Goal: Task Accomplishment & Management: Complete application form

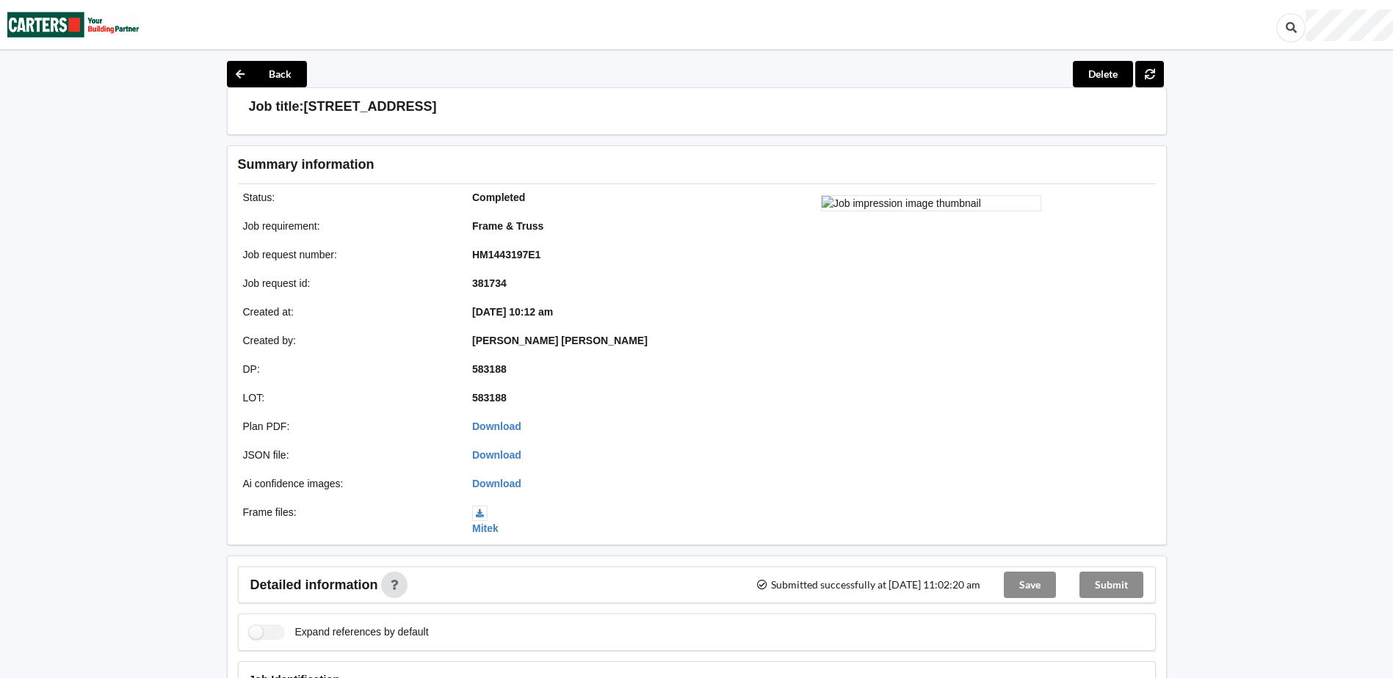
click at [1124, 582] on div "Submit" at bounding box center [1111, 585] width 87 height 35
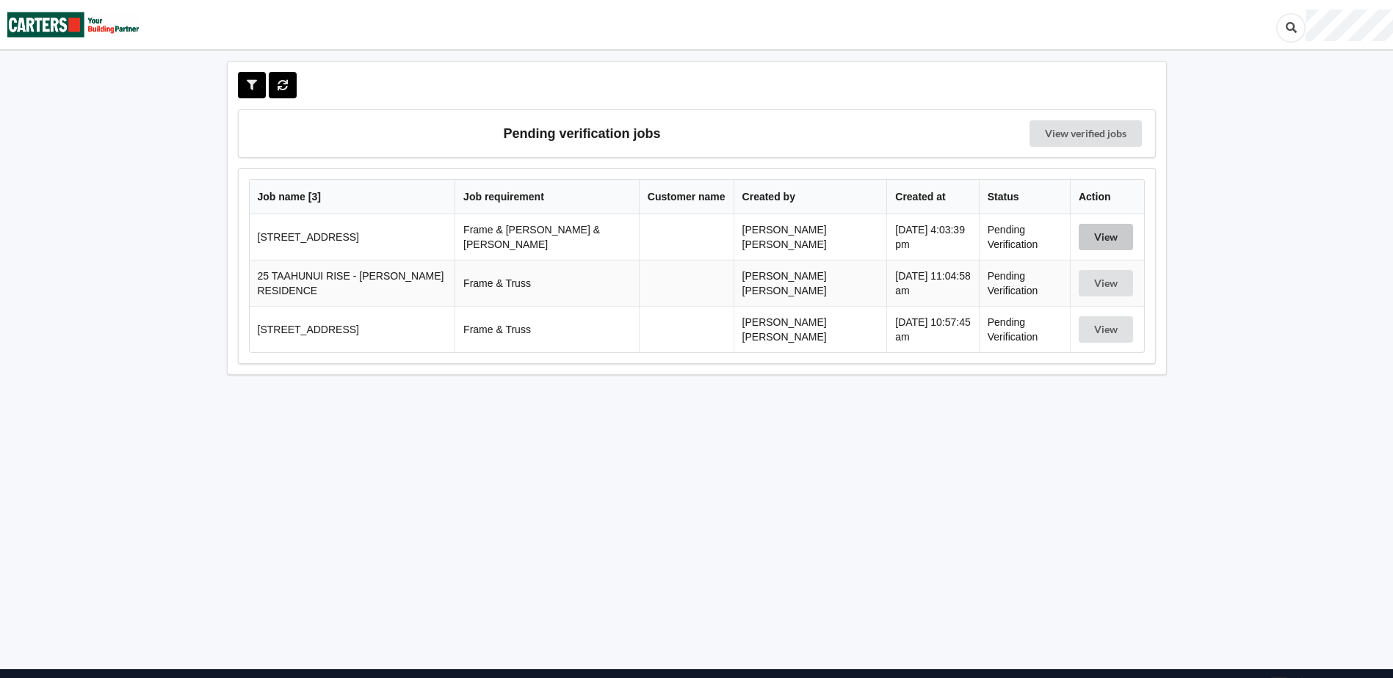
click at [1116, 228] on button "View" at bounding box center [1106, 237] width 54 height 26
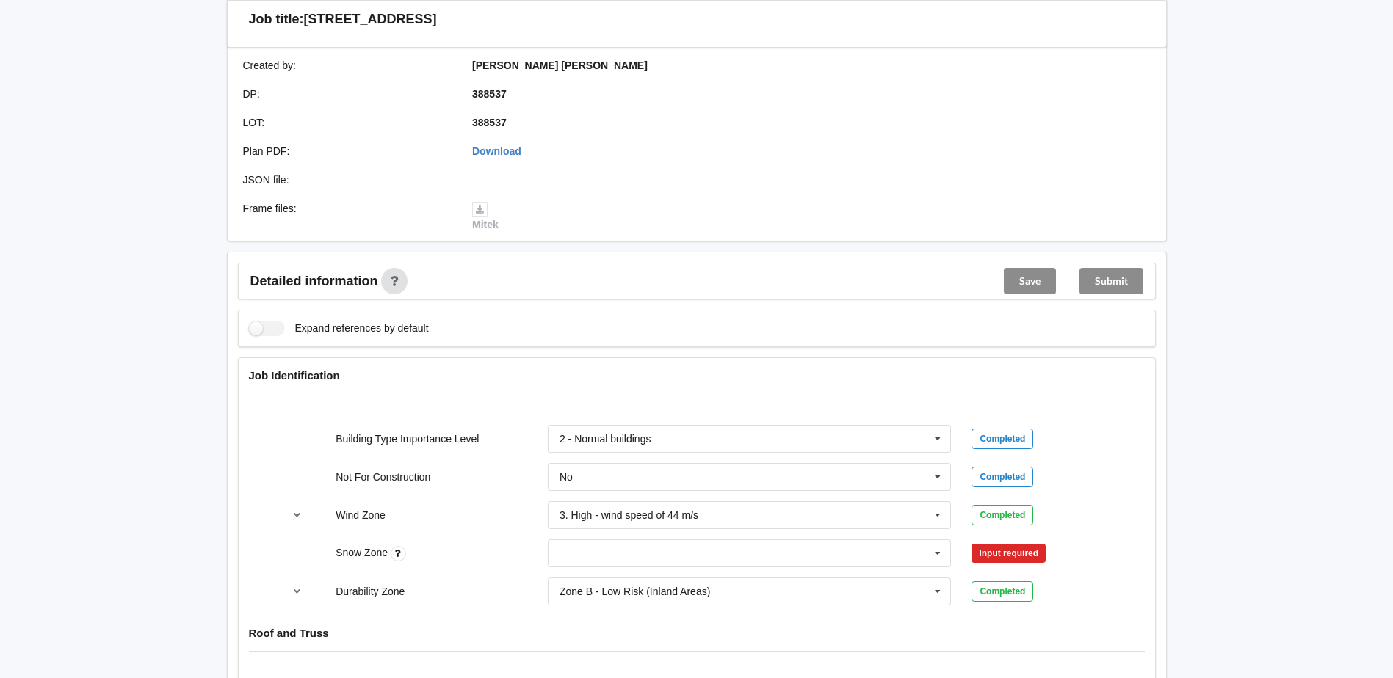
scroll to position [587, 0]
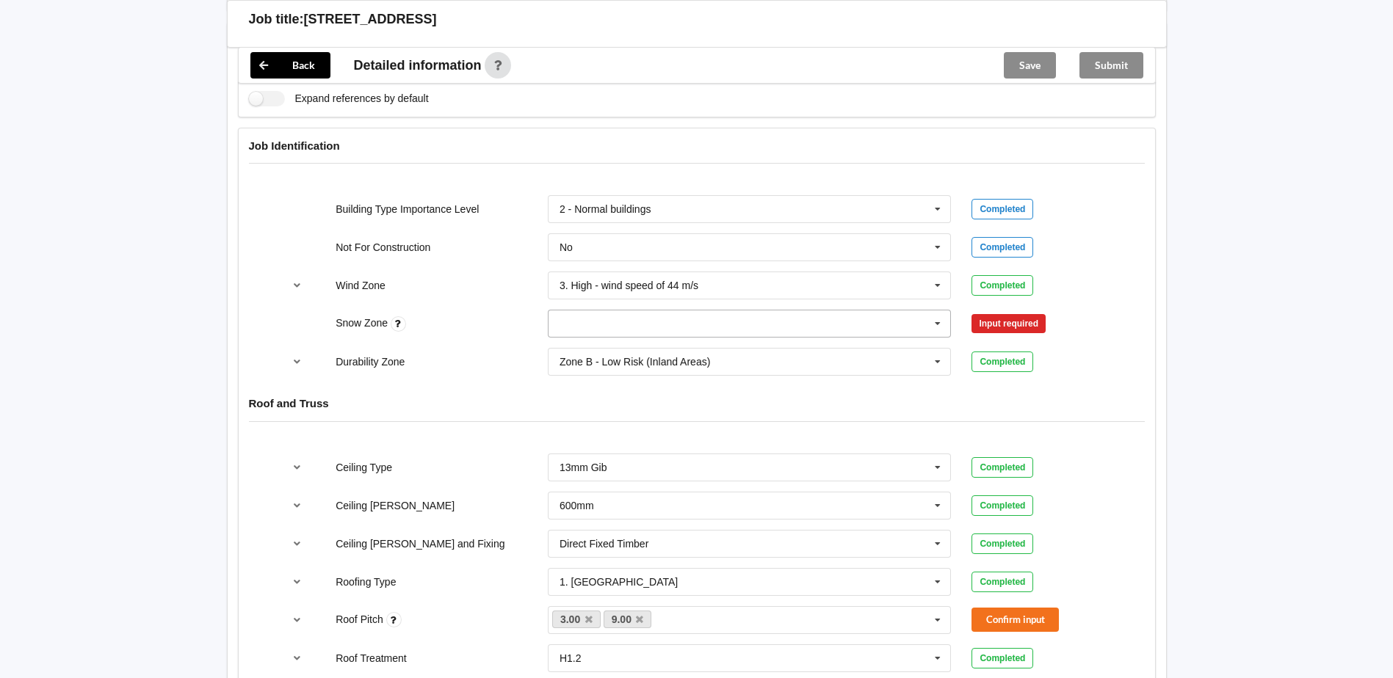
click at [748, 314] on input "text" at bounding box center [750, 324] width 402 height 26
click at [609, 337] on div "N0" at bounding box center [750, 350] width 402 height 27
click at [1020, 317] on button "Confirm input" at bounding box center [1014, 324] width 87 height 24
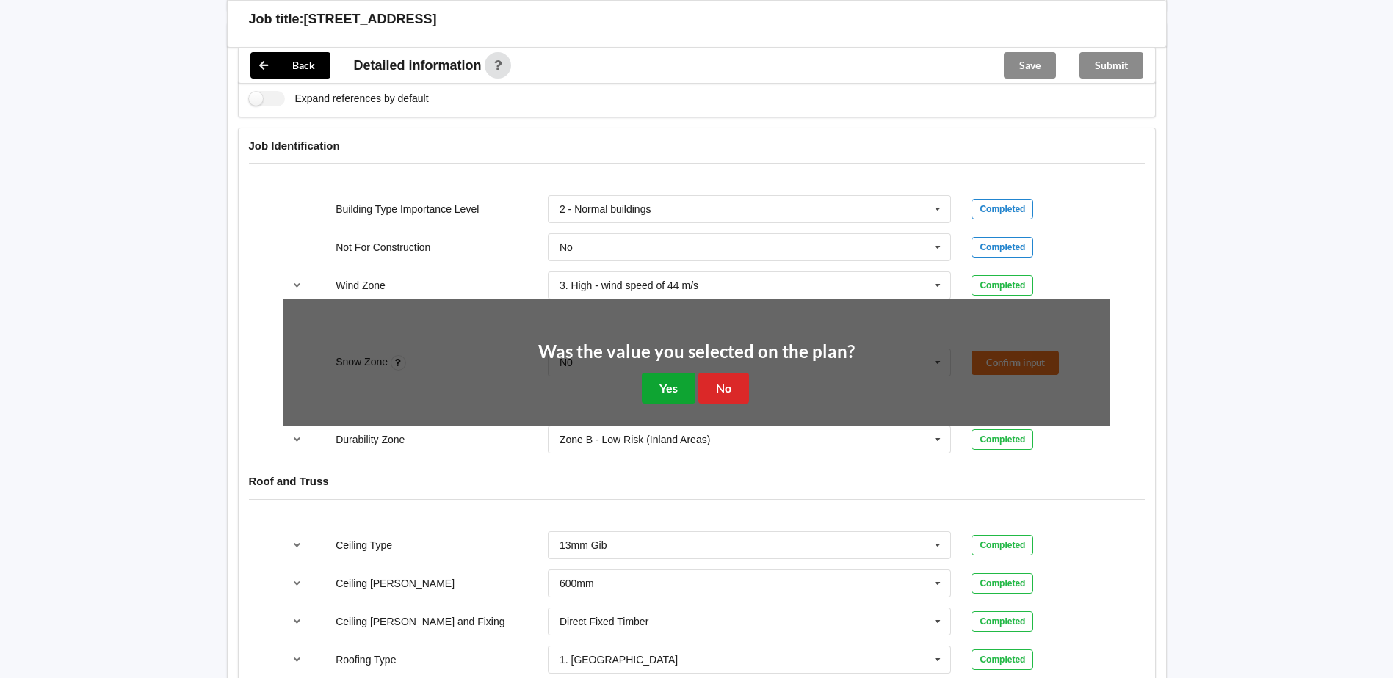
click at [673, 373] on button "Yes" at bounding box center [669, 388] width 54 height 30
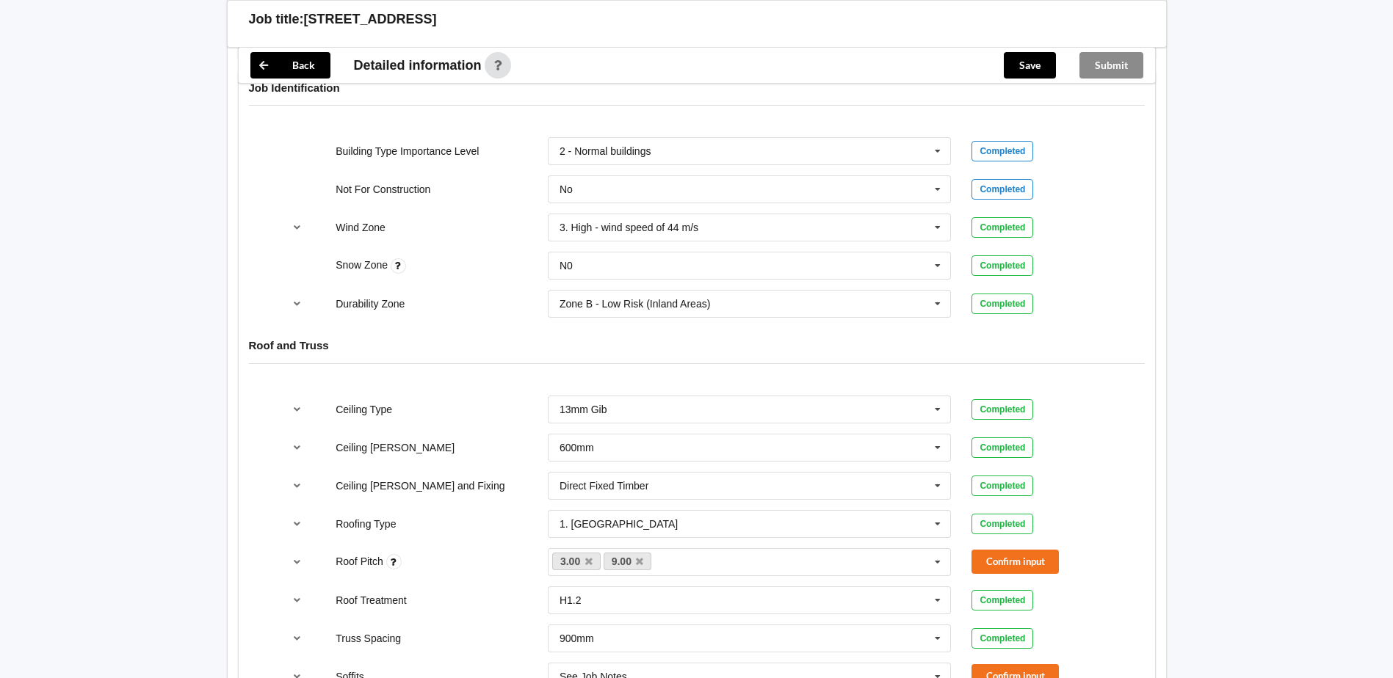
scroll to position [661, 0]
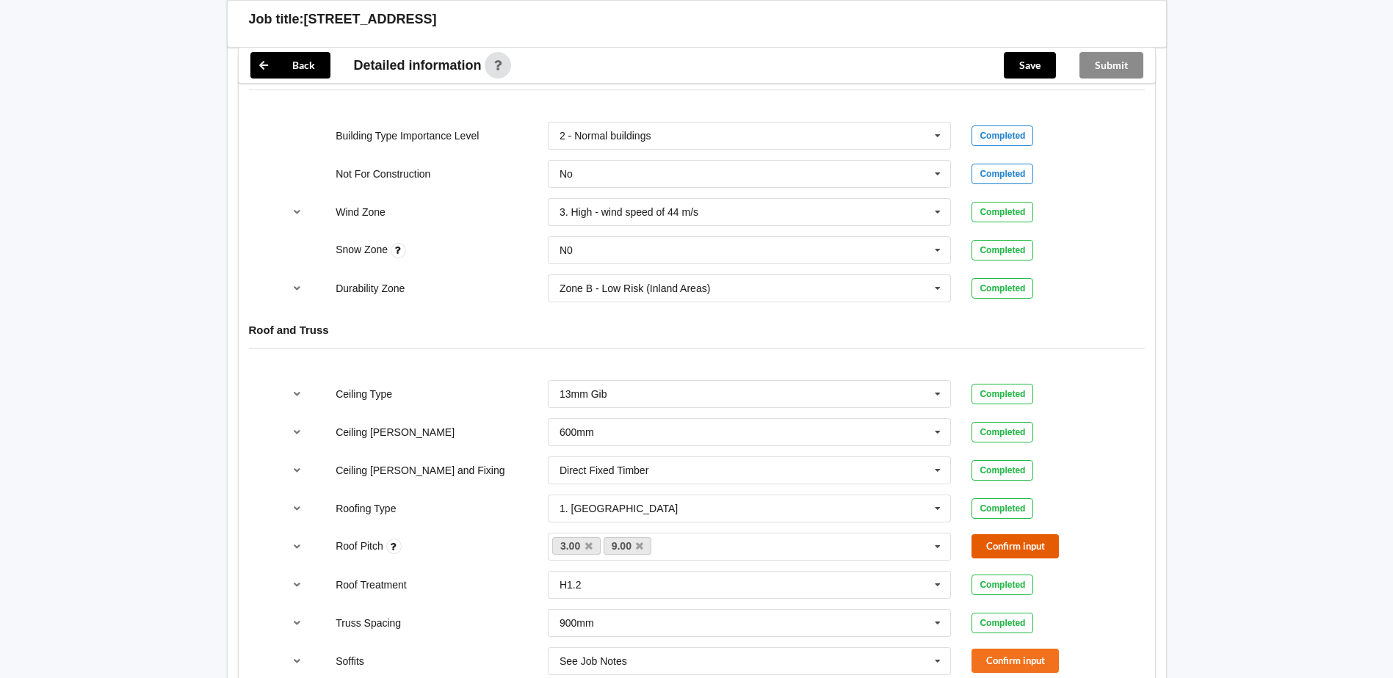
click at [1030, 535] on button "Confirm input" at bounding box center [1014, 547] width 87 height 24
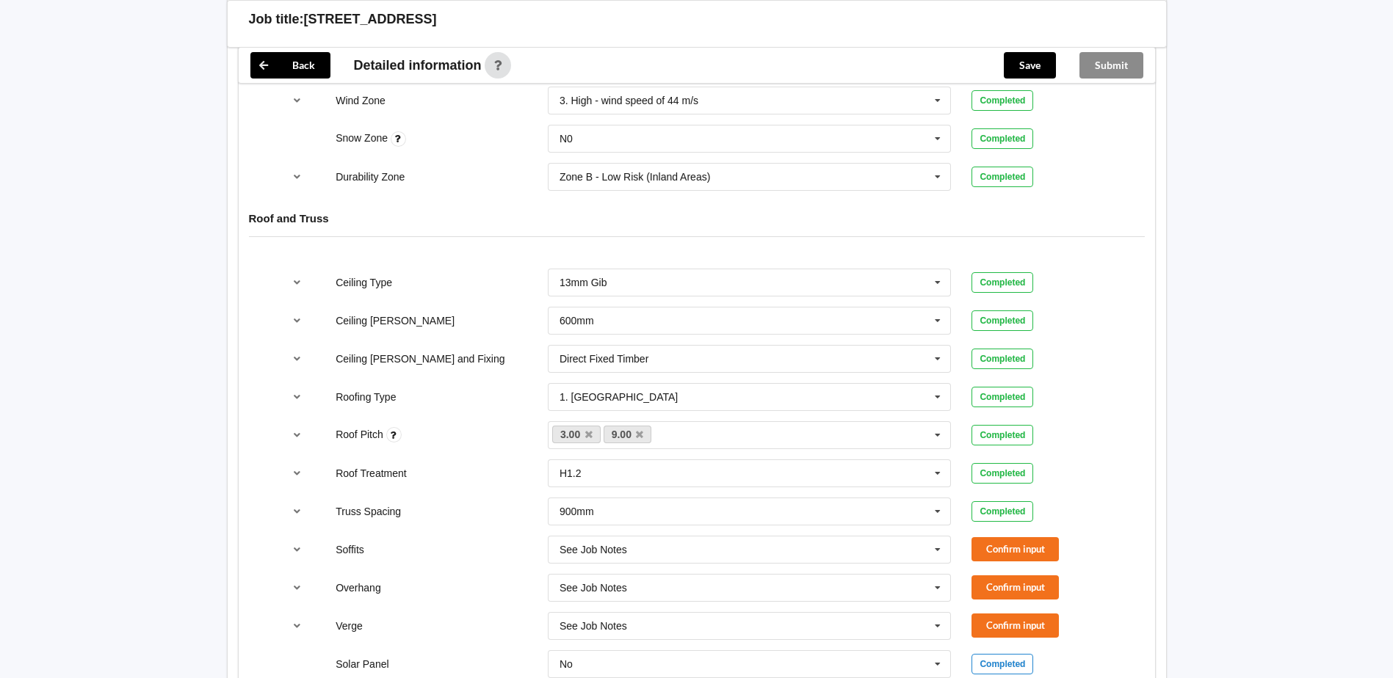
scroll to position [808, 0]
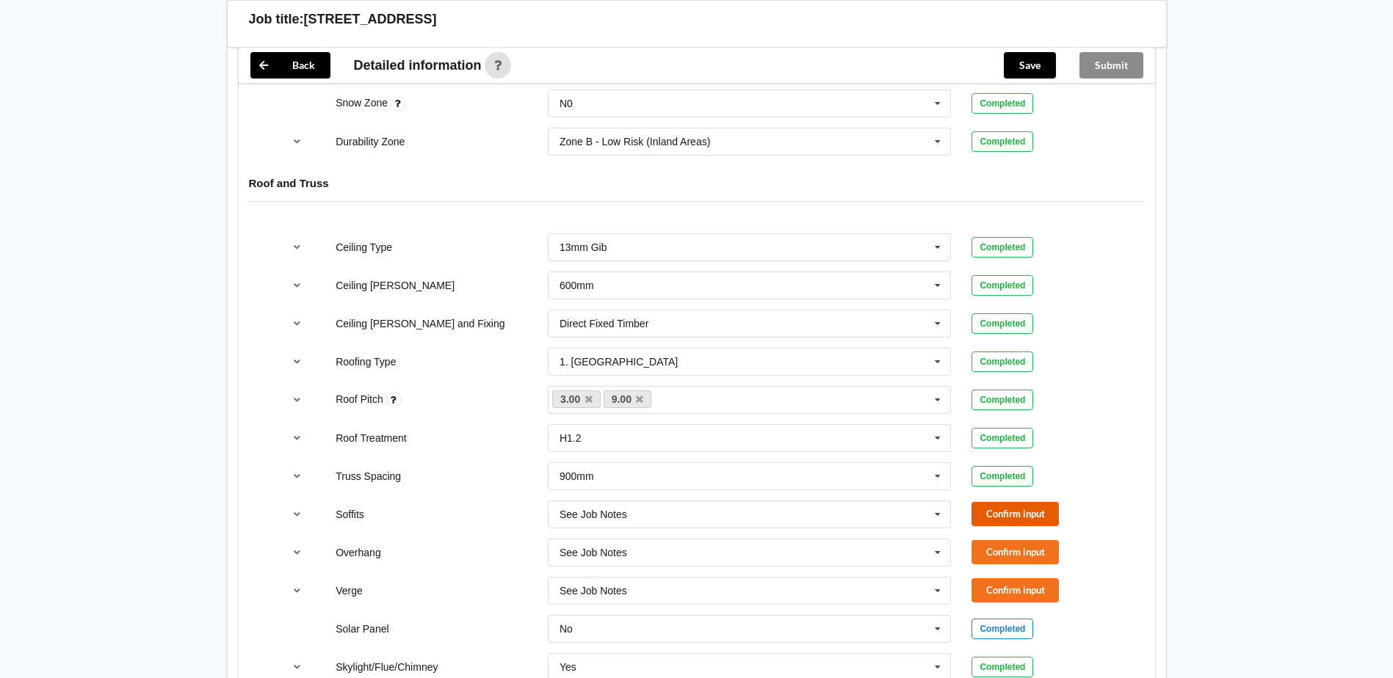
click at [988, 502] on button "Confirm input" at bounding box center [1014, 514] width 87 height 24
click at [936, 502] on icon at bounding box center [938, 515] width 22 height 27
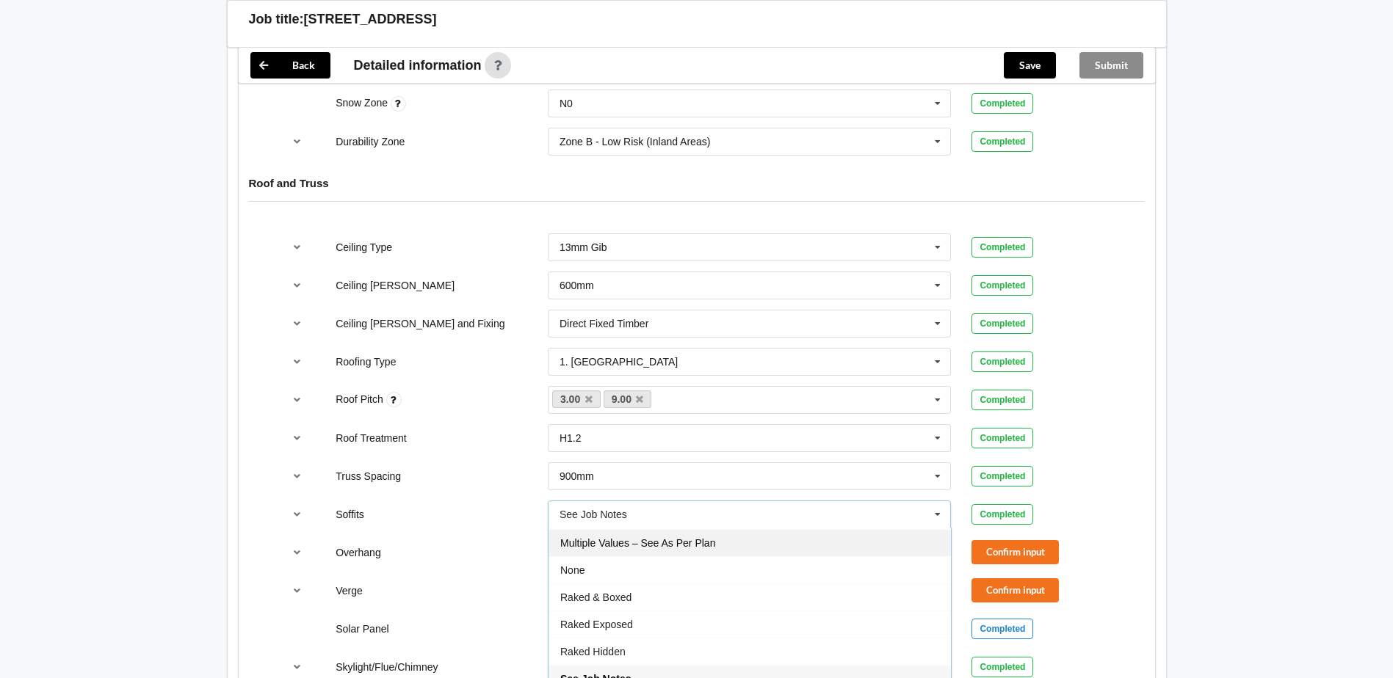
click at [778, 538] on div "Multiple Values – See As Per Plan" at bounding box center [750, 542] width 402 height 27
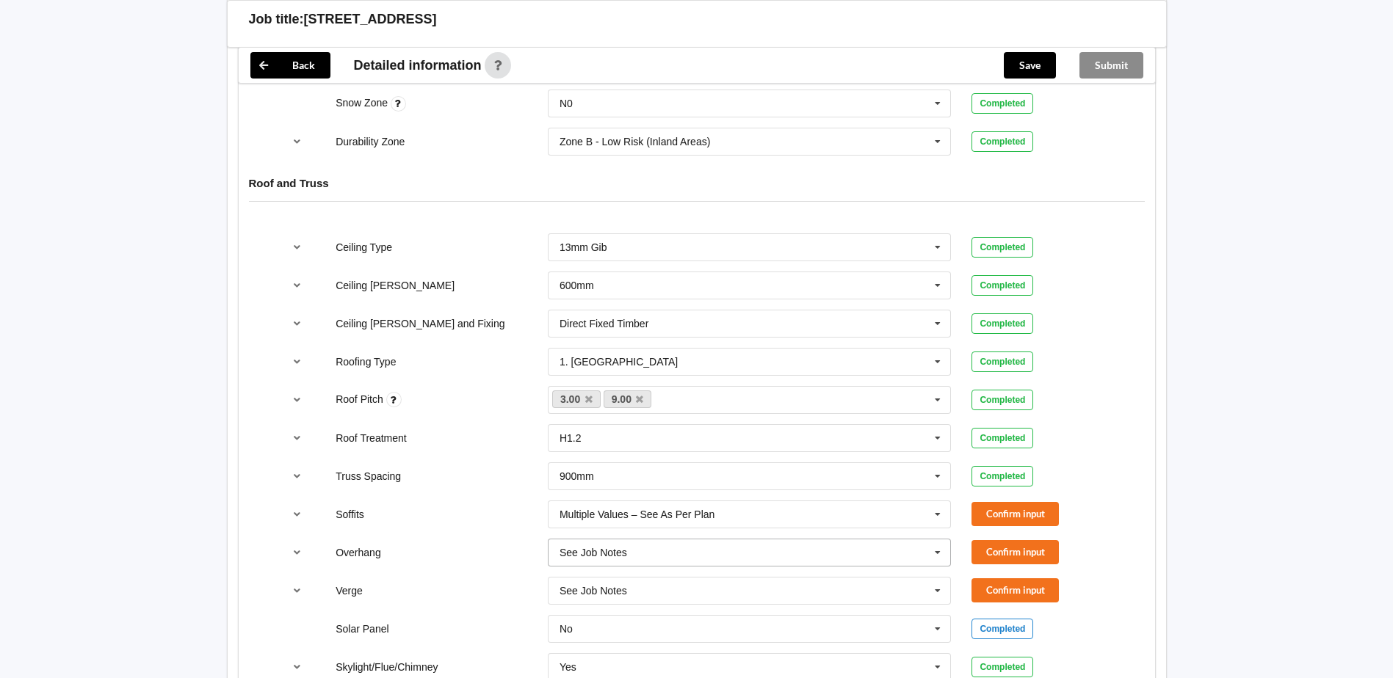
click at [938, 541] on icon at bounding box center [938, 553] width 22 height 27
click at [715, 516] on div "Multiple Values – See As Per Plan" at bounding box center [750, 524] width 402 height 27
click at [772, 579] on input "text" at bounding box center [750, 591] width 402 height 26
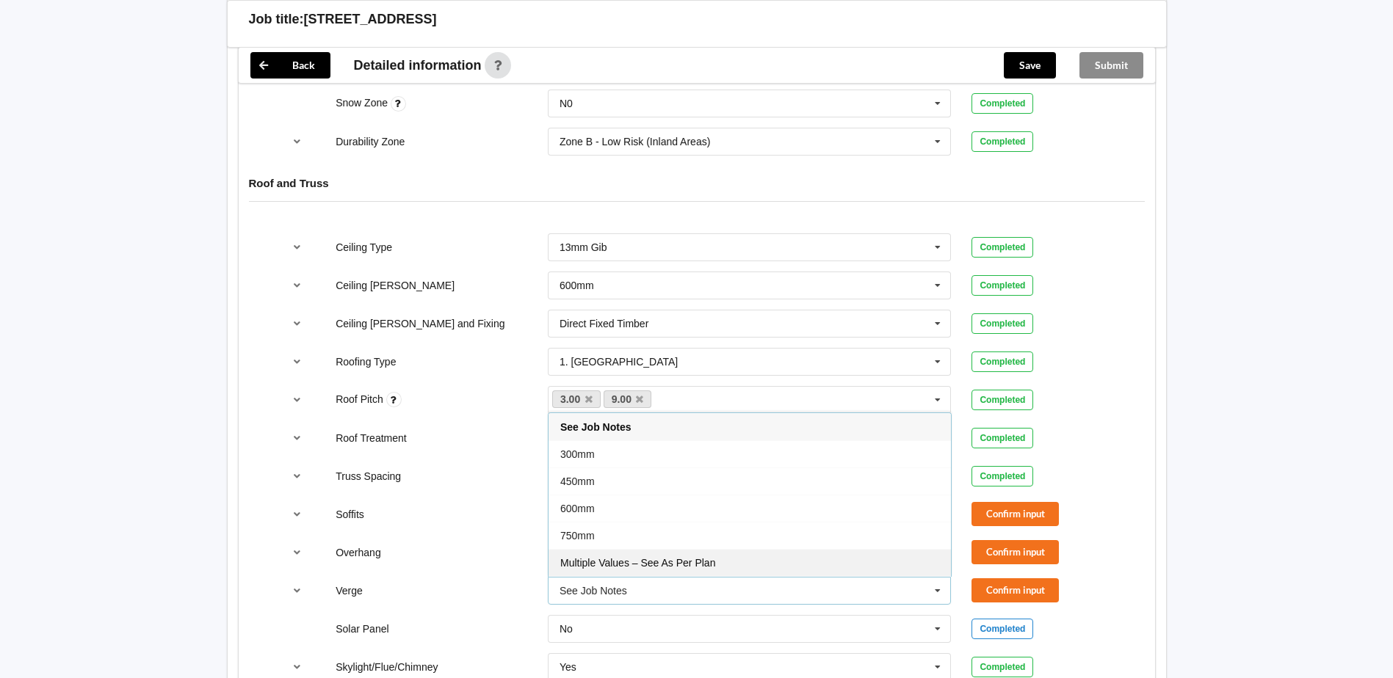
click at [760, 555] on div "Multiple Values – See As Per Plan" at bounding box center [750, 562] width 402 height 27
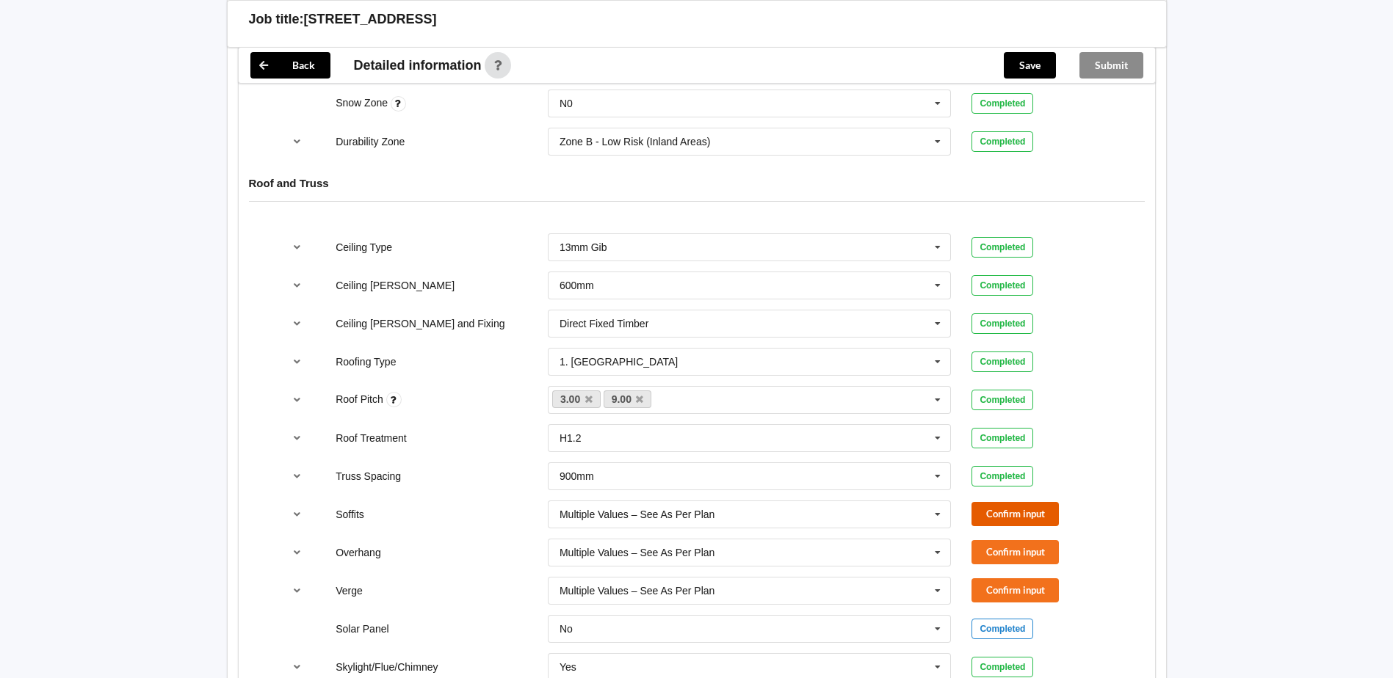
click at [1001, 502] on button "Confirm input" at bounding box center [1014, 514] width 87 height 24
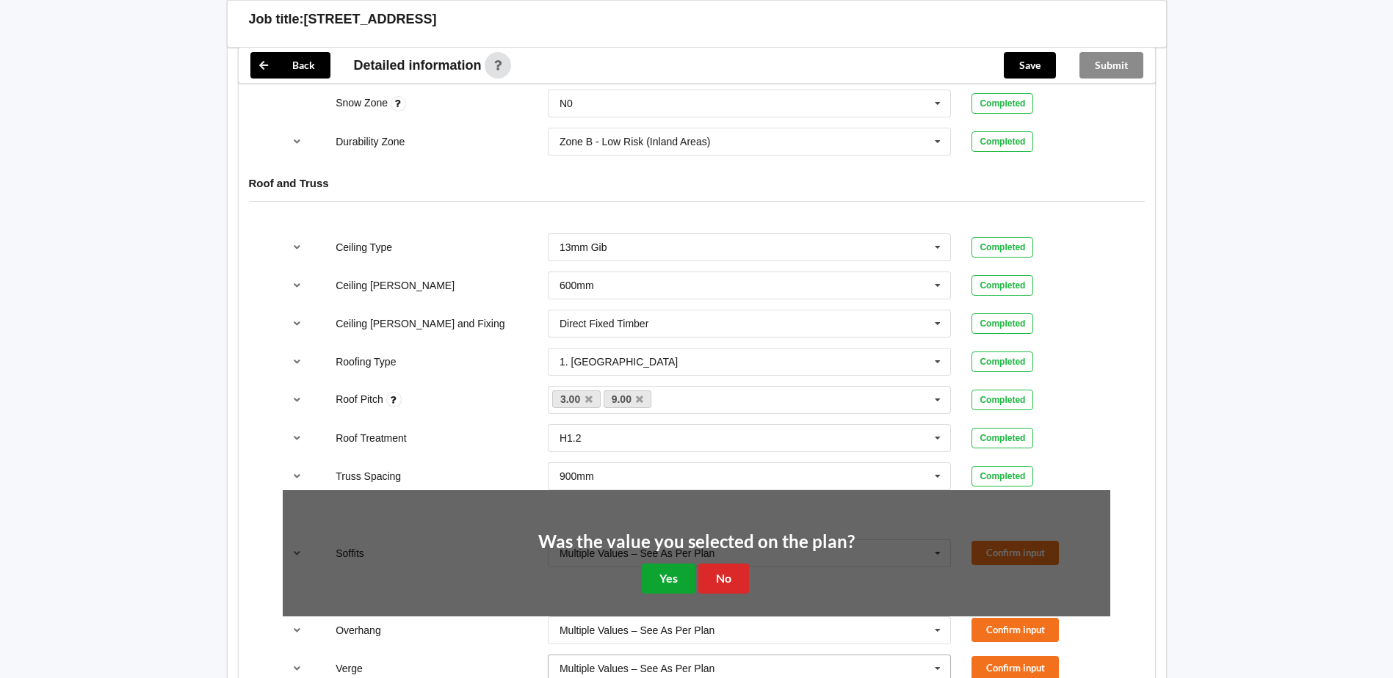
click at [666, 564] on button "Yes" at bounding box center [669, 579] width 54 height 30
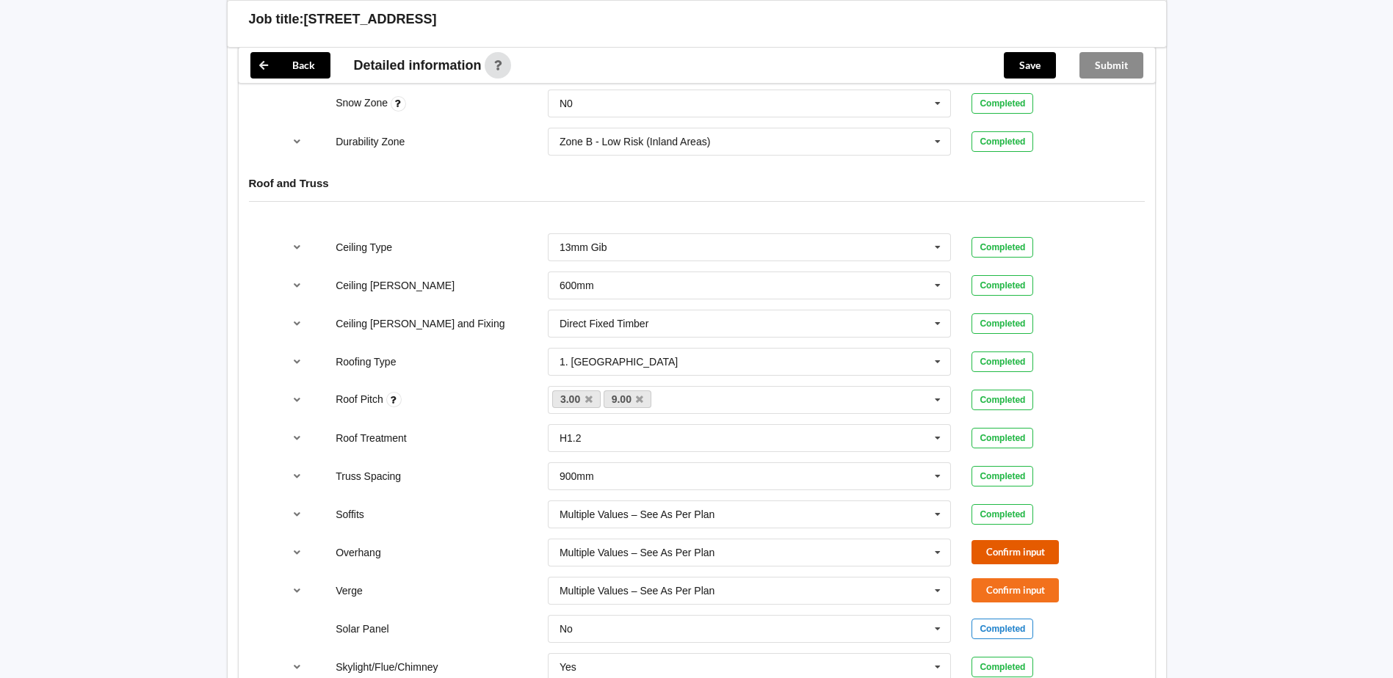
click at [1034, 540] on button "Confirm input" at bounding box center [1014, 552] width 87 height 24
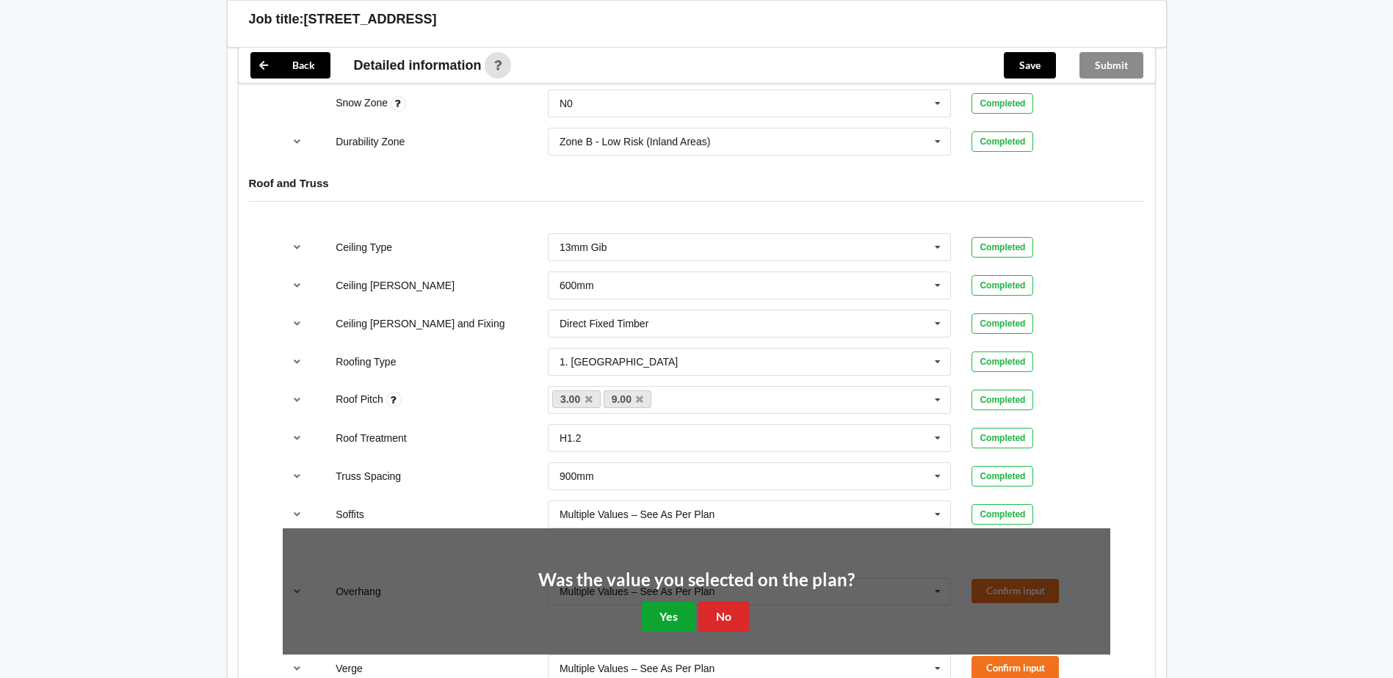
click at [679, 602] on button "Yes" at bounding box center [669, 617] width 54 height 30
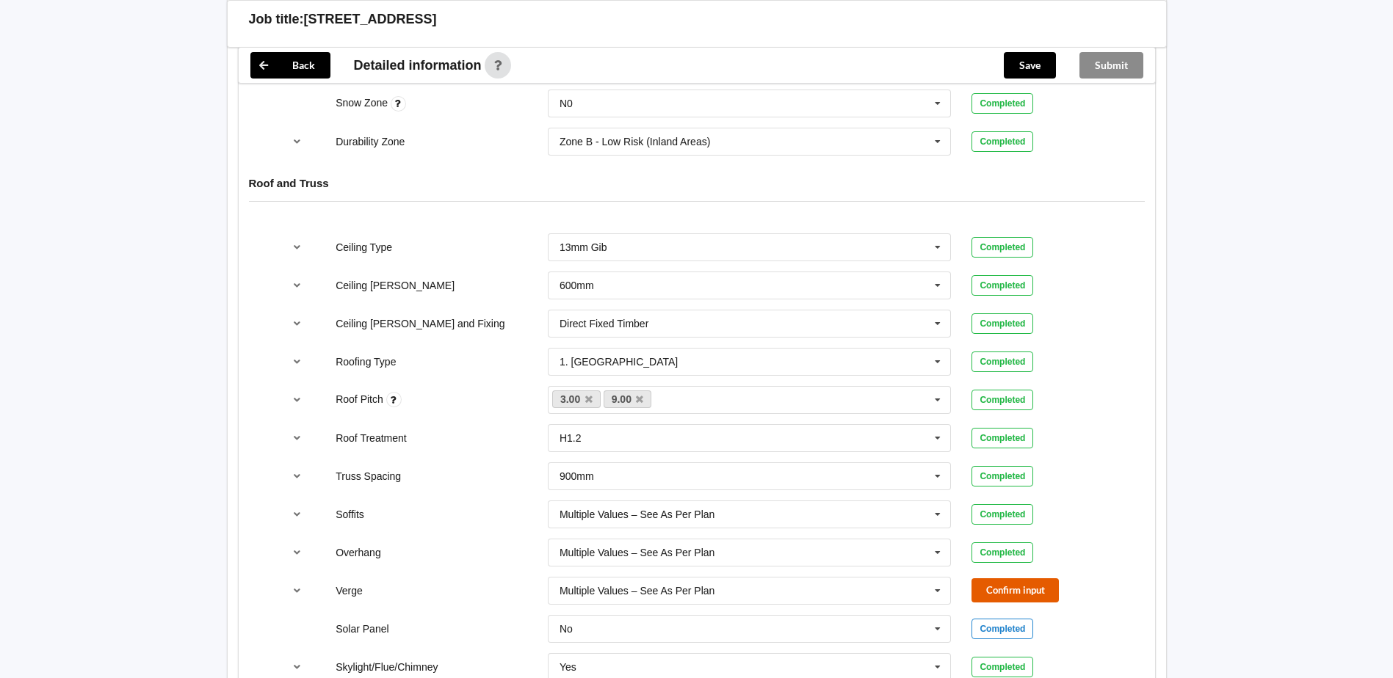
click at [1003, 579] on button "Confirm input" at bounding box center [1014, 591] width 87 height 24
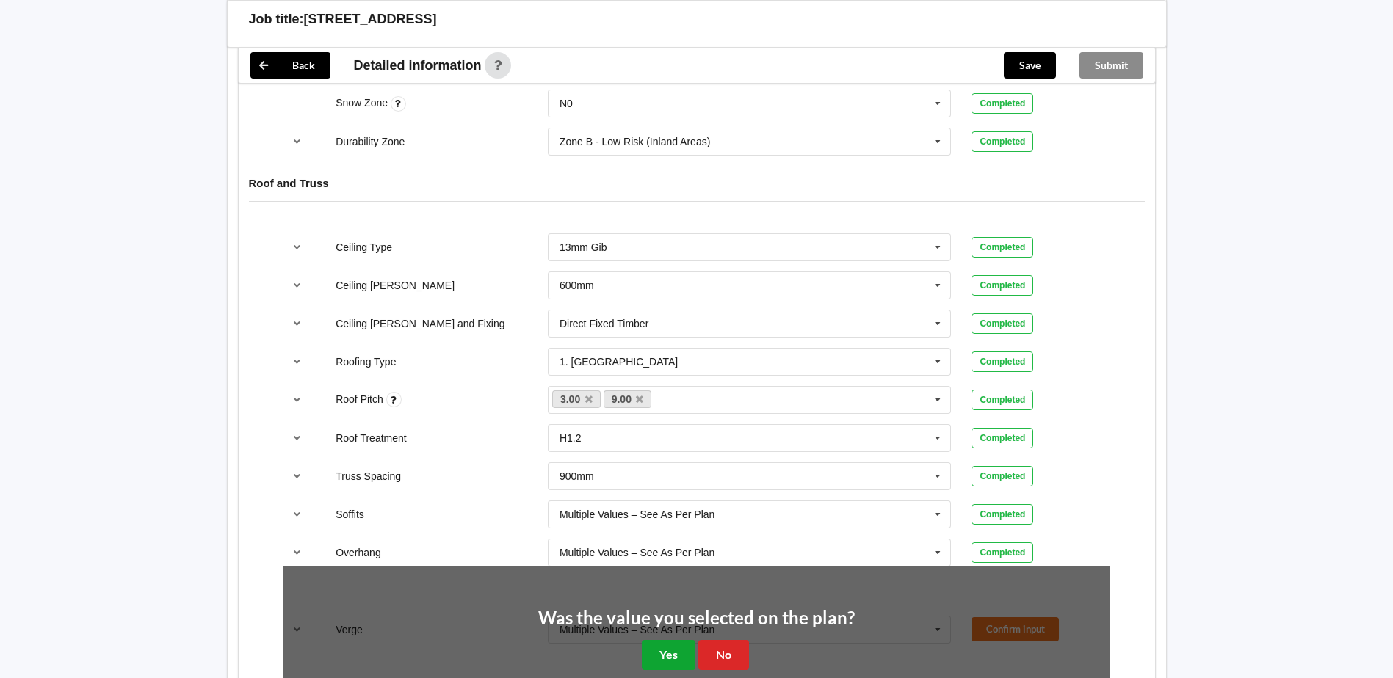
click at [674, 640] on button "Yes" at bounding box center [669, 655] width 54 height 30
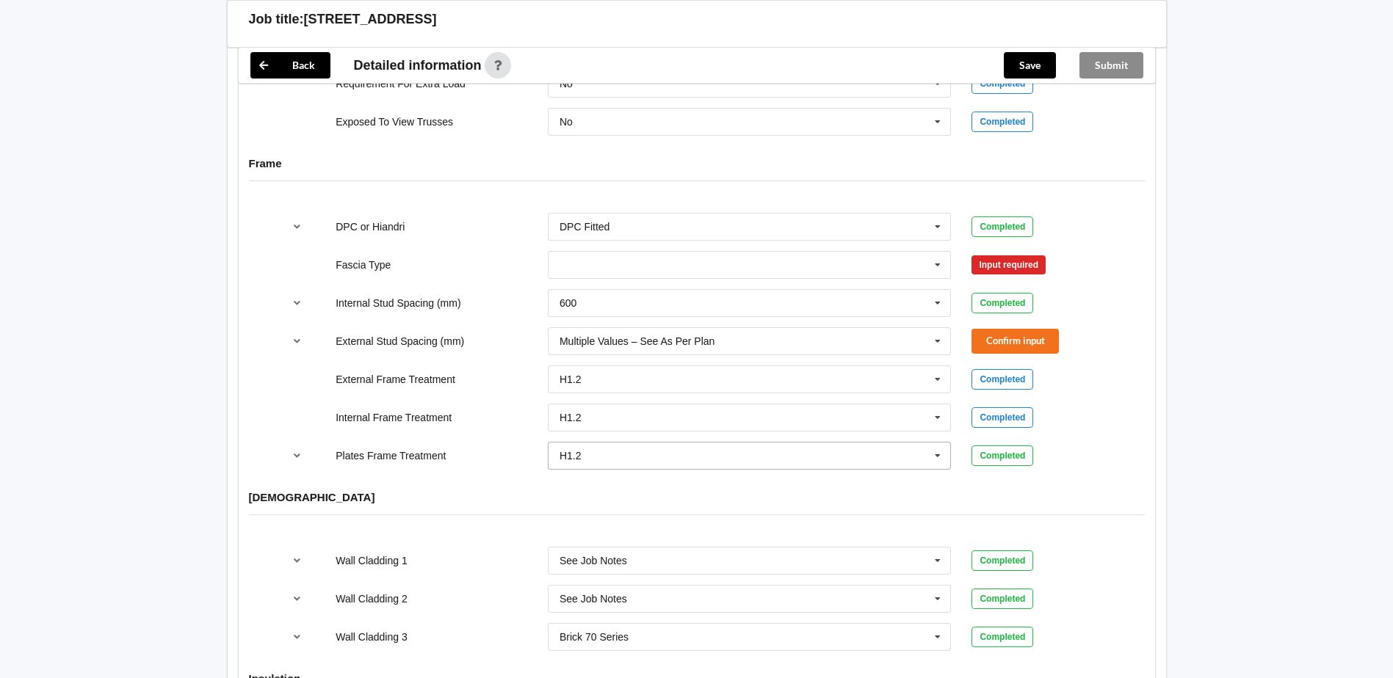
scroll to position [1322, 0]
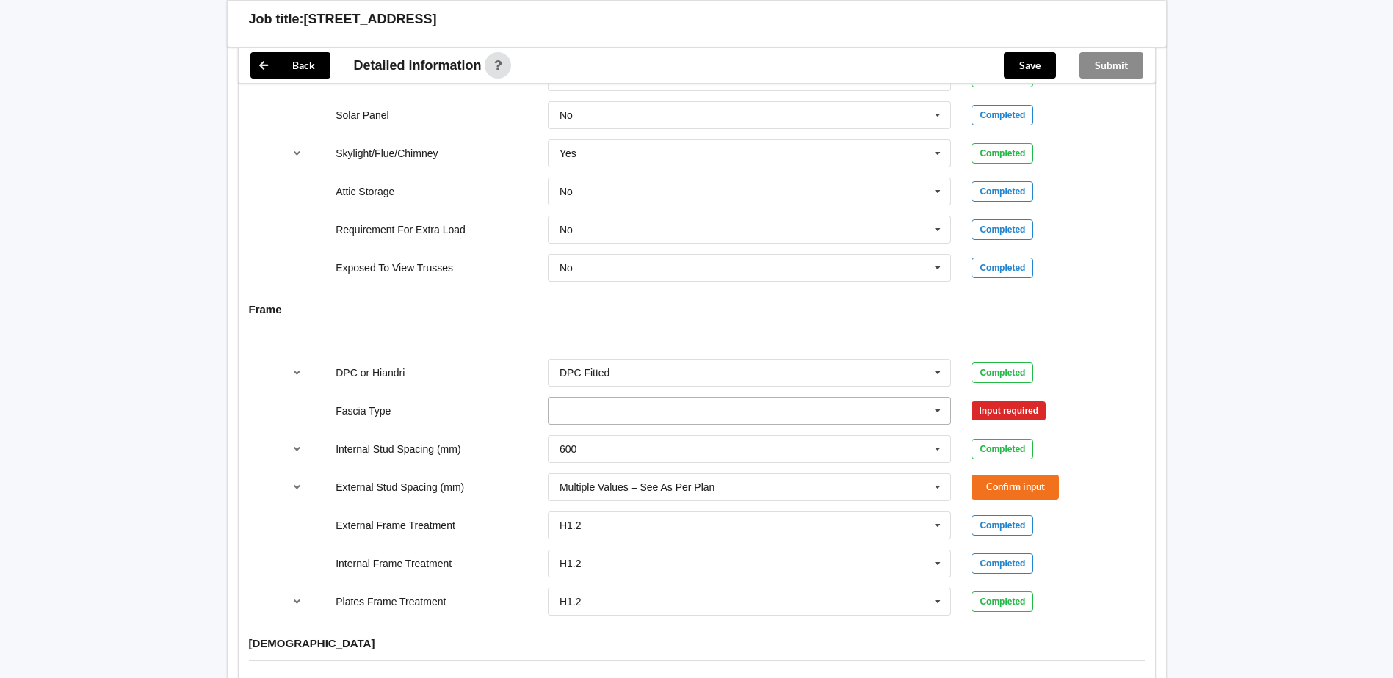
click at [819, 398] on input "text" at bounding box center [750, 411] width 402 height 26
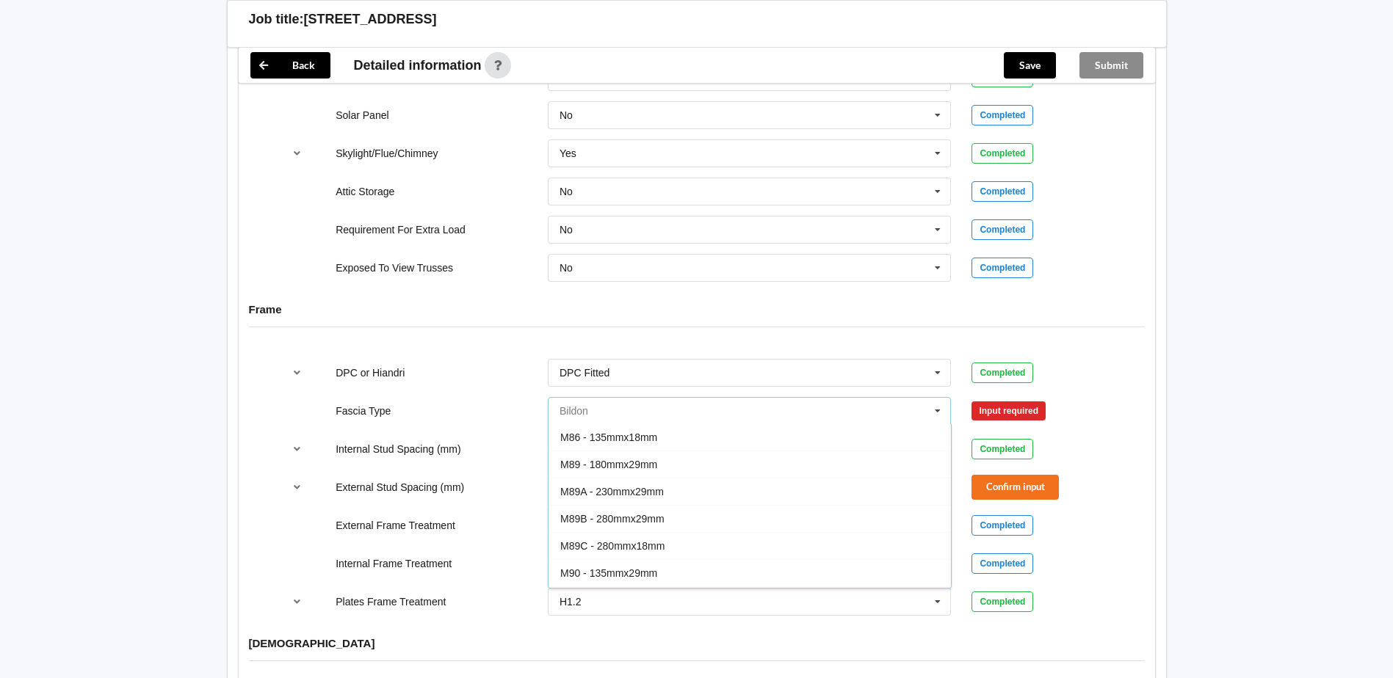
scroll to position [0, 0]
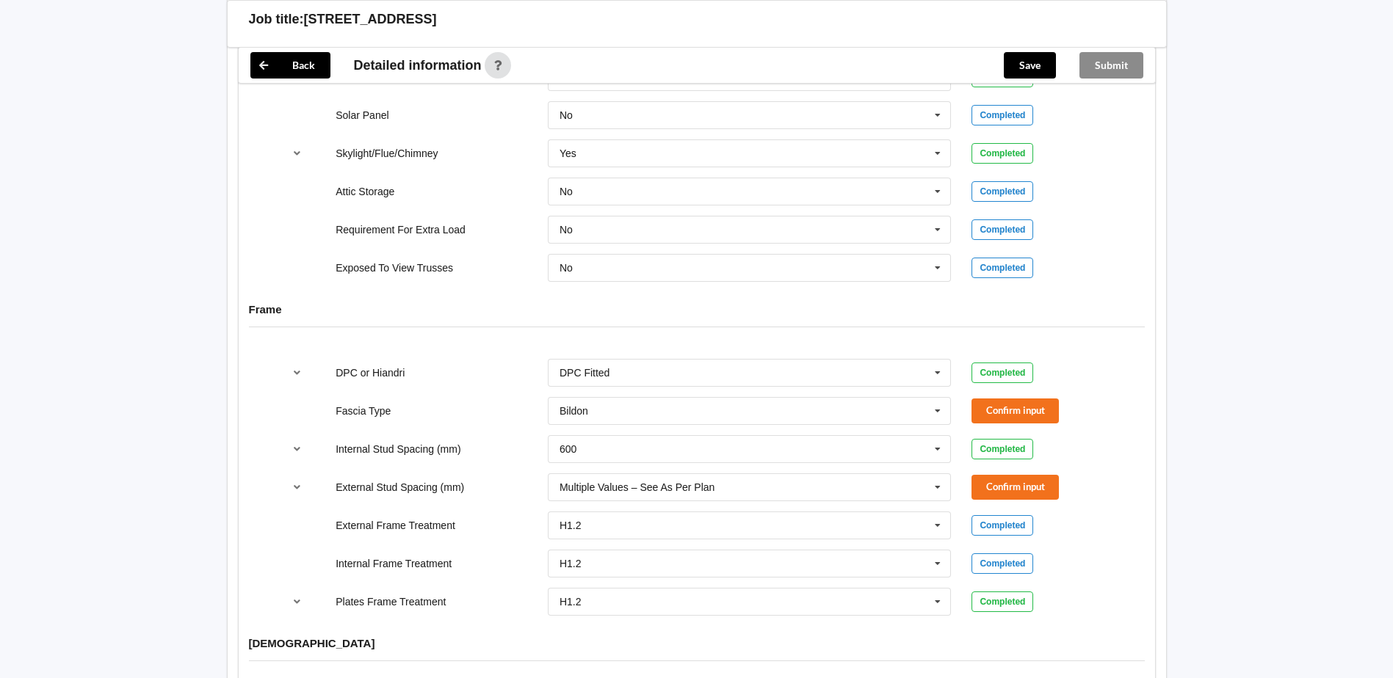
click at [1061, 387] on div "Fascia Type Bildon Bildon Continuous 180 Diamond 147 M85 - 180mmx18mm M85A - 23…" at bounding box center [696, 411] width 848 height 48
drag, startPoint x: 636, startPoint y: 400, endPoint x: 554, endPoint y: 397, distance: 81.6
click at [474, 387] on div "Fascia Type Bildon Bildon Continuous 180 Diamond 147 M85 - 180mmx18mm M85A - 23…" at bounding box center [696, 411] width 848 height 48
click at [579, 406] on div "Bildon" at bounding box center [574, 411] width 29 height 10
click at [579, 398] on input "text" at bounding box center [750, 411] width 402 height 26
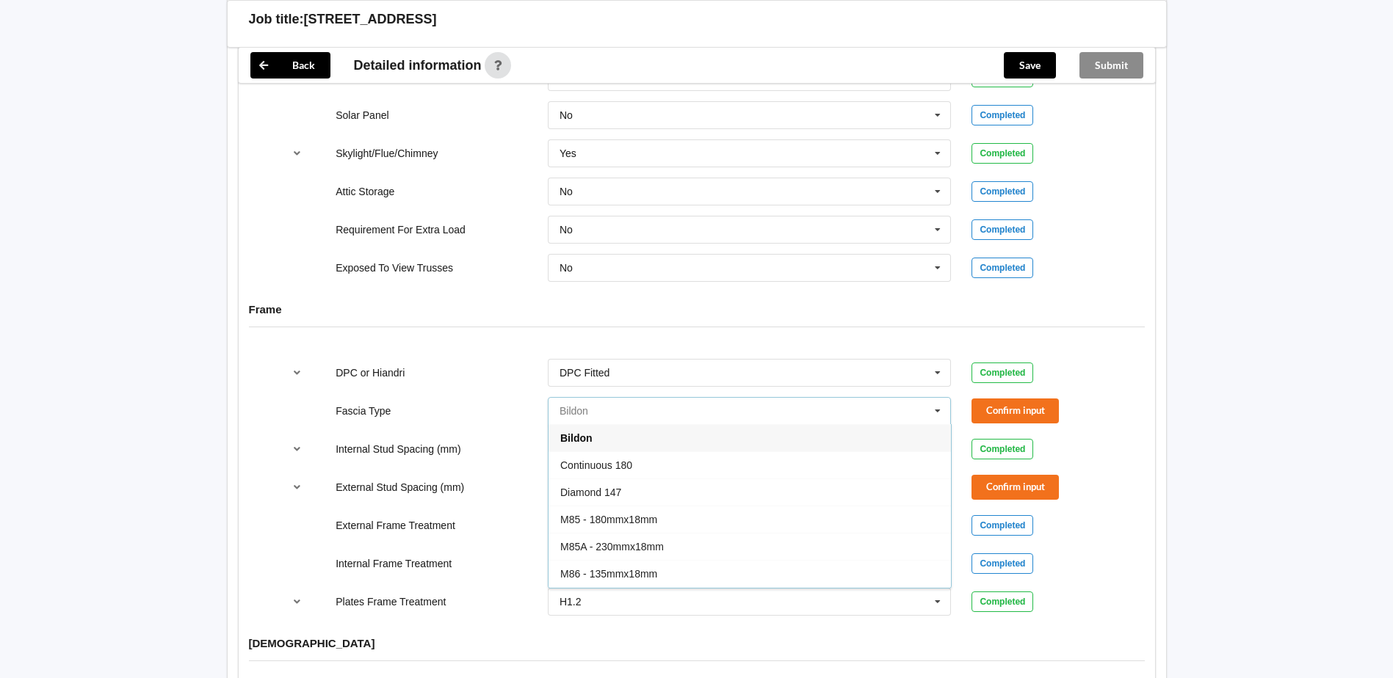
paste input "185mm Multiline fascia,"
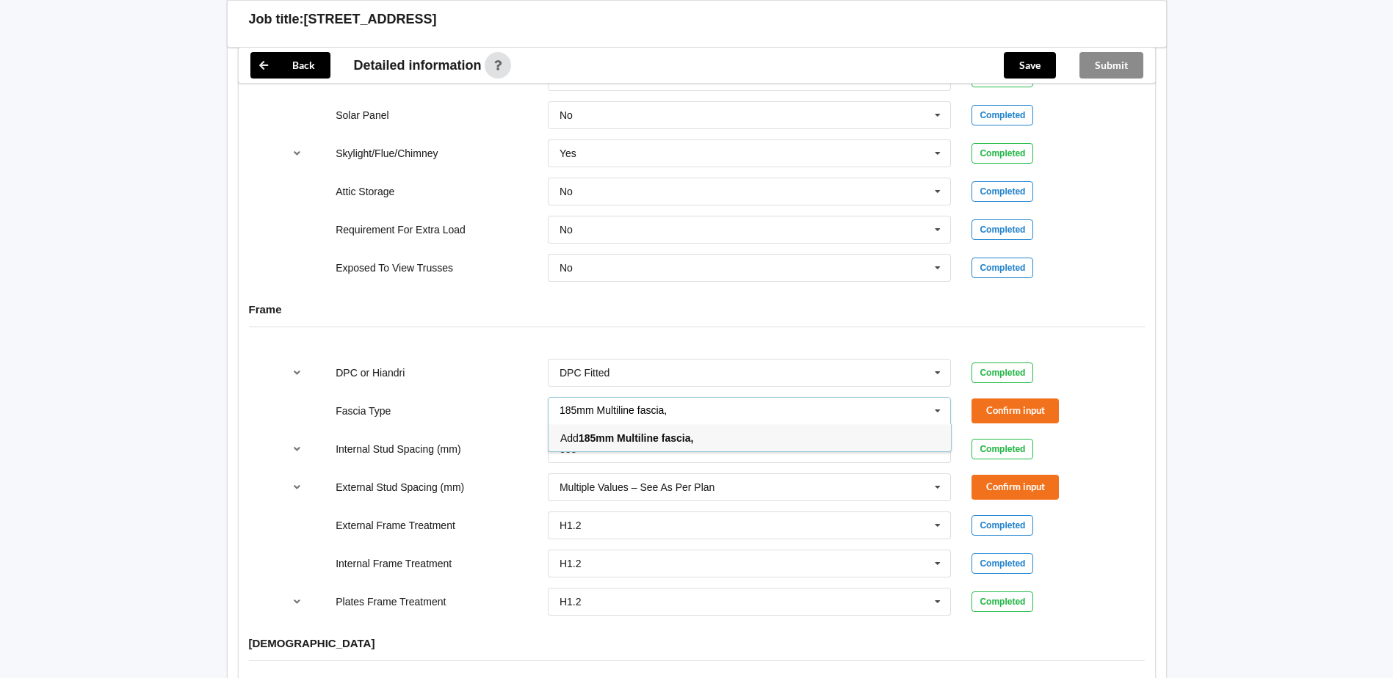
type input "185mm Multiline fascia,"
click at [752, 427] on div "Add 185mm Multiline fascia," at bounding box center [750, 437] width 402 height 27
click at [1020, 399] on button "Confirm input" at bounding box center [1014, 411] width 87 height 24
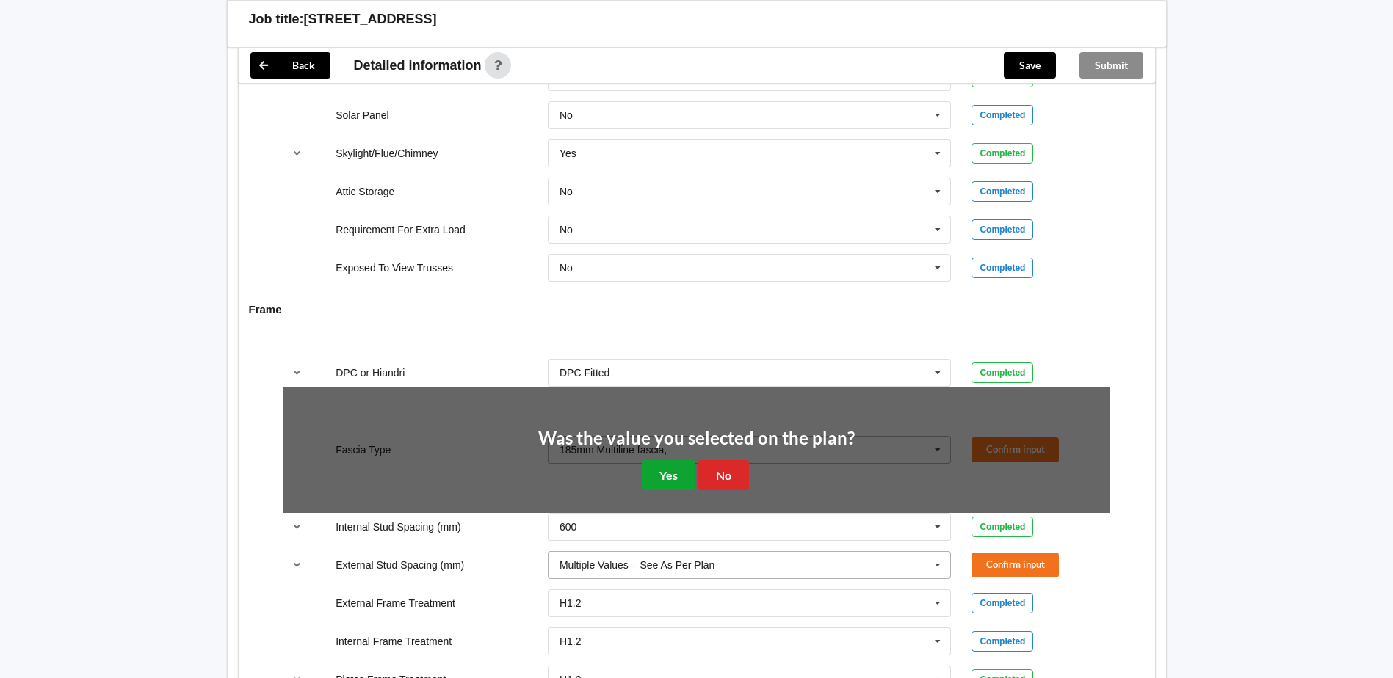
click at [663, 463] on button "Yes" at bounding box center [669, 475] width 54 height 30
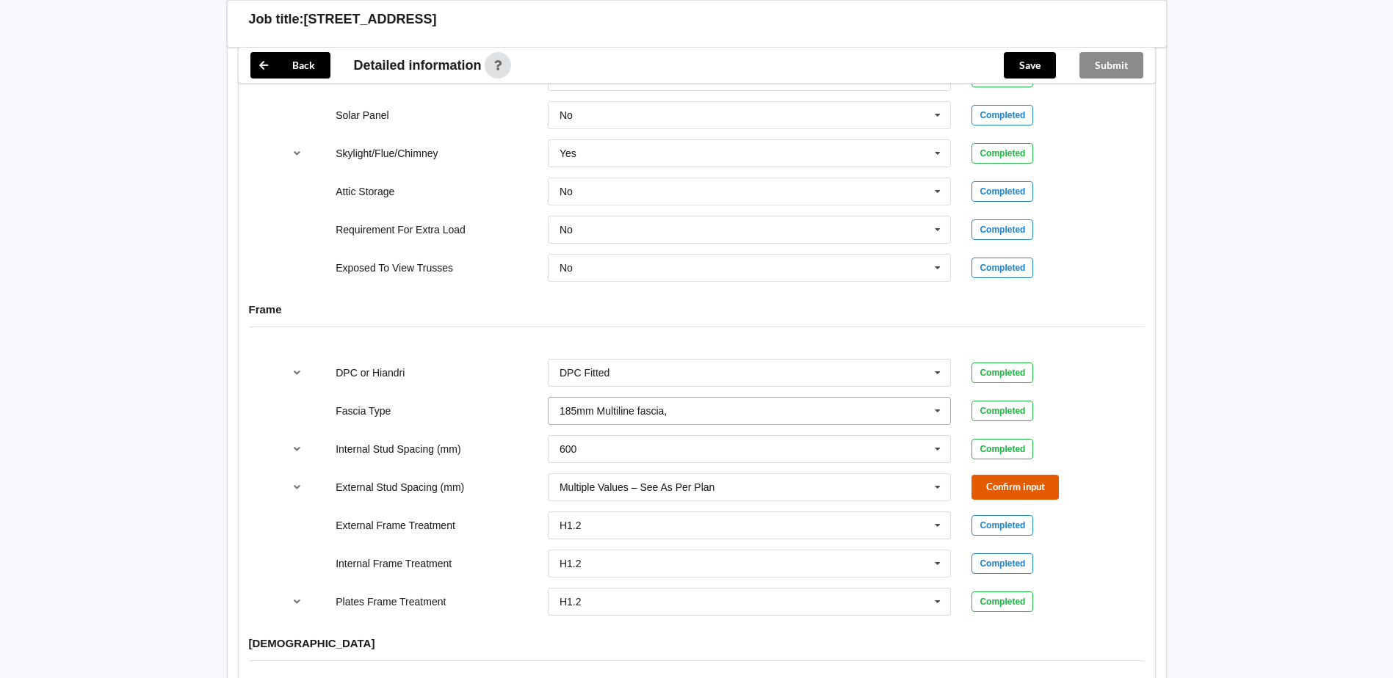
click at [1024, 475] on button "Confirm input" at bounding box center [1014, 487] width 87 height 24
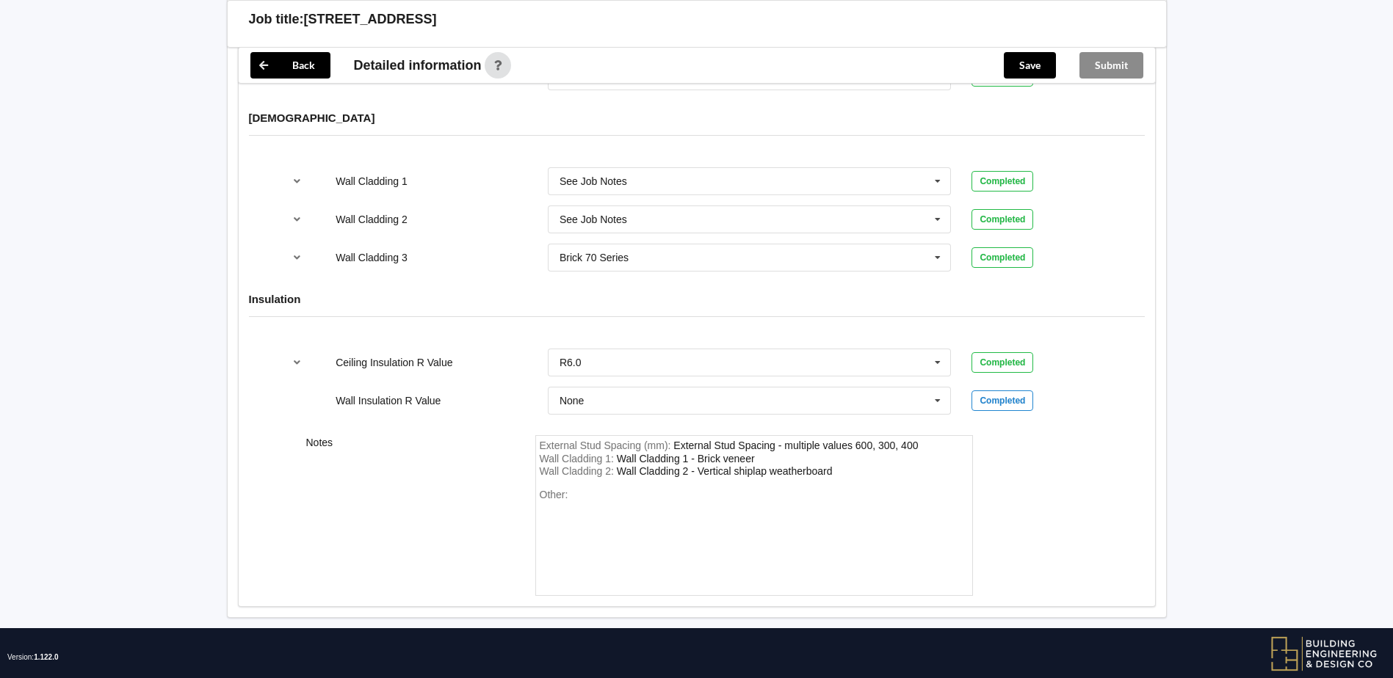
scroll to position [1856, 0]
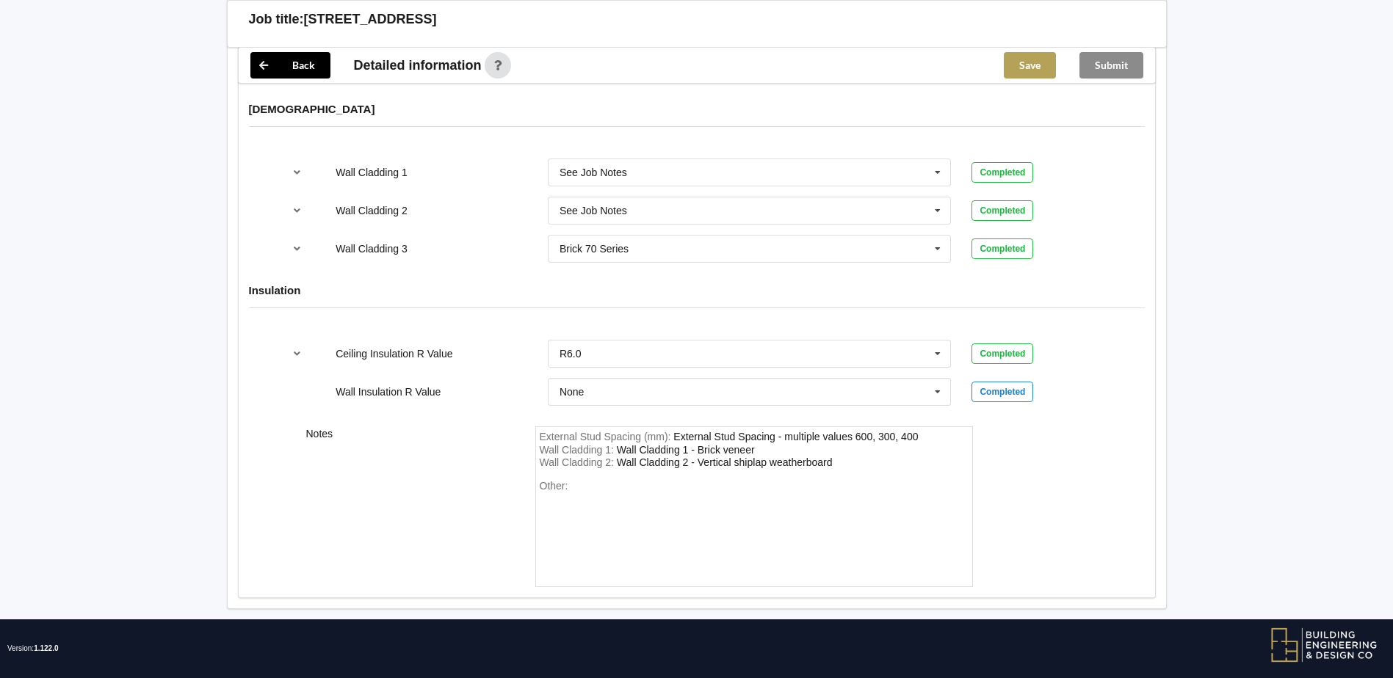
click at [1029, 66] on button "Save" at bounding box center [1030, 65] width 52 height 26
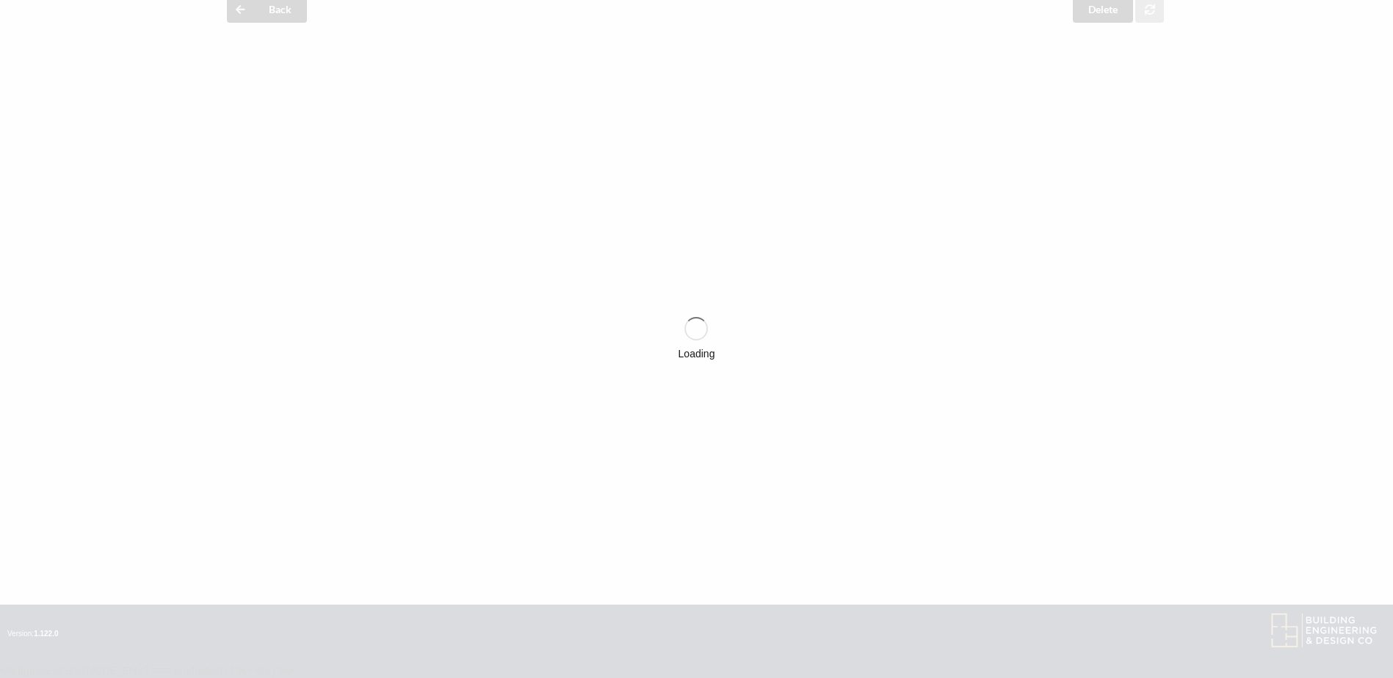
scroll to position [65, 0]
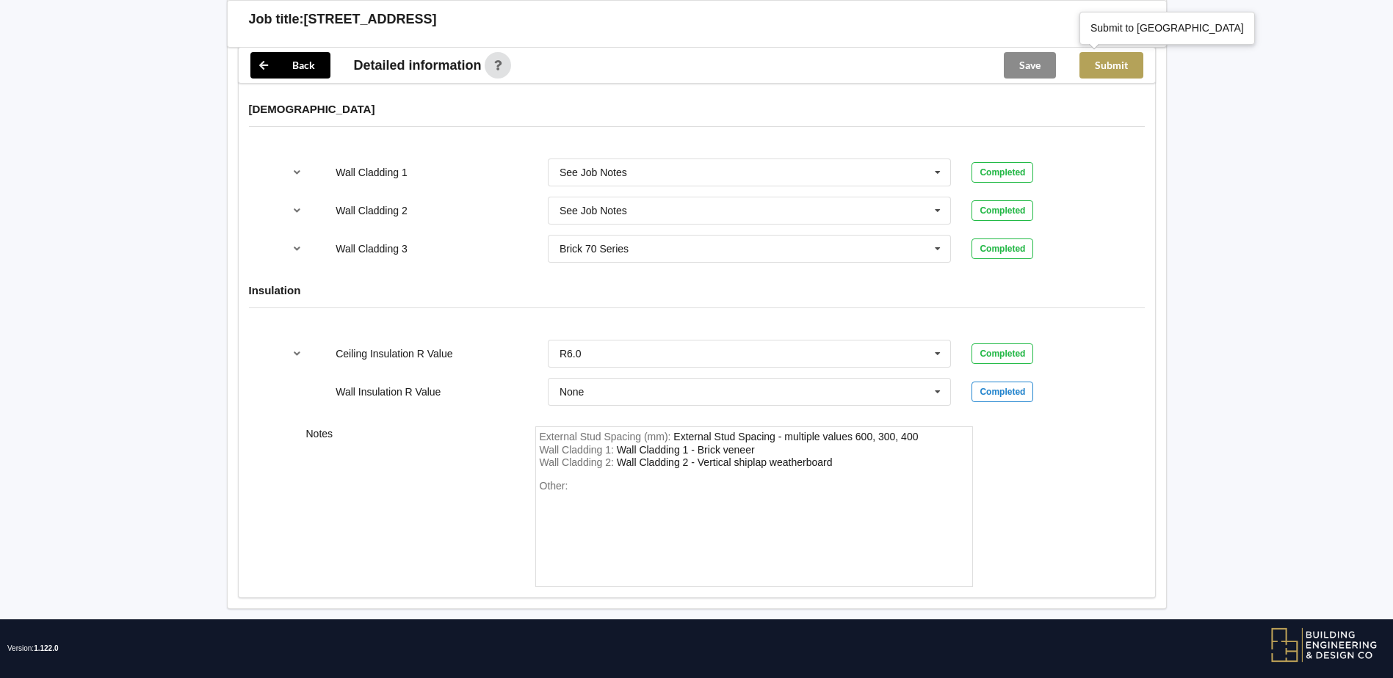
click at [1108, 62] on button "Submit" at bounding box center [1111, 65] width 64 height 26
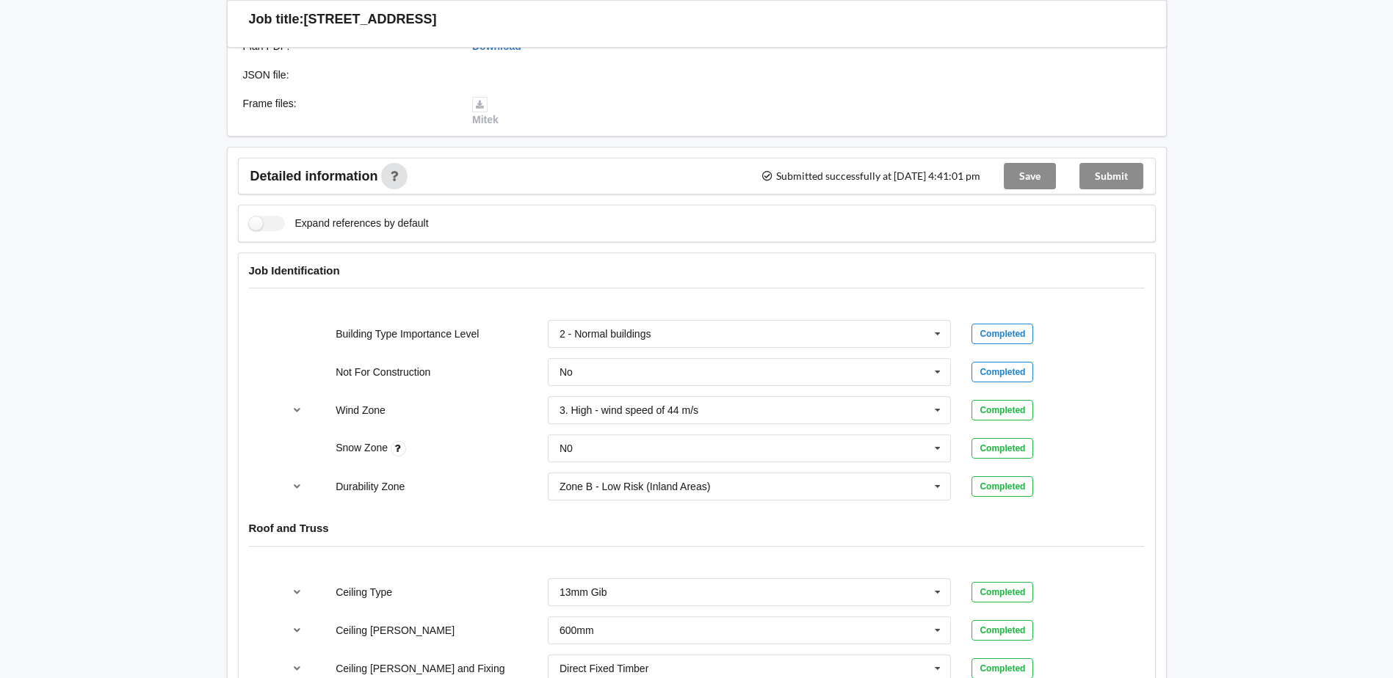
scroll to position [320, 0]
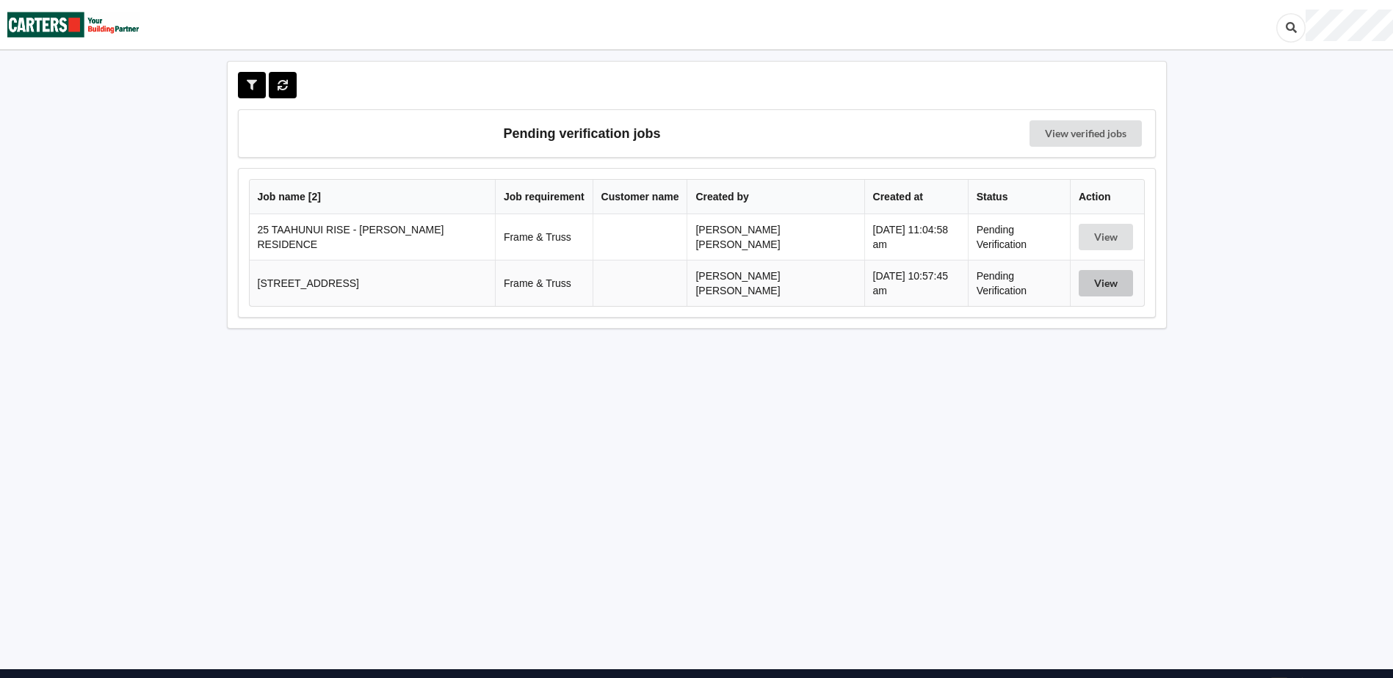
click at [1091, 289] on button "View" at bounding box center [1106, 283] width 54 height 26
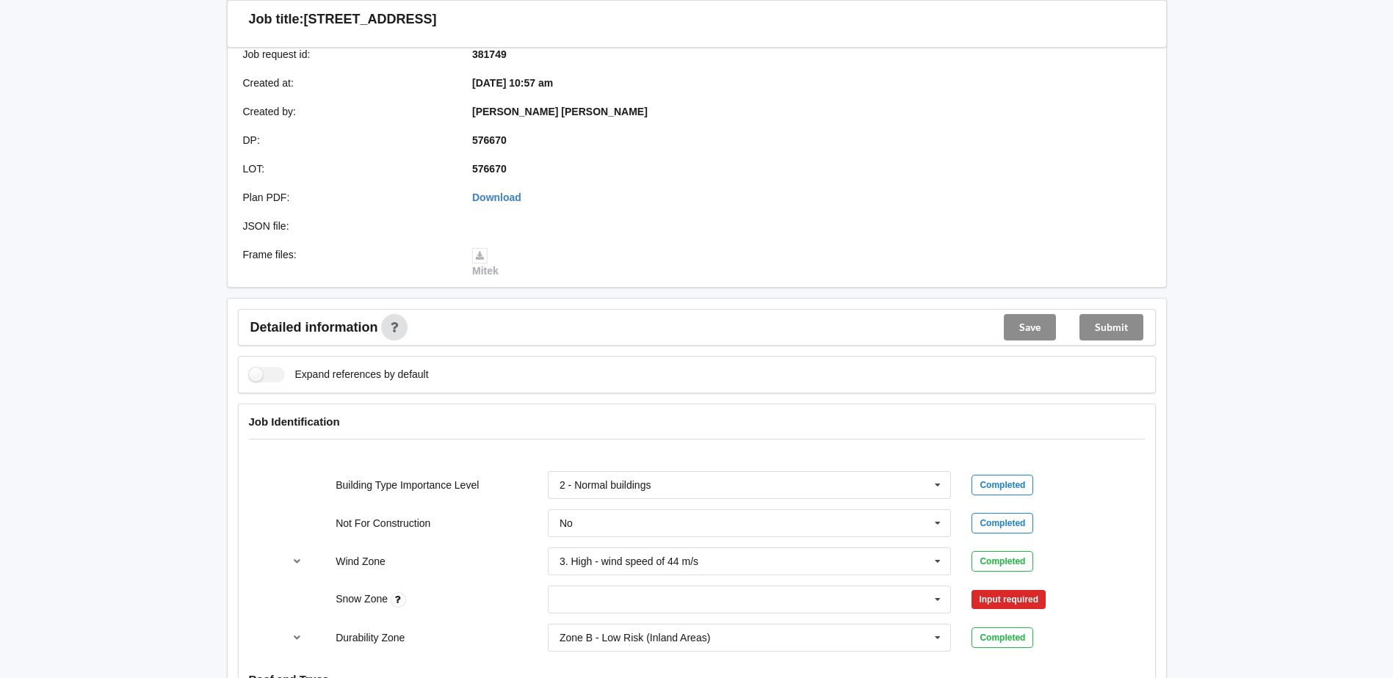
scroll to position [441, 0]
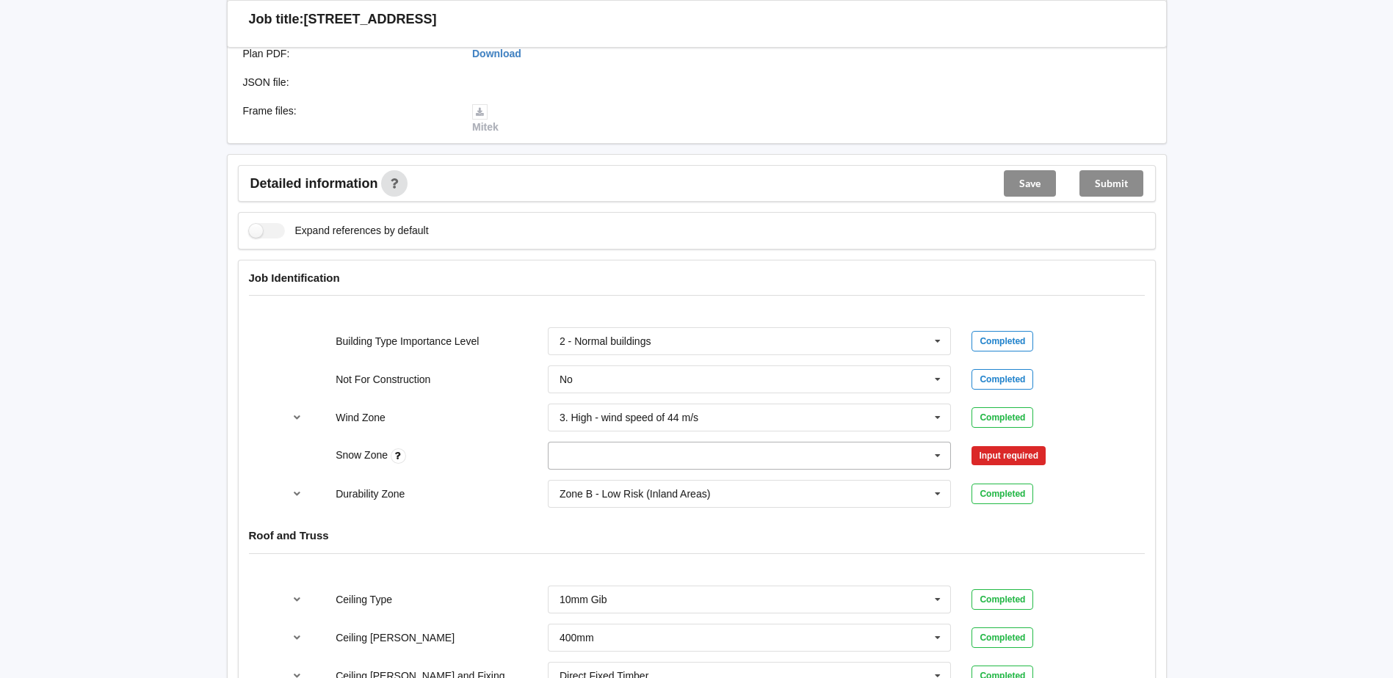
drag, startPoint x: 815, startPoint y: 448, endPoint x: 800, endPoint y: 449, distance: 14.8
click at [815, 448] on input "text" at bounding box center [750, 456] width 402 height 26
click at [696, 488] on div "N0" at bounding box center [750, 482] width 402 height 27
click at [1030, 457] on button "Confirm input" at bounding box center [1014, 456] width 87 height 24
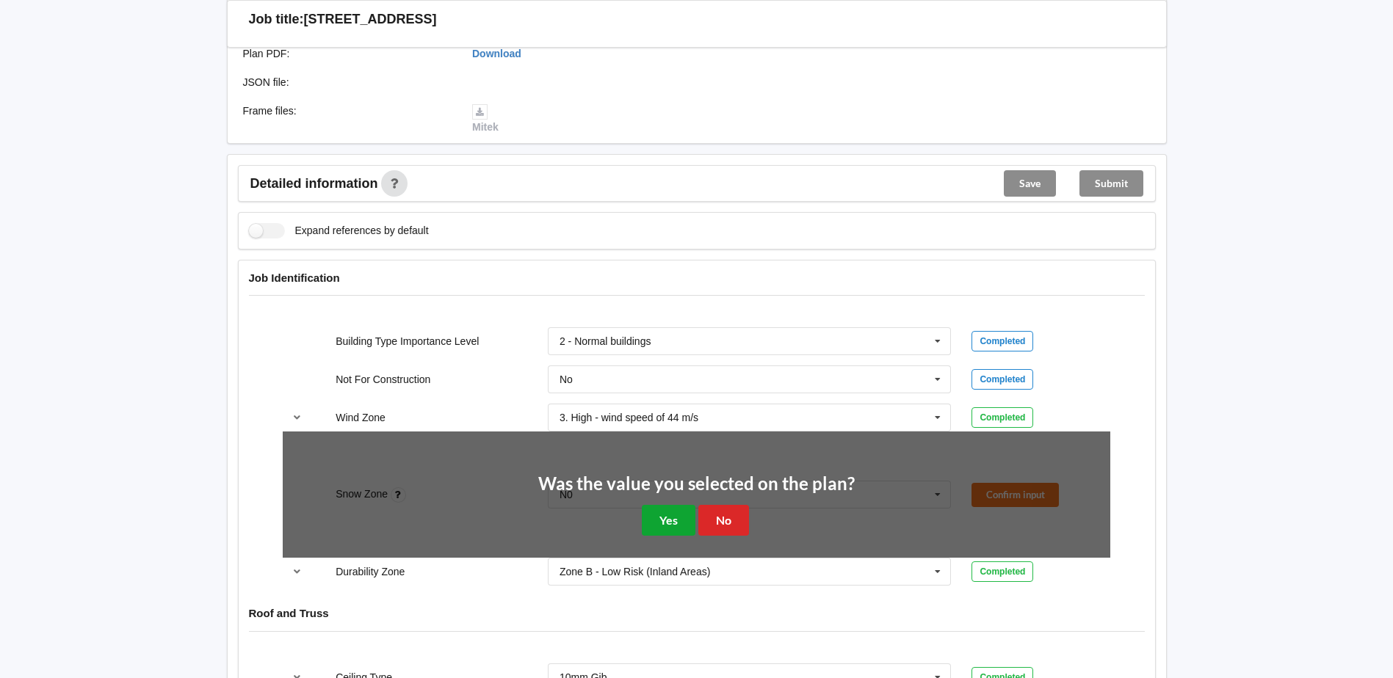
click at [667, 521] on button "Yes" at bounding box center [669, 520] width 54 height 30
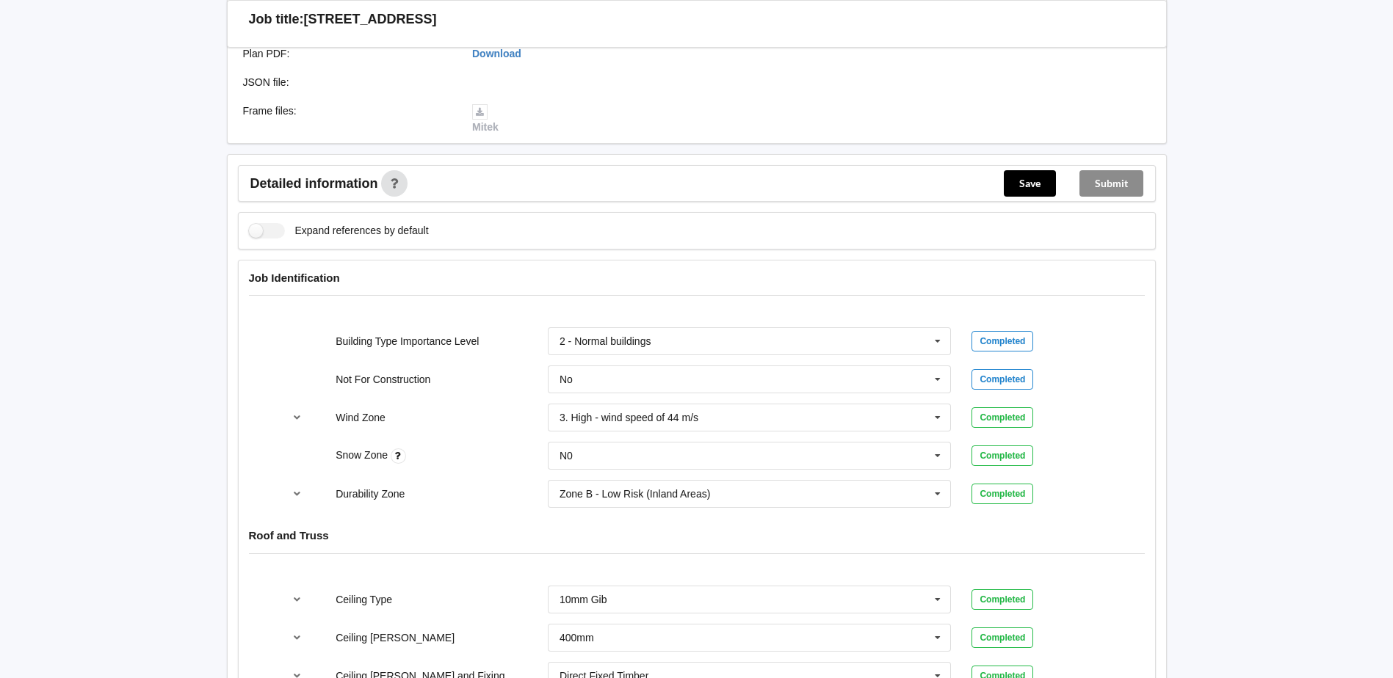
scroll to position [734, 0]
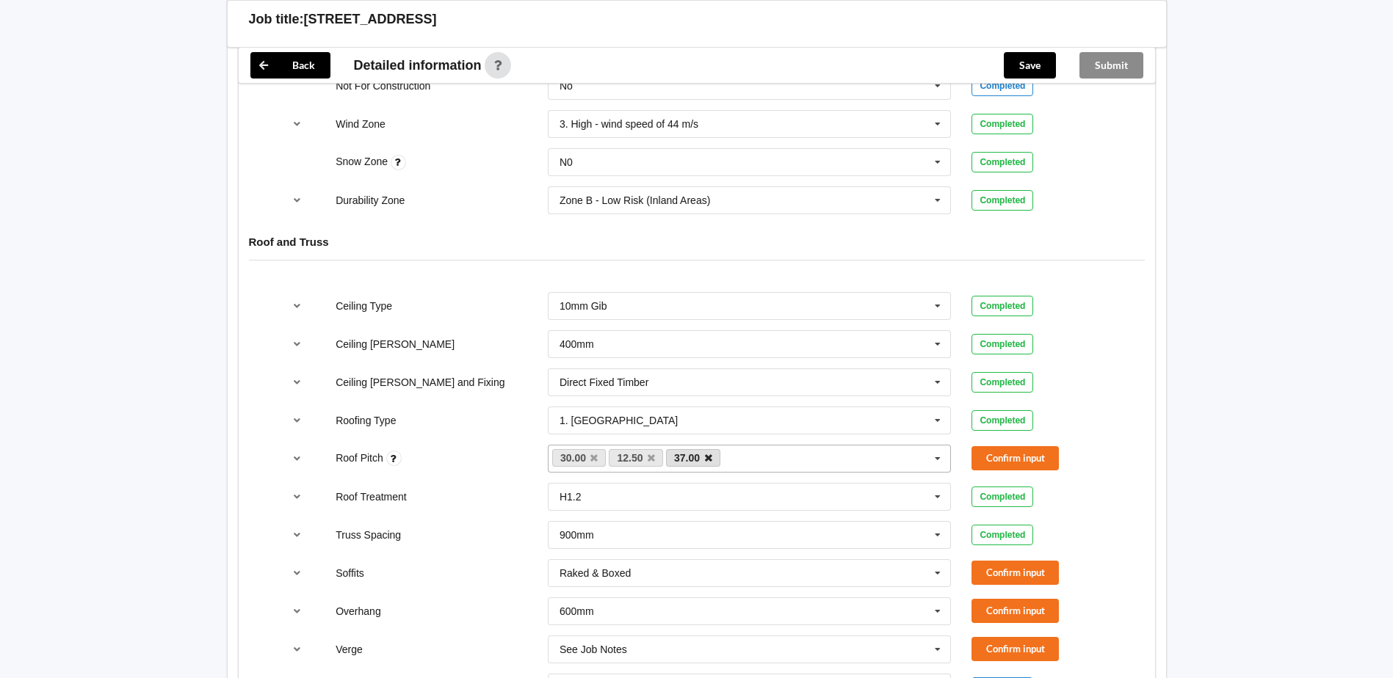
click at [709, 457] on icon at bounding box center [708, 459] width 7 height 10
click at [1049, 461] on button "Confirm input" at bounding box center [1014, 458] width 87 height 24
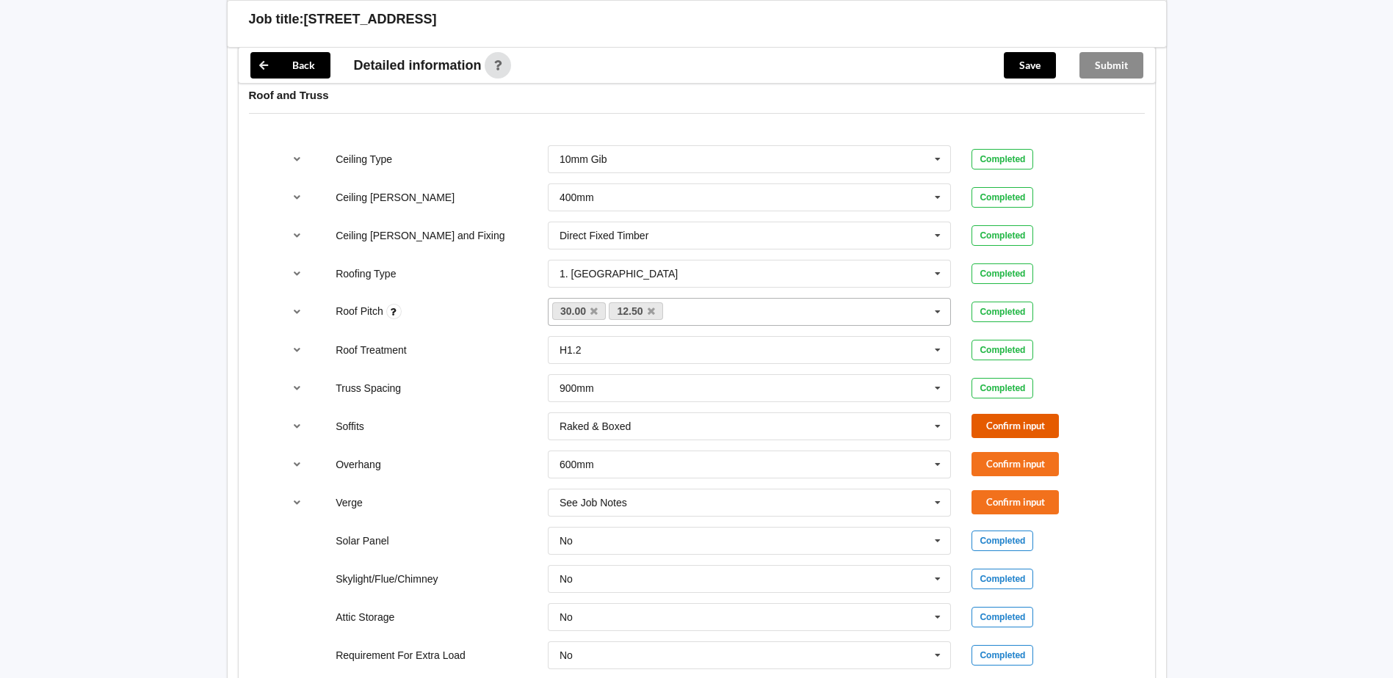
click at [999, 424] on button "Confirm input" at bounding box center [1014, 426] width 87 height 24
click at [928, 503] on icon at bounding box center [938, 503] width 22 height 27
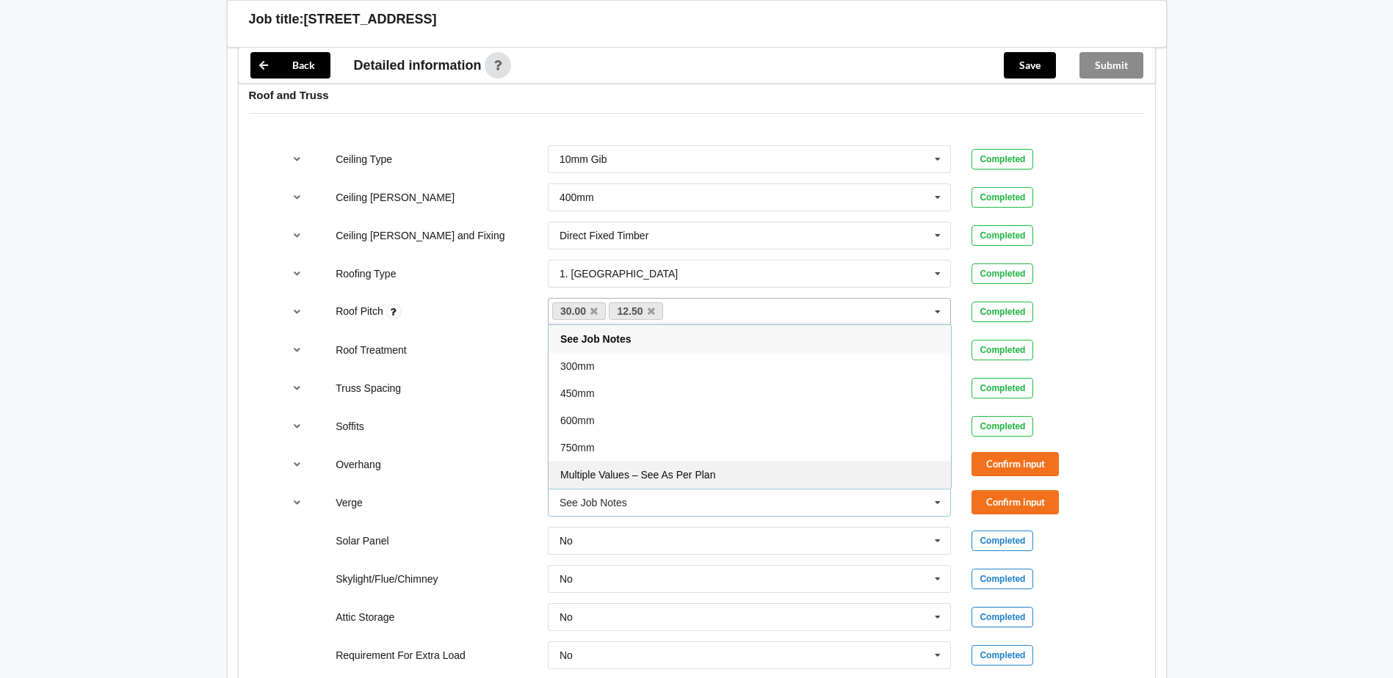
click at [767, 477] on div "Multiple Values – See As Per Plan" at bounding box center [750, 474] width 402 height 27
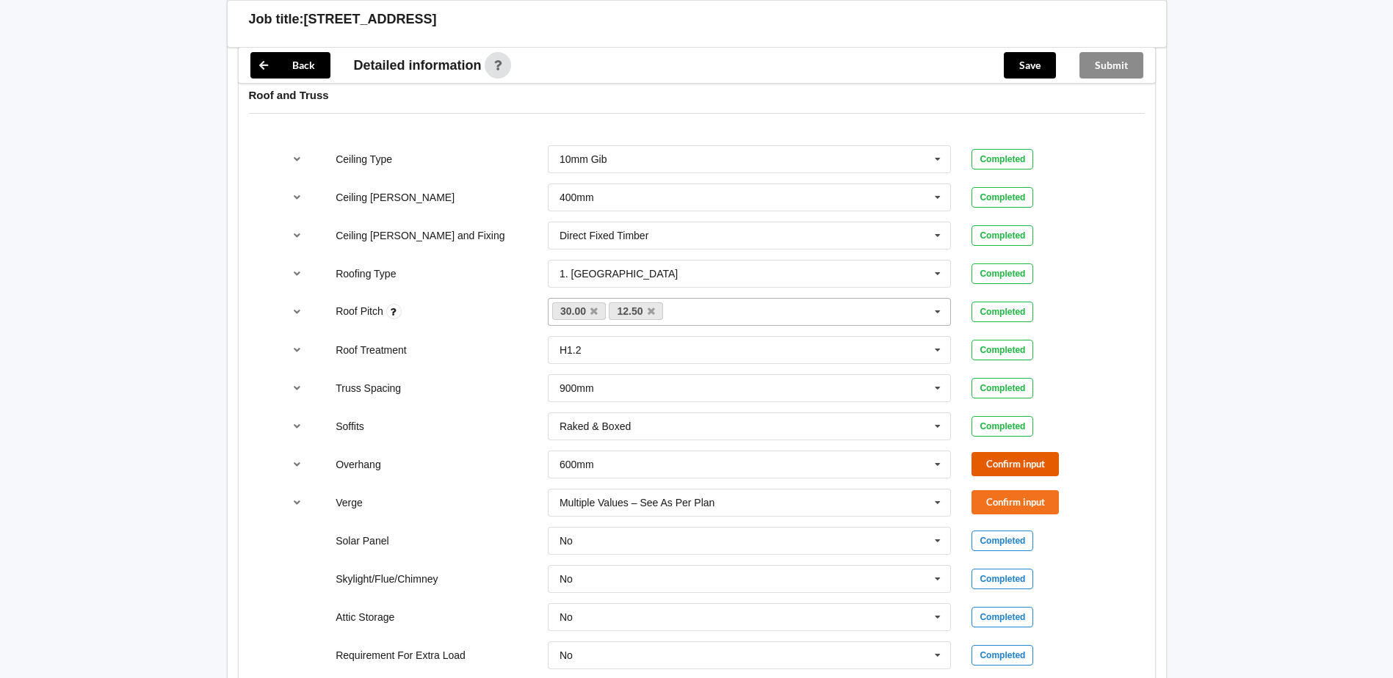
click at [1018, 470] on button "Confirm input" at bounding box center [1014, 464] width 87 height 24
click at [999, 495] on button "Confirm input" at bounding box center [1014, 503] width 87 height 24
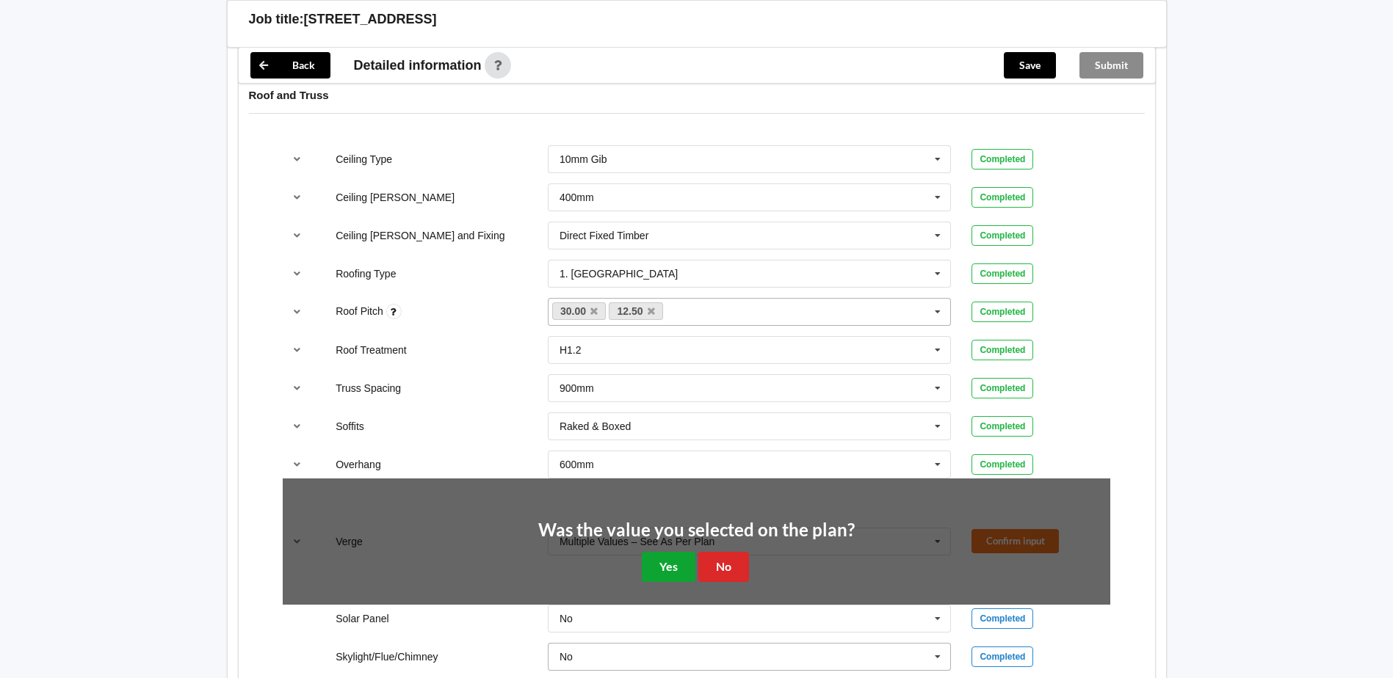
click at [692, 574] on button "Yes" at bounding box center [669, 567] width 54 height 30
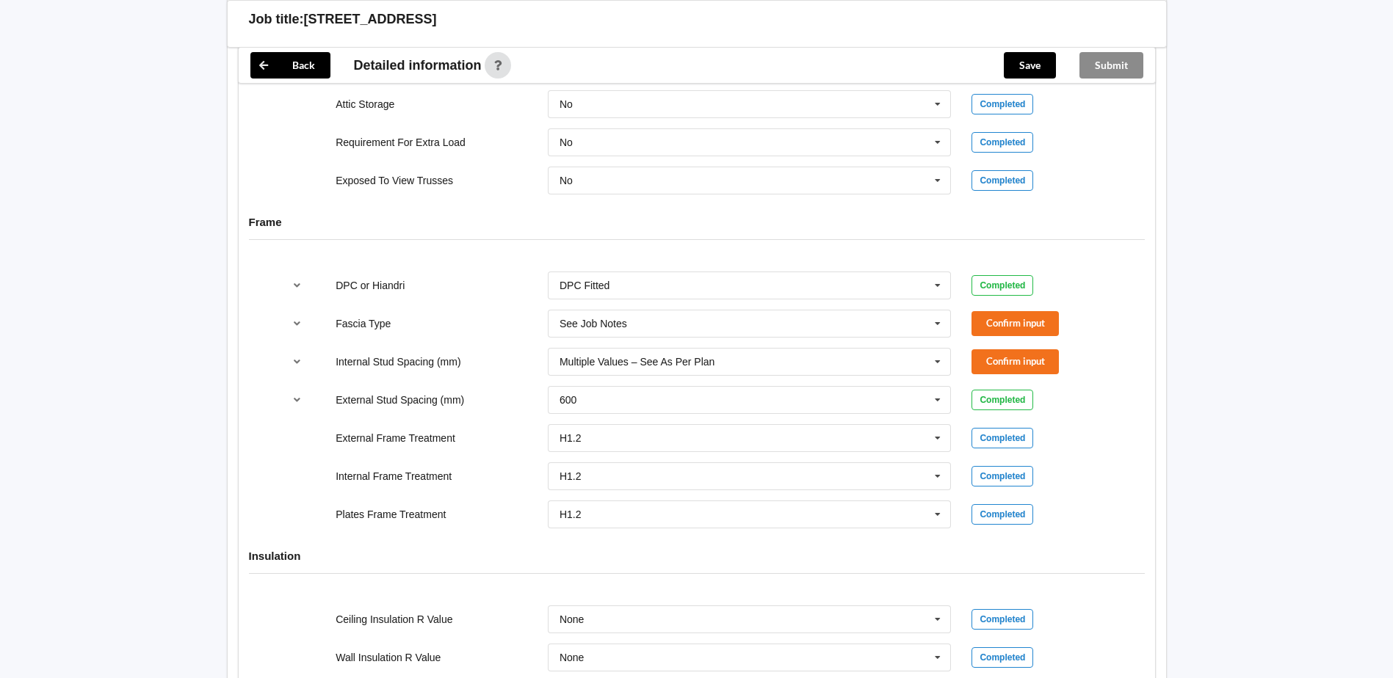
scroll to position [1395, 0]
click at [999, 321] on button "Confirm input" at bounding box center [1014, 323] width 87 height 24
click at [994, 353] on button "Confirm input" at bounding box center [1014, 361] width 87 height 24
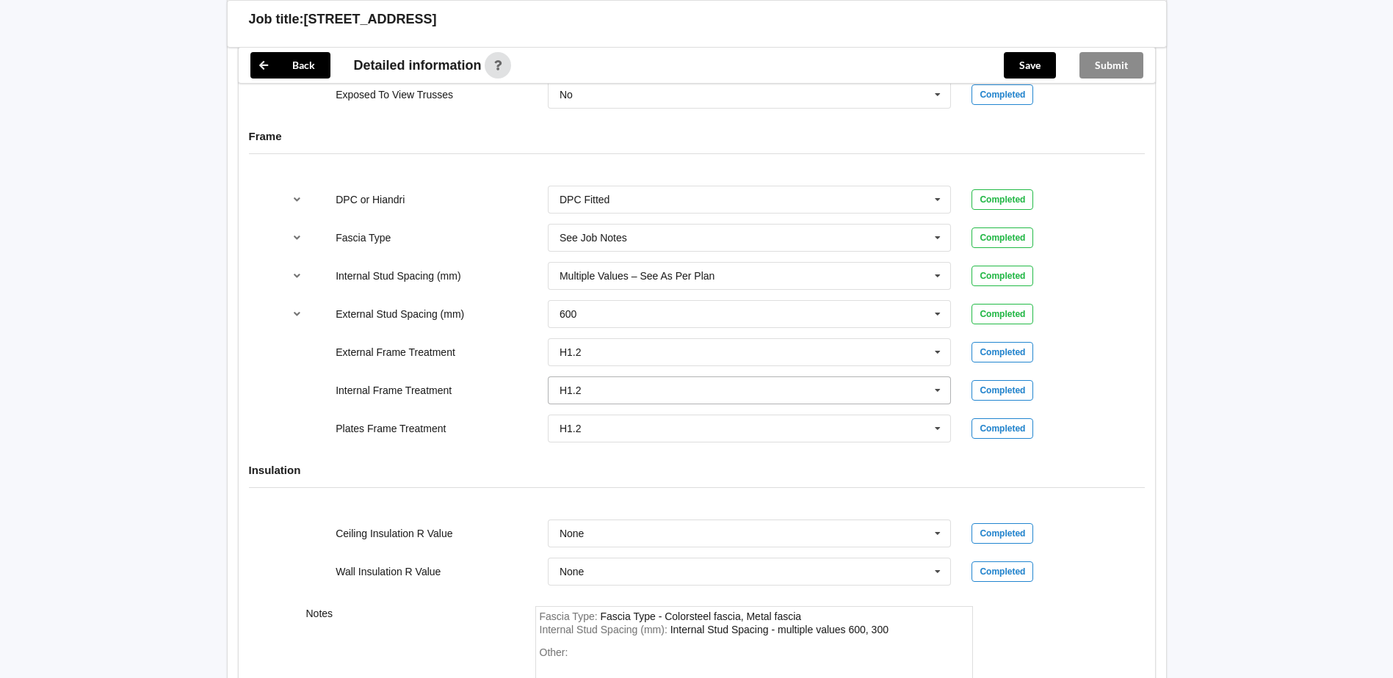
scroll to position [1662, 0]
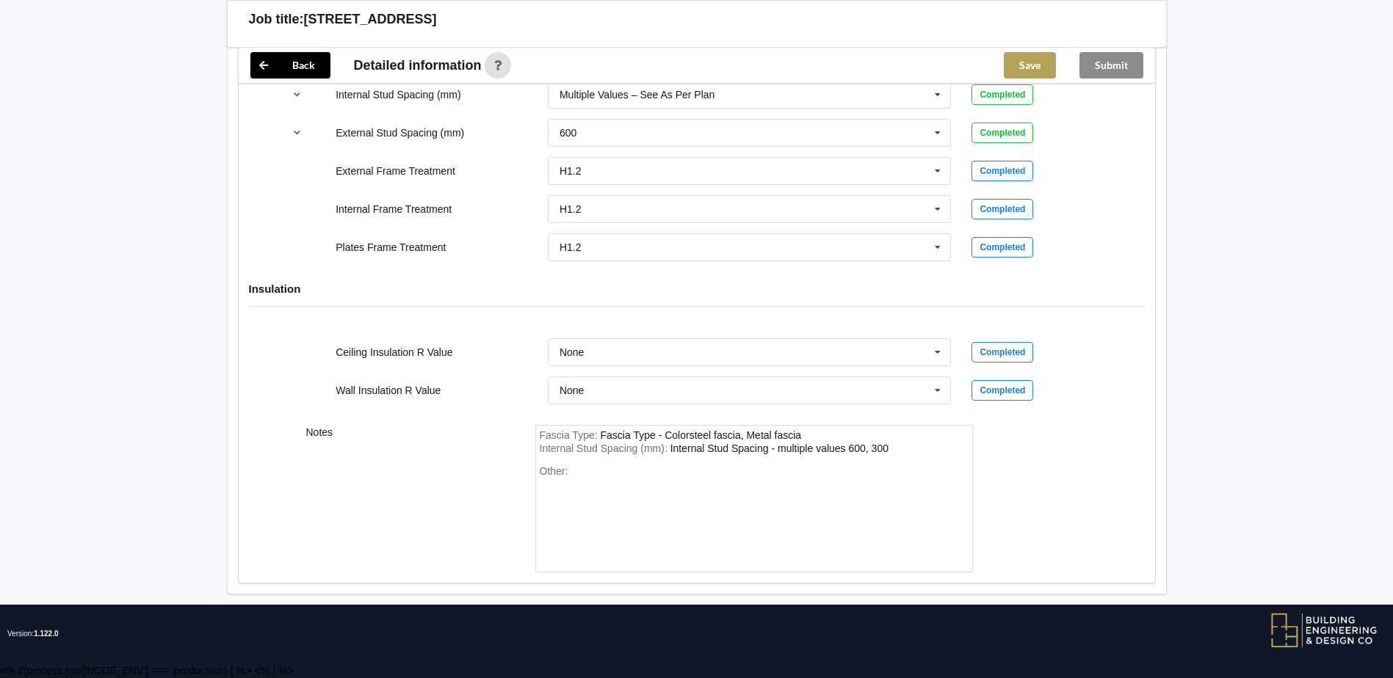
click at [1038, 64] on button "Save" at bounding box center [1030, 65] width 52 height 26
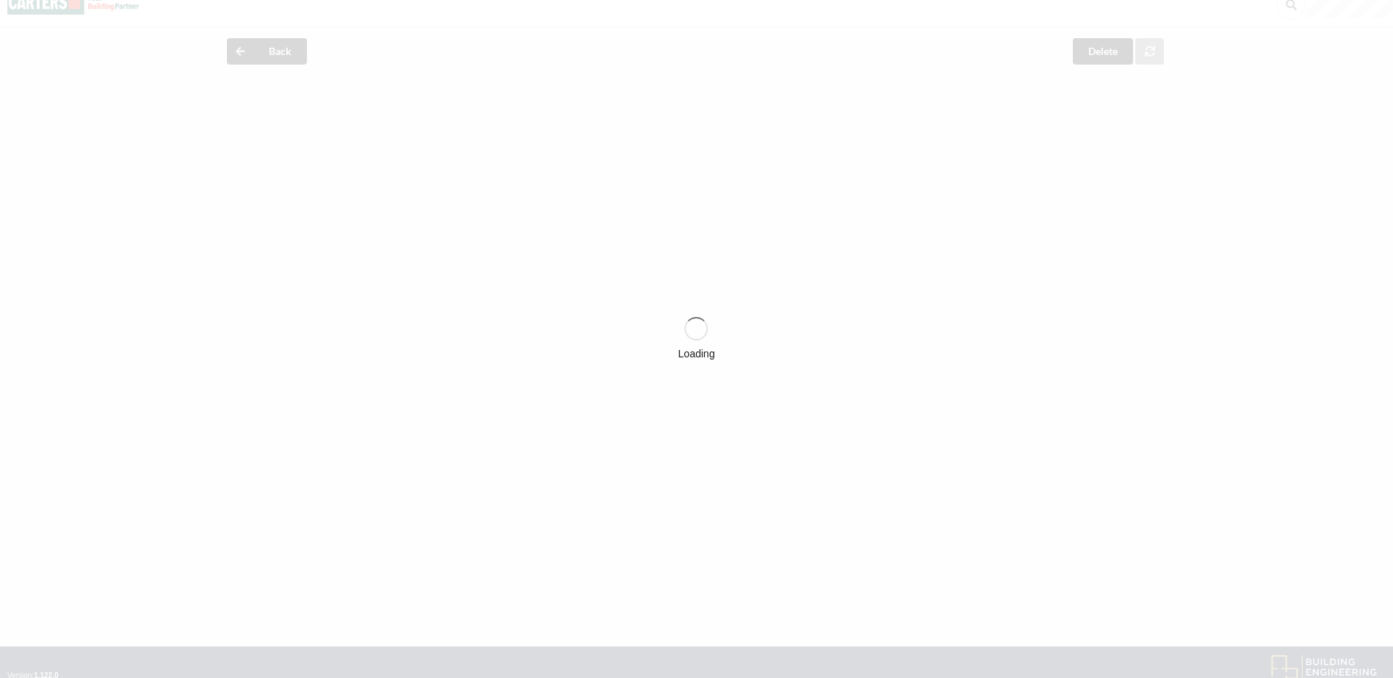
scroll to position [0, 0]
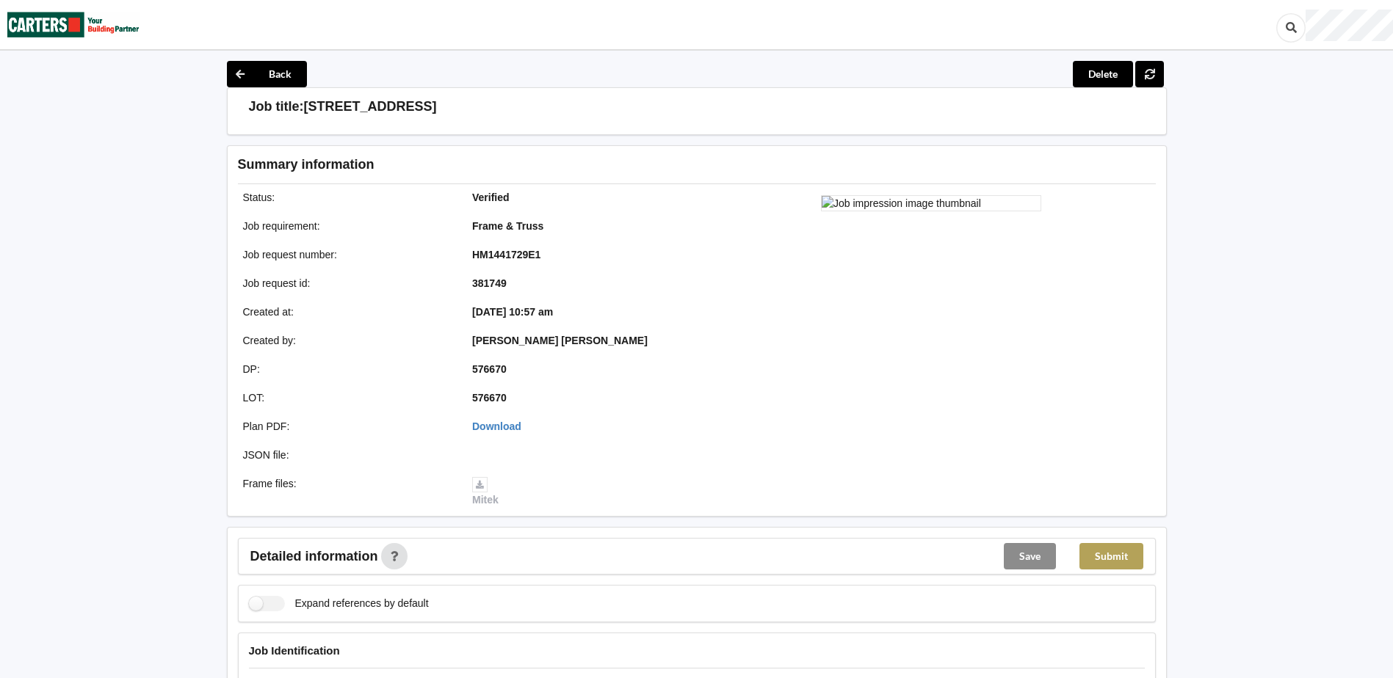
click at [1121, 562] on button "Submit" at bounding box center [1111, 556] width 64 height 26
click at [274, 65] on button "Back" at bounding box center [267, 74] width 80 height 26
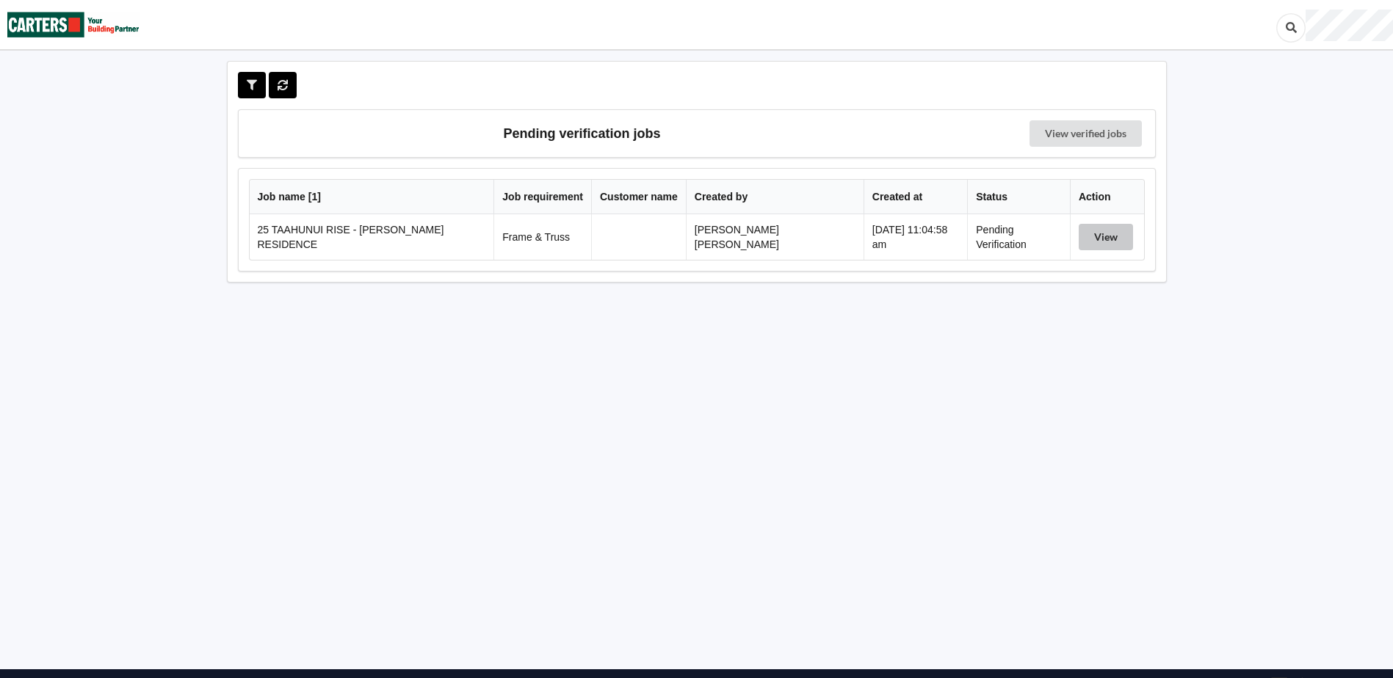
click at [1083, 233] on button "View" at bounding box center [1106, 237] width 54 height 26
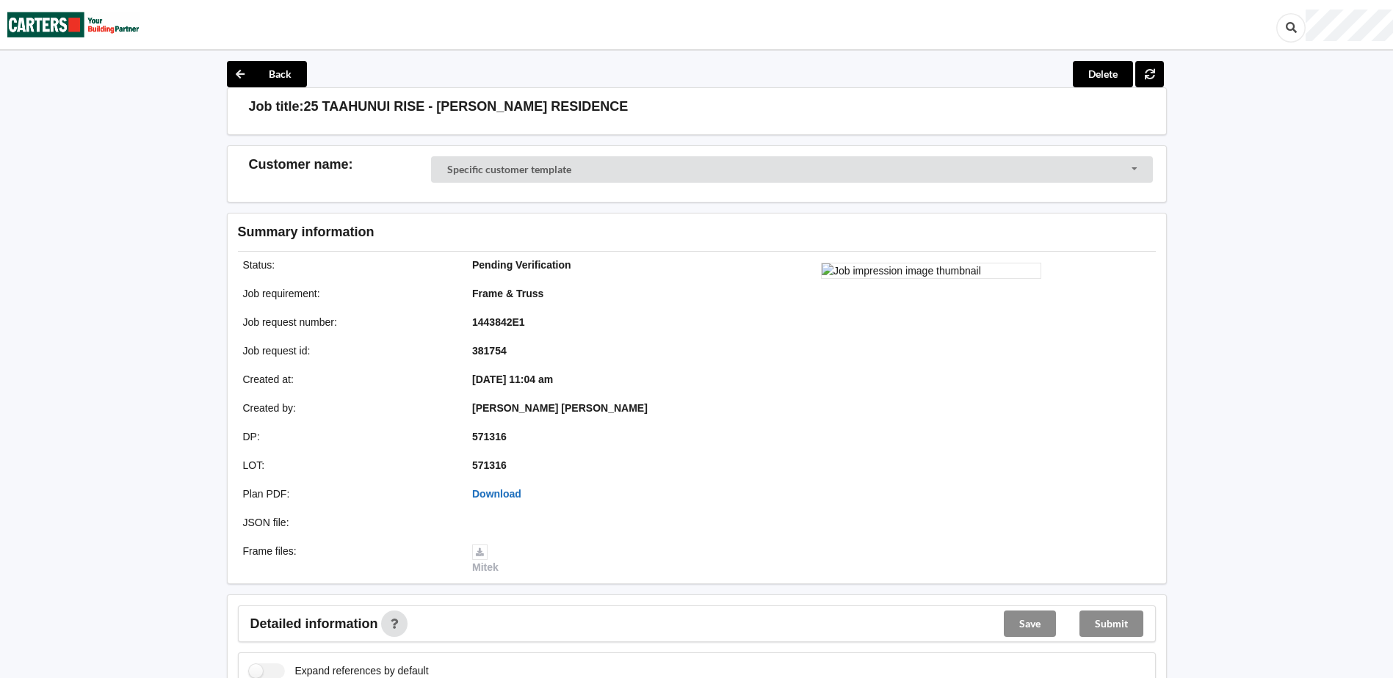
click at [511, 494] on link "Download" at bounding box center [496, 494] width 49 height 12
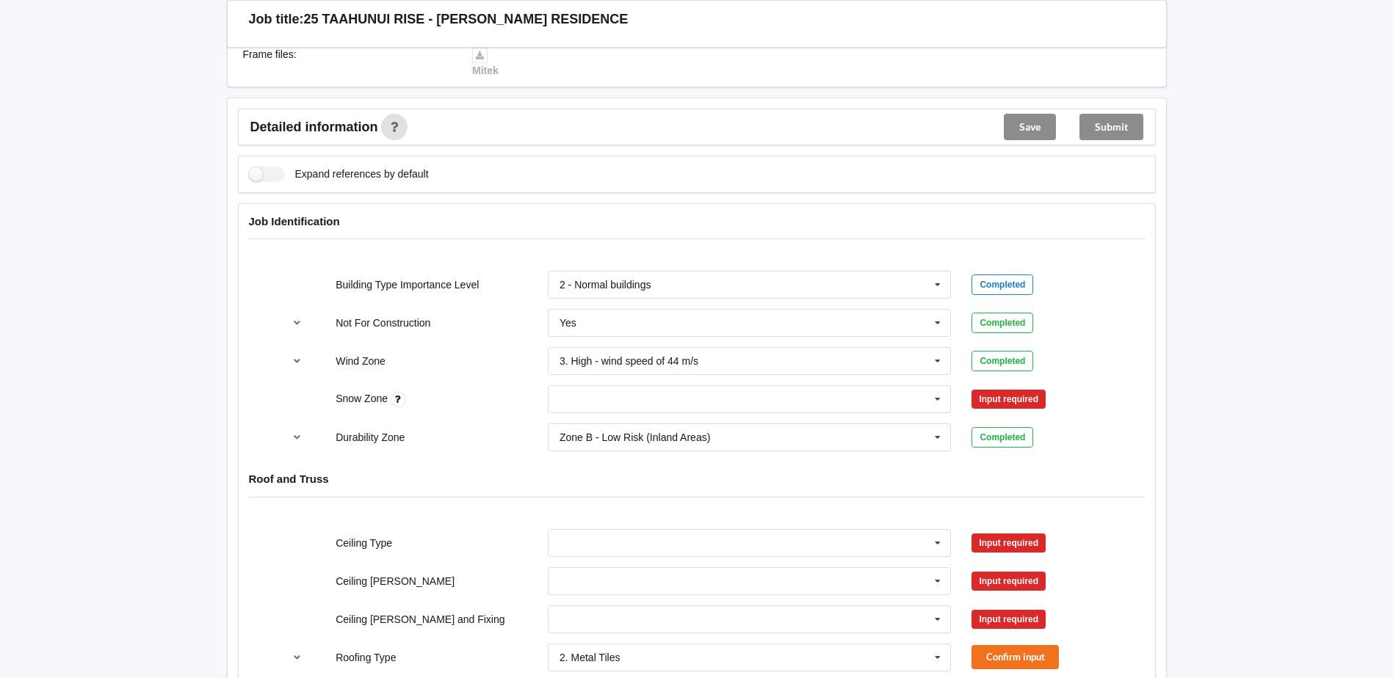
scroll to position [587, 0]
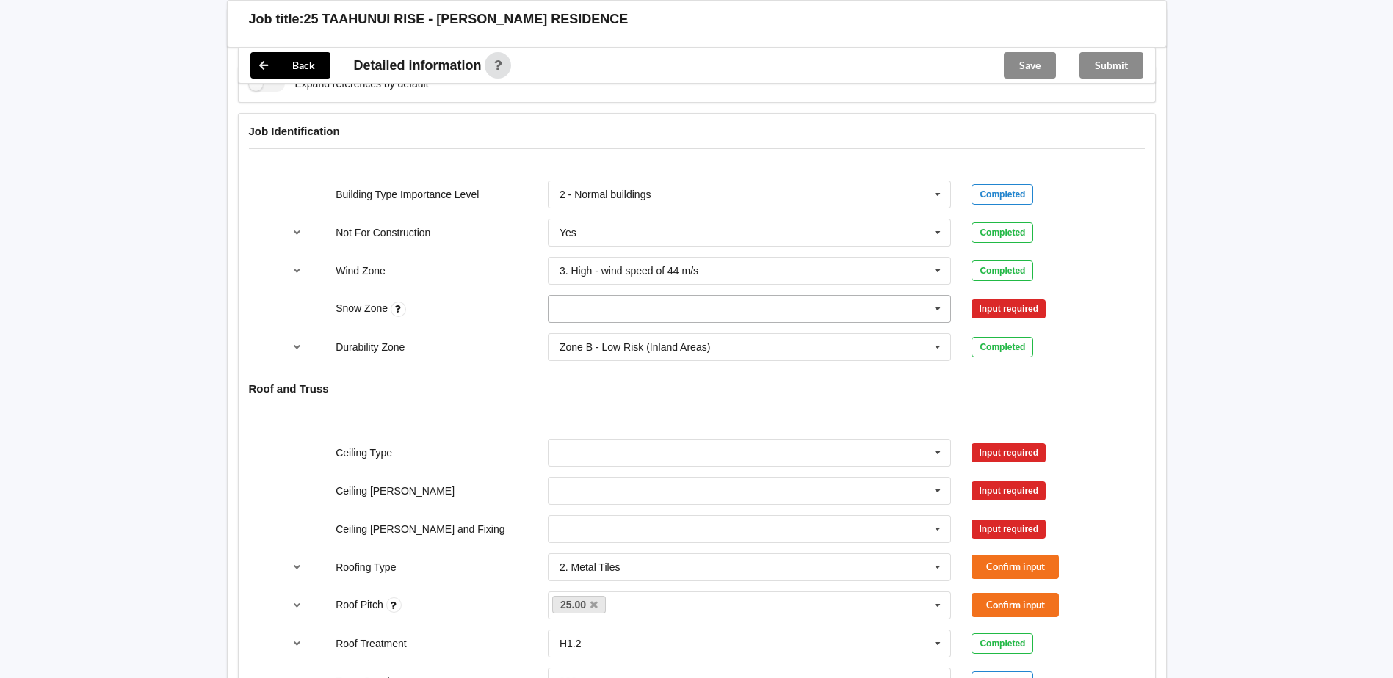
click at [731, 302] on input "text" at bounding box center [750, 309] width 402 height 26
drag, startPoint x: 635, startPoint y: 339, endPoint x: 701, endPoint y: 338, distance: 66.1
click at [642, 338] on div "N0" at bounding box center [750, 335] width 402 height 27
click at [1016, 303] on button "Confirm input" at bounding box center [1014, 309] width 87 height 24
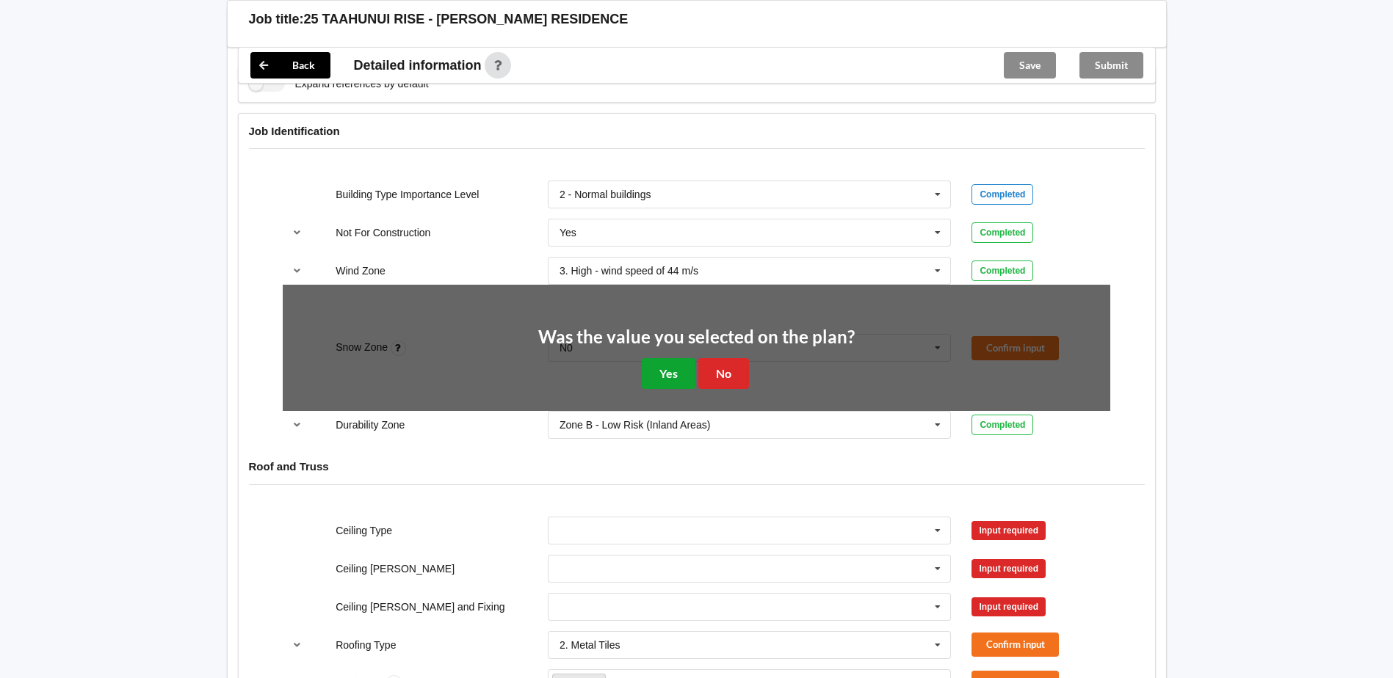
click at [682, 372] on button "Yes" at bounding box center [669, 373] width 54 height 30
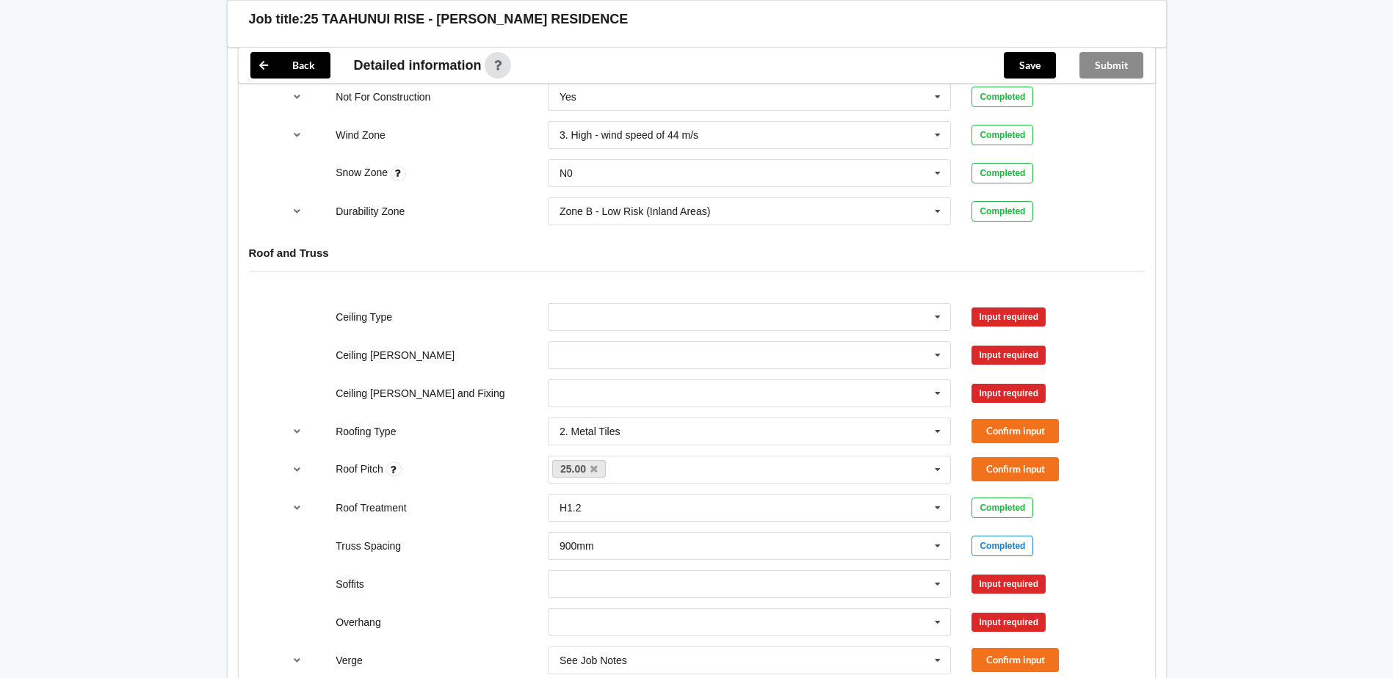
scroll to position [734, 0]
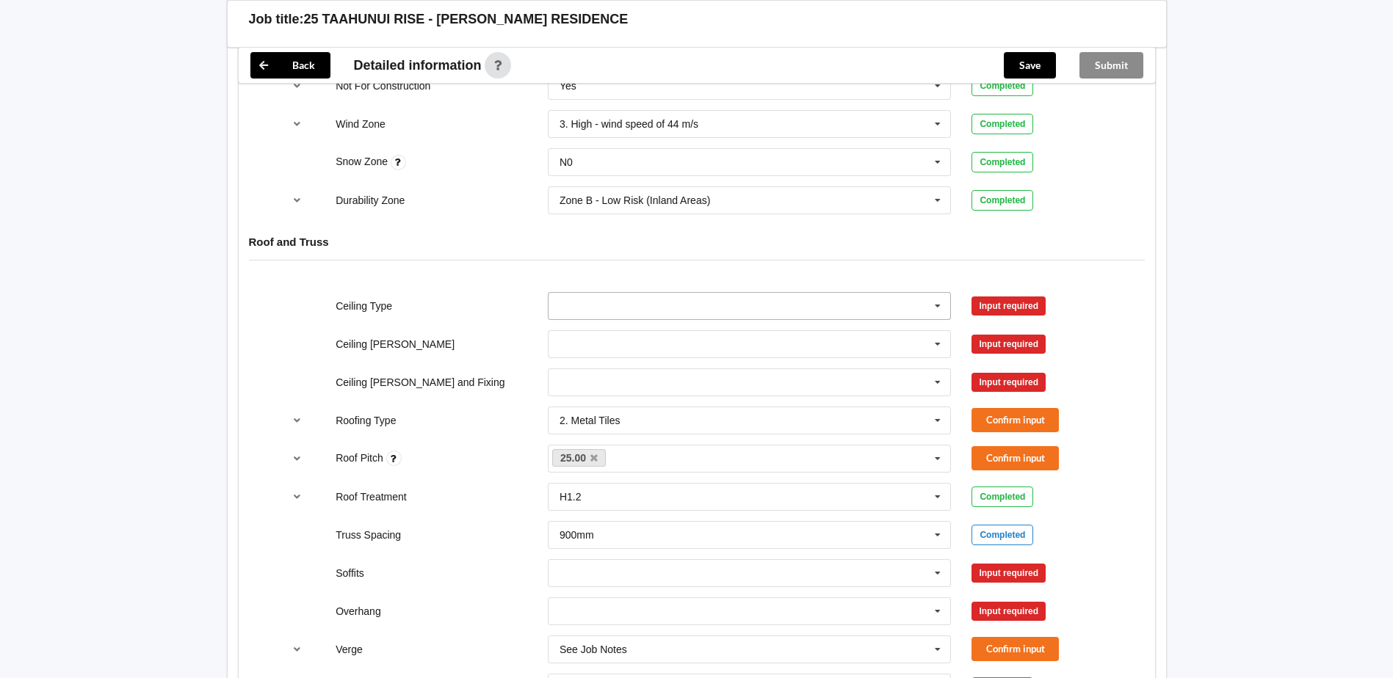
click at [704, 310] on input "text" at bounding box center [750, 306] width 402 height 26
click at [621, 416] on div "13mm Gib" at bounding box center [750, 414] width 402 height 27
click at [680, 339] on input "text" at bounding box center [750, 344] width 402 height 26
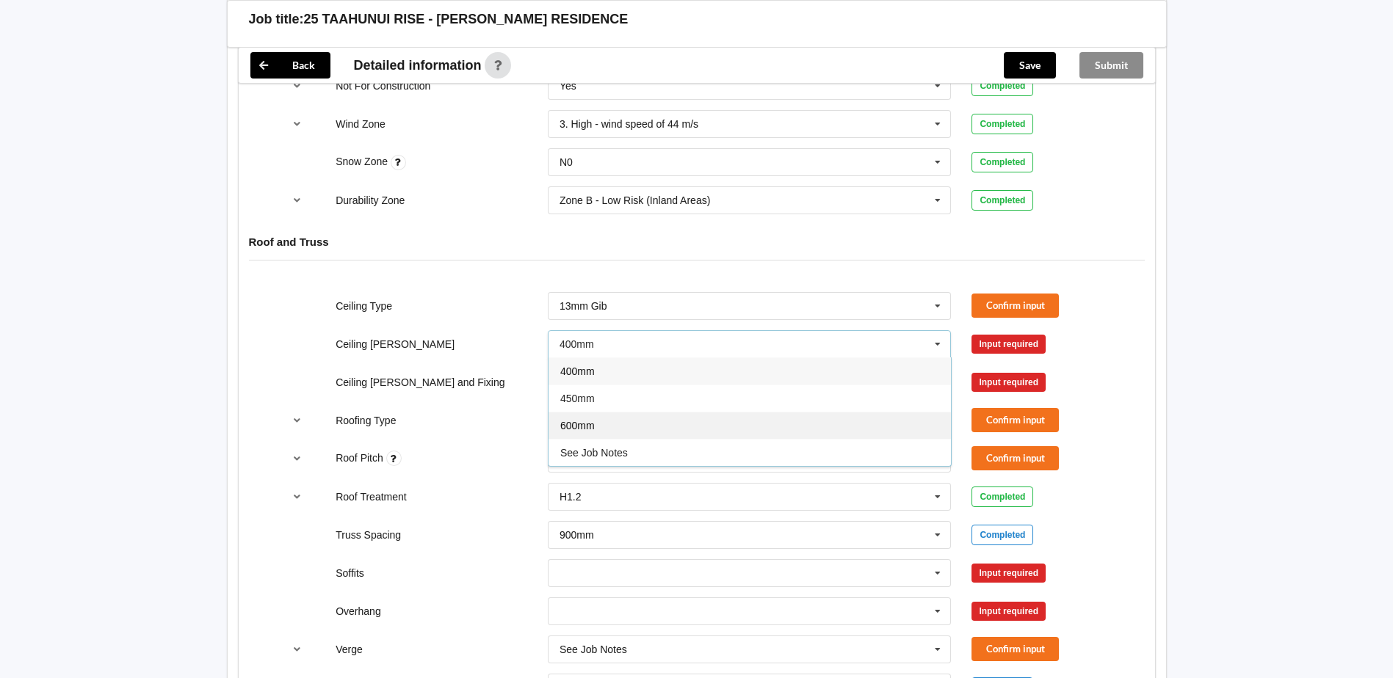
click at [617, 427] on div "600mm" at bounding box center [750, 425] width 402 height 27
click at [662, 378] on input "text" at bounding box center [750, 382] width 402 height 26
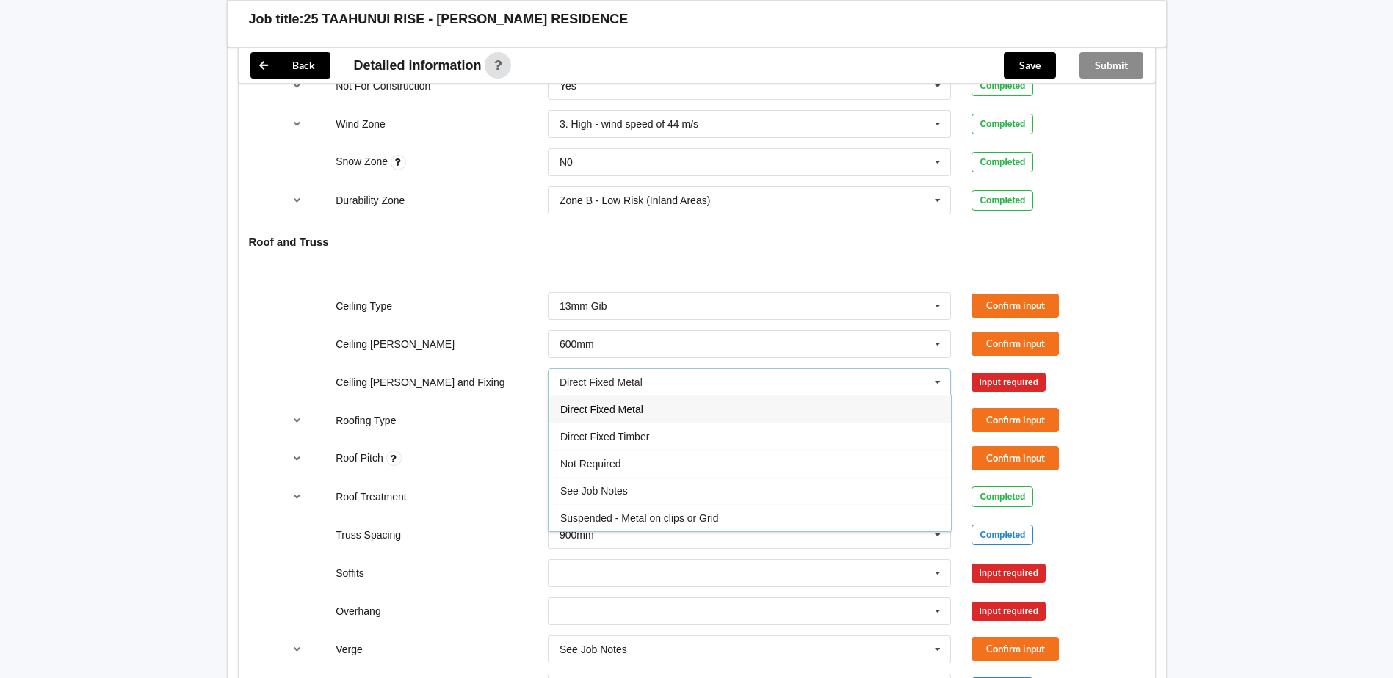
click at [636, 413] on span "Direct Fixed Metal" at bounding box center [601, 410] width 83 height 12
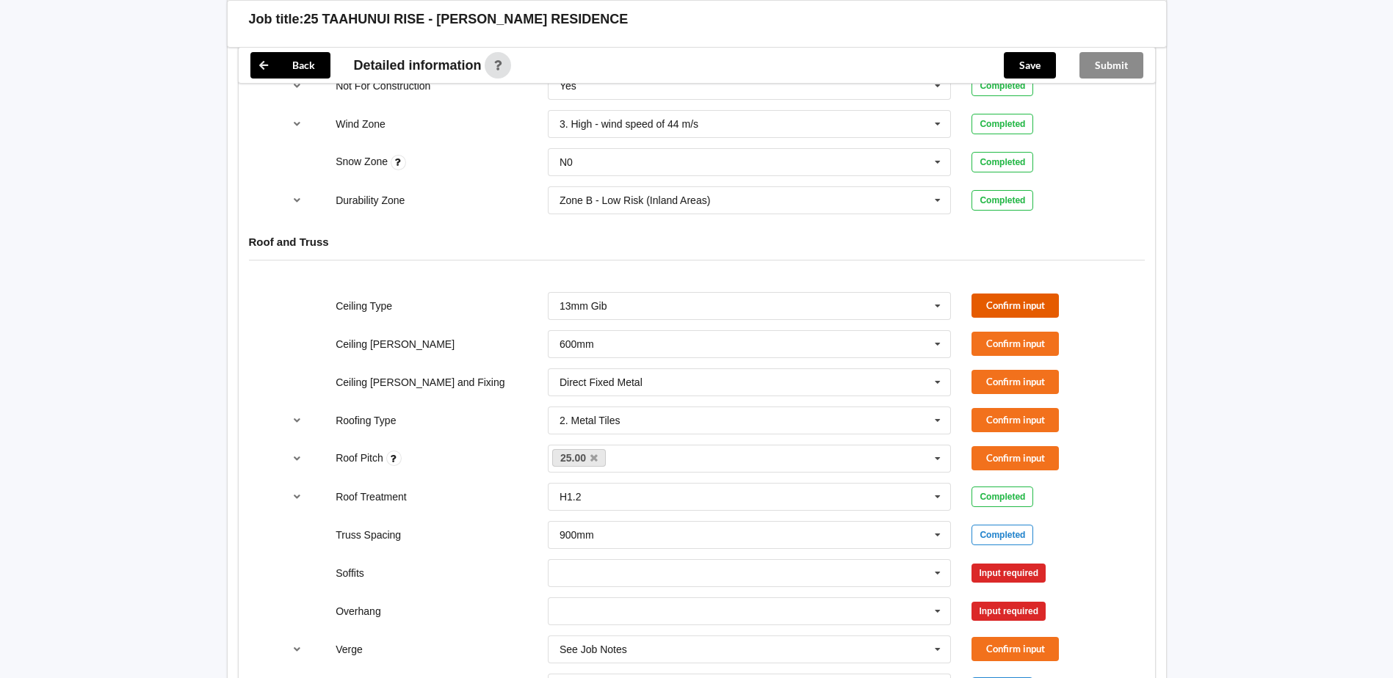
click at [1010, 306] on button "Confirm input" at bounding box center [1014, 306] width 87 height 24
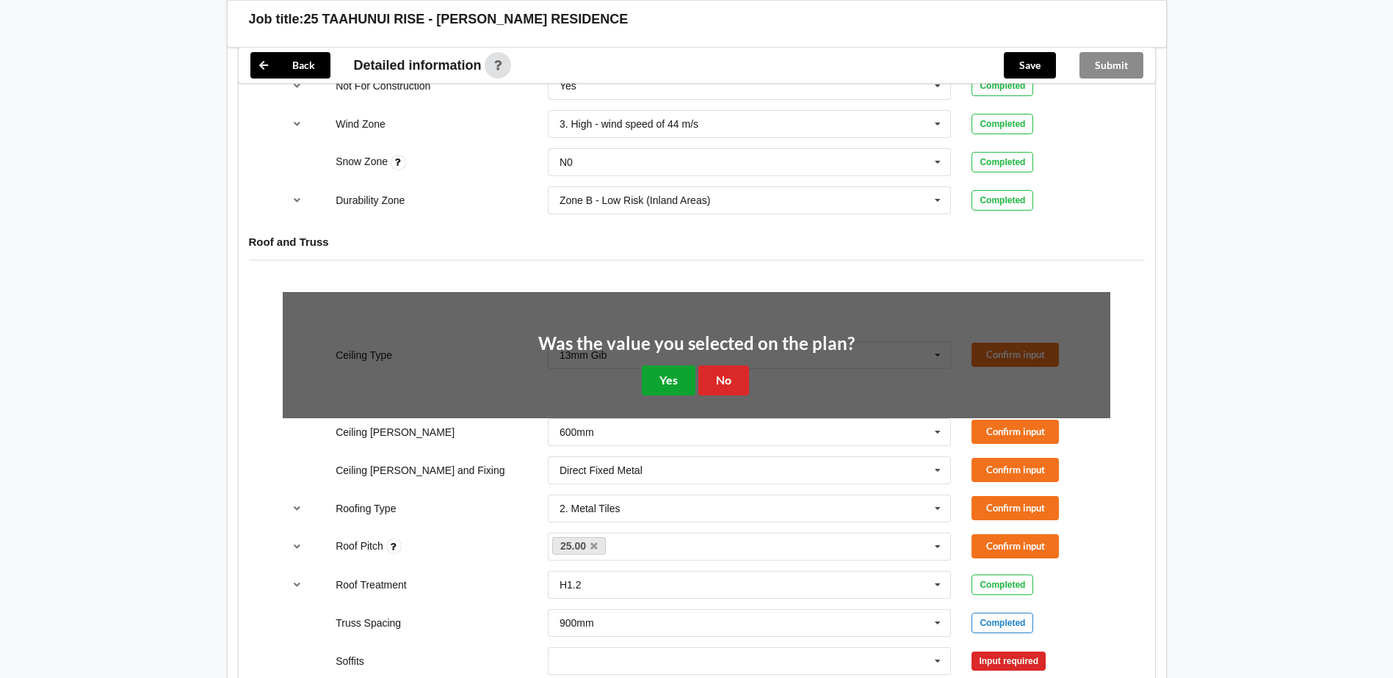
click at [668, 372] on button "Yes" at bounding box center [669, 381] width 54 height 30
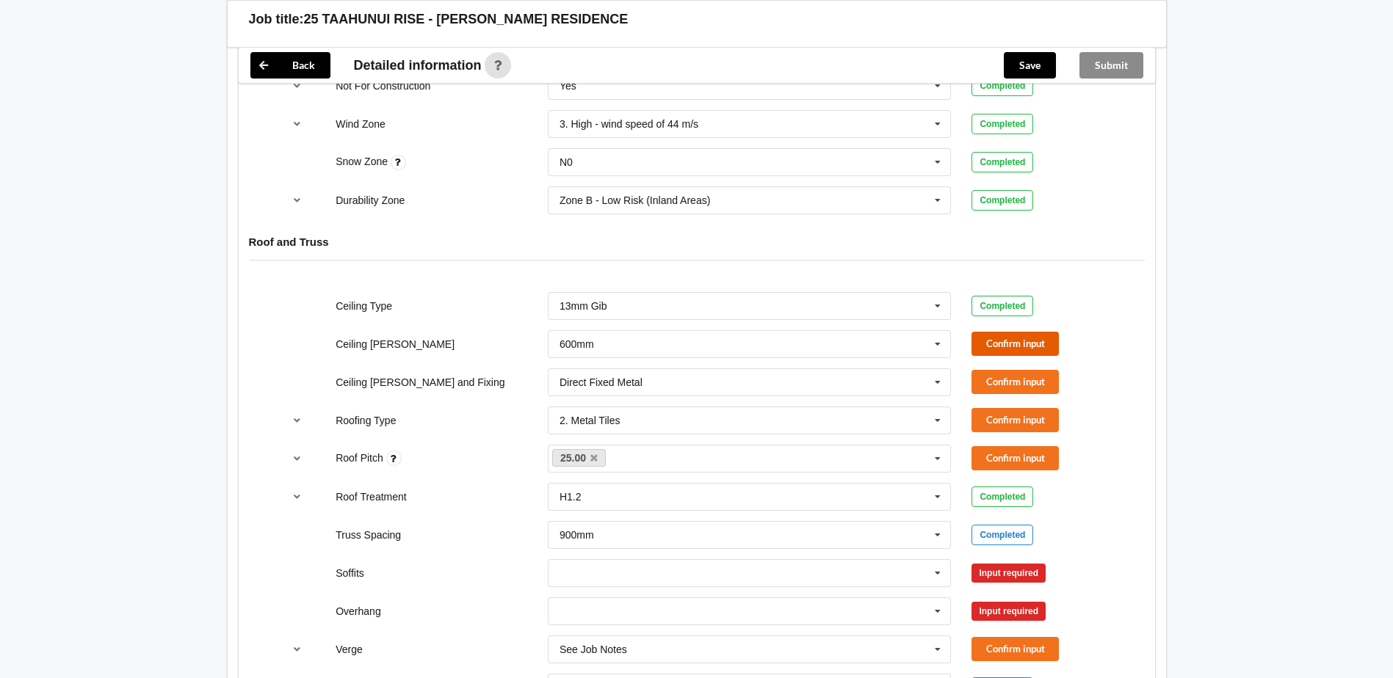
click at [977, 337] on button "Confirm input" at bounding box center [1014, 344] width 87 height 24
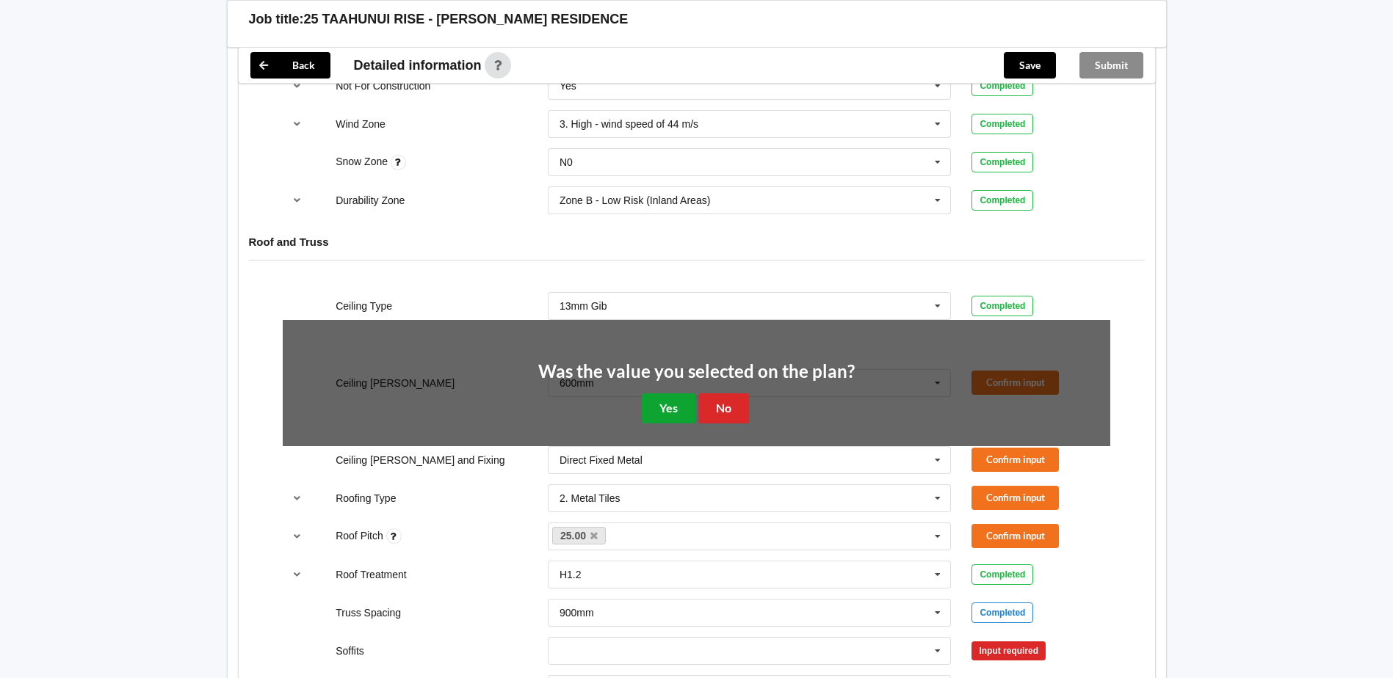
drag, startPoint x: 672, startPoint y: 405, endPoint x: 797, endPoint y: 406, distance: 124.8
click at [676, 406] on button "Yes" at bounding box center [669, 409] width 54 height 30
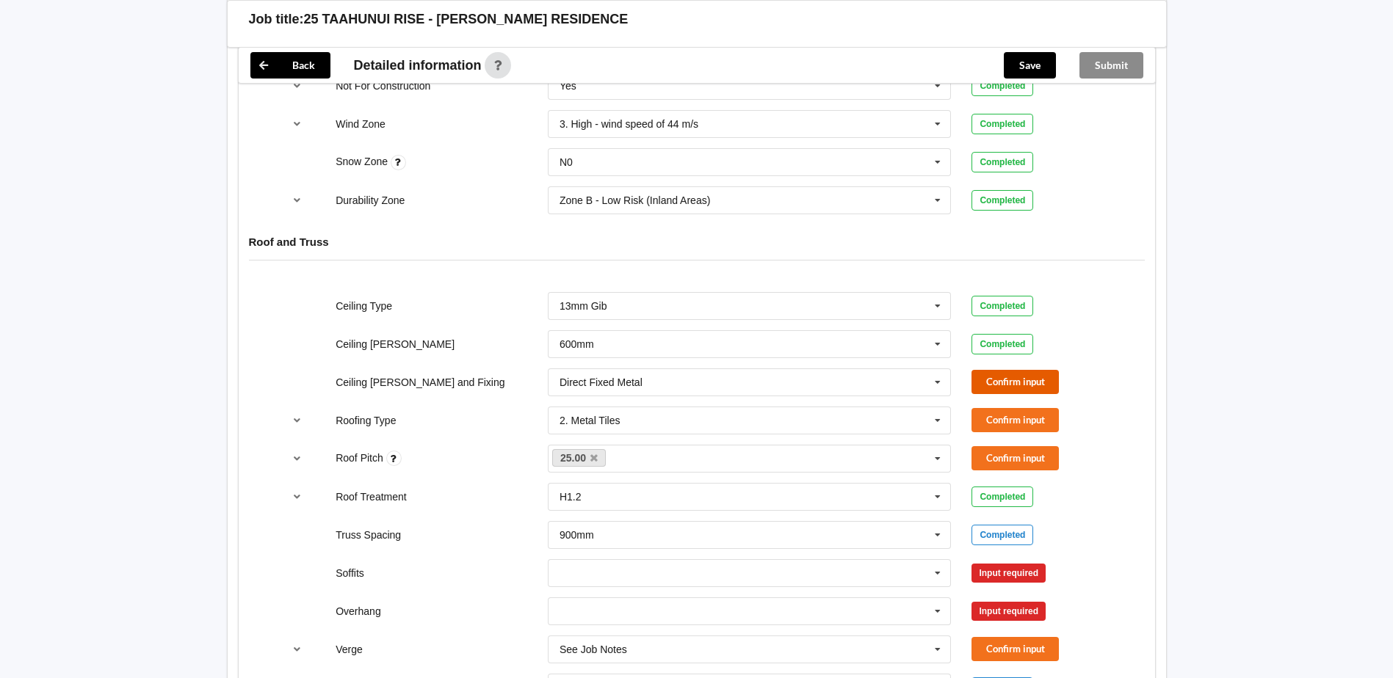
click at [1021, 380] on button "Confirm input" at bounding box center [1014, 382] width 87 height 24
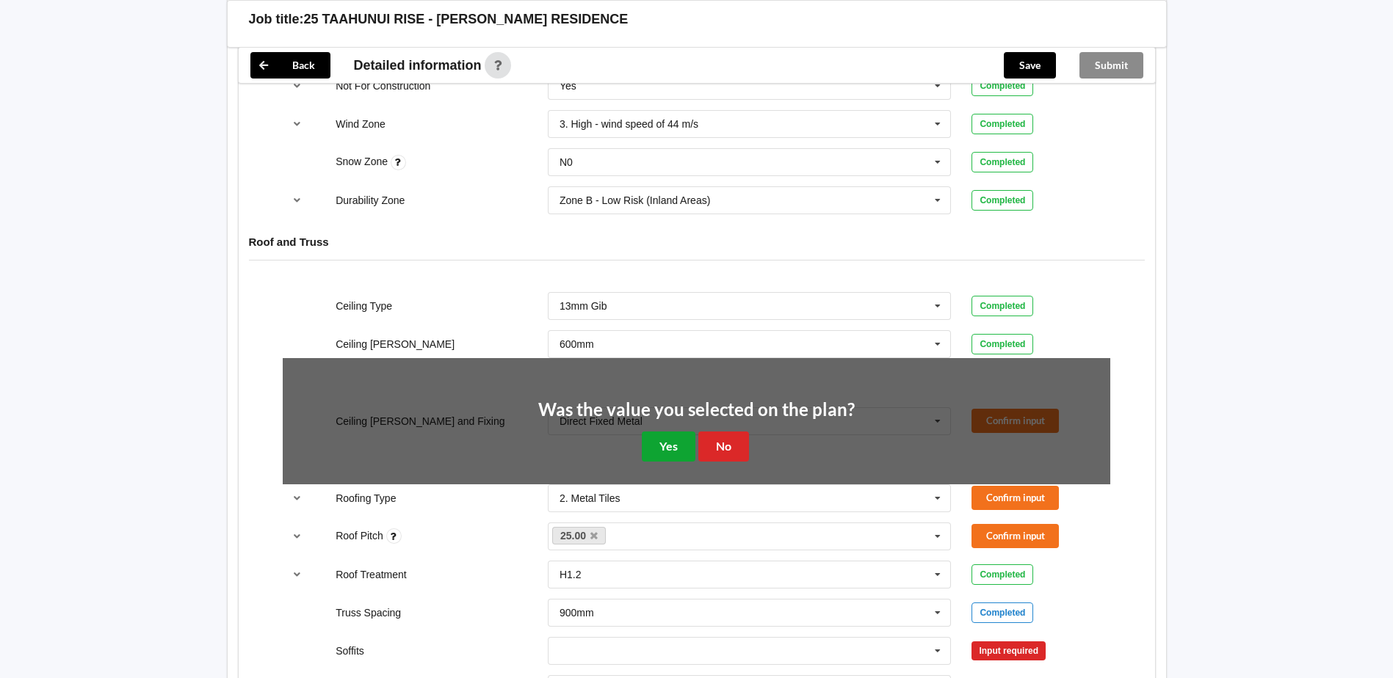
click at [670, 447] on button "Yes" at bounding box center [669, 447] width 54 height 30
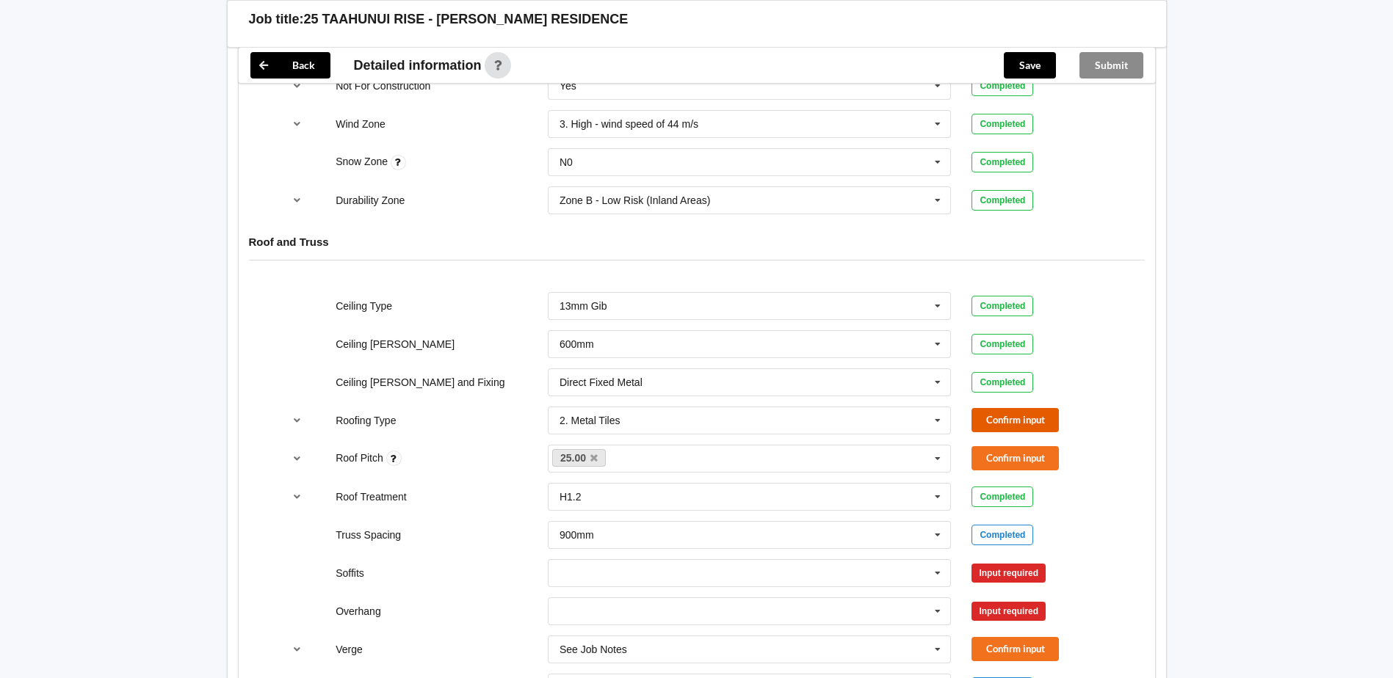
click at [1025, 414] on button "Confirm input" at bounding box center [1014, 420] width 87 height 24
click at [1034, 457] on button "Confirm input" at bounding box center [1014, 458] width 87 height 24
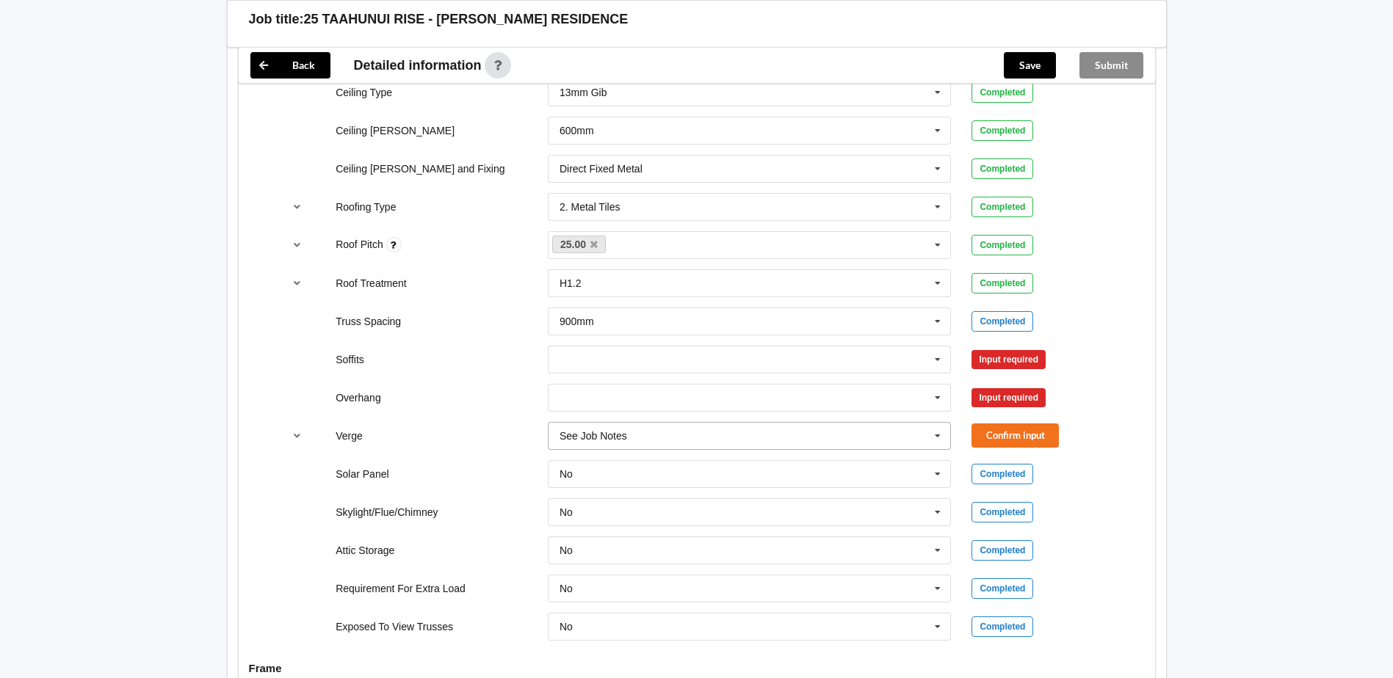
scroll to position [955, 0]
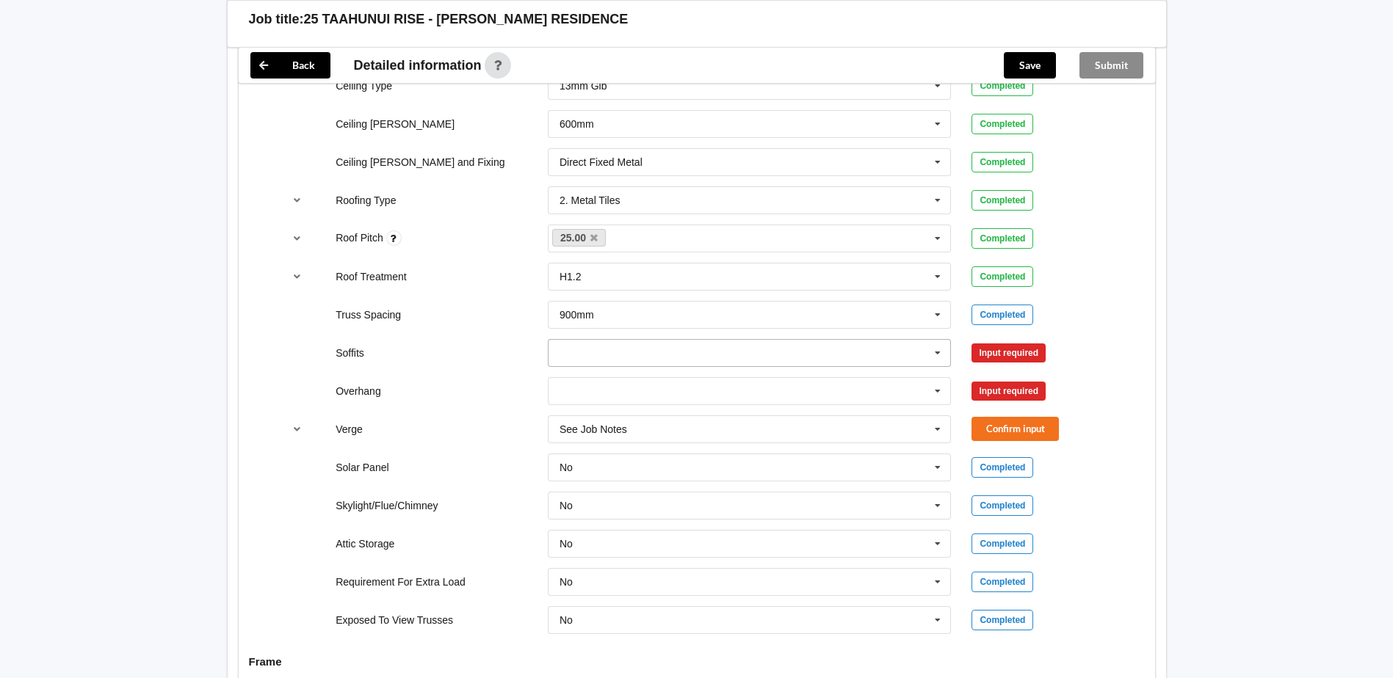
click at [861, 349] on input "text" at bounding box center [750, 353] width 402 height 26
click at [781, 386] on div "Boxed" at bounding box center [750, 379] width 402 height 27
click at [843, 399] on input "text" at bounding box center [750, 391] width 402 height 26
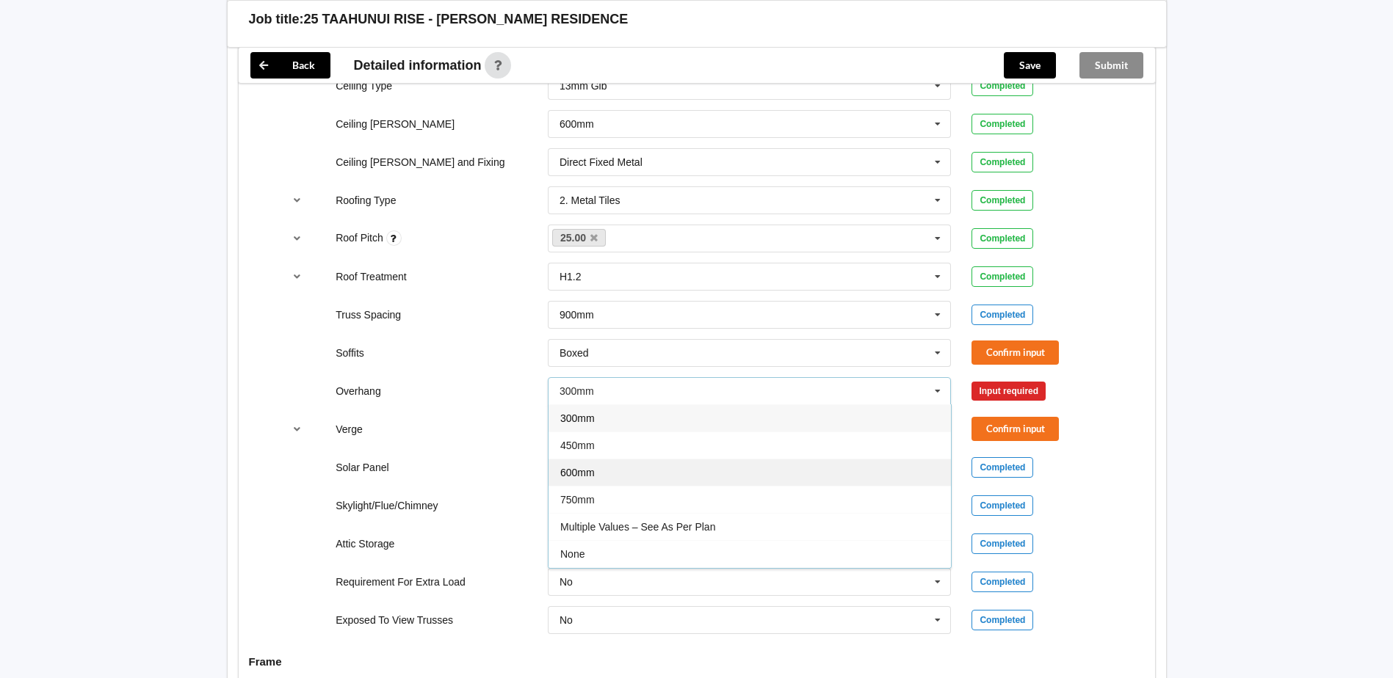
click at [645, 481] on div "600mm" at bounding box center [750, 472] width 402 height 27
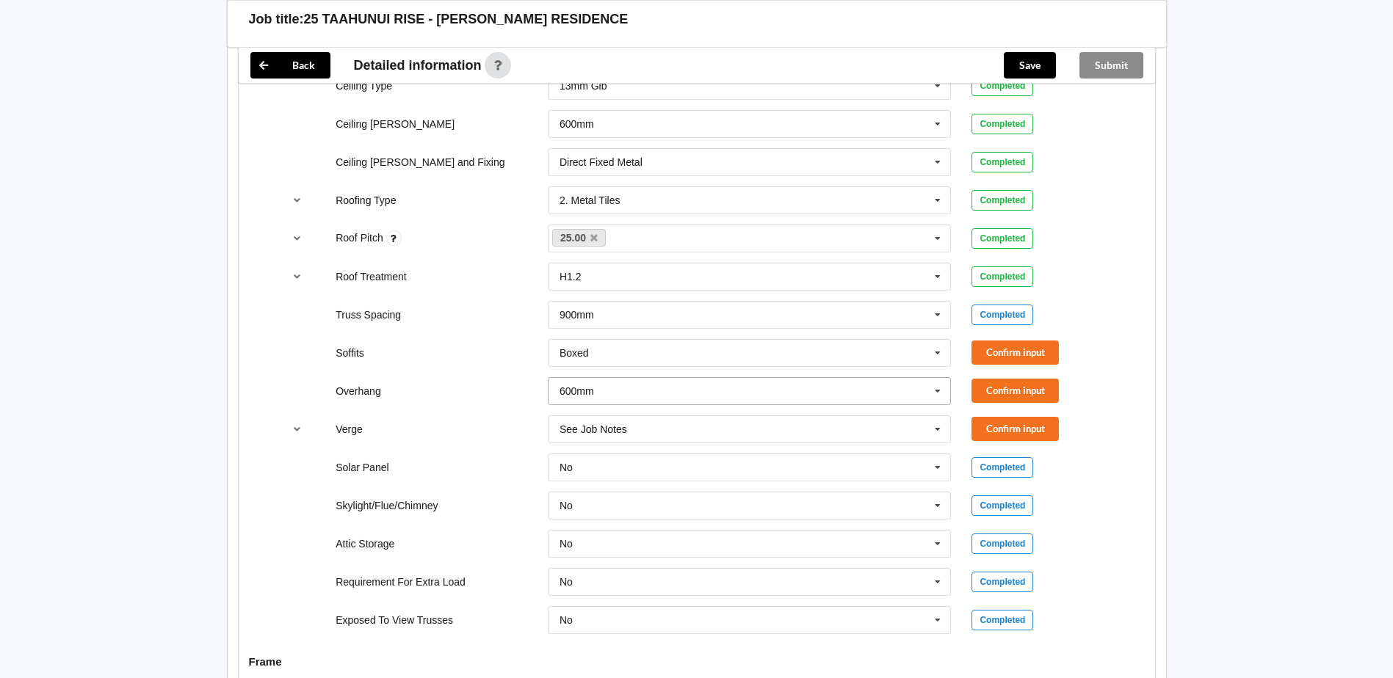
click at [753, 397] on input "text" at bounding box center [750, 391] width 402 height 26
click at [628, 444] on div "450mm" at bounding box center [750, 445] width 402 height 27
click at [808, 396] on input "text" at bounding box center [750, 391] width 402 height 26
click at [640, 474] on div "600mm" at bounding box center [750, 472] width 402 height 27
click at [725, 427] on input "text" at bounding box center [750, 429] width 402 height 26
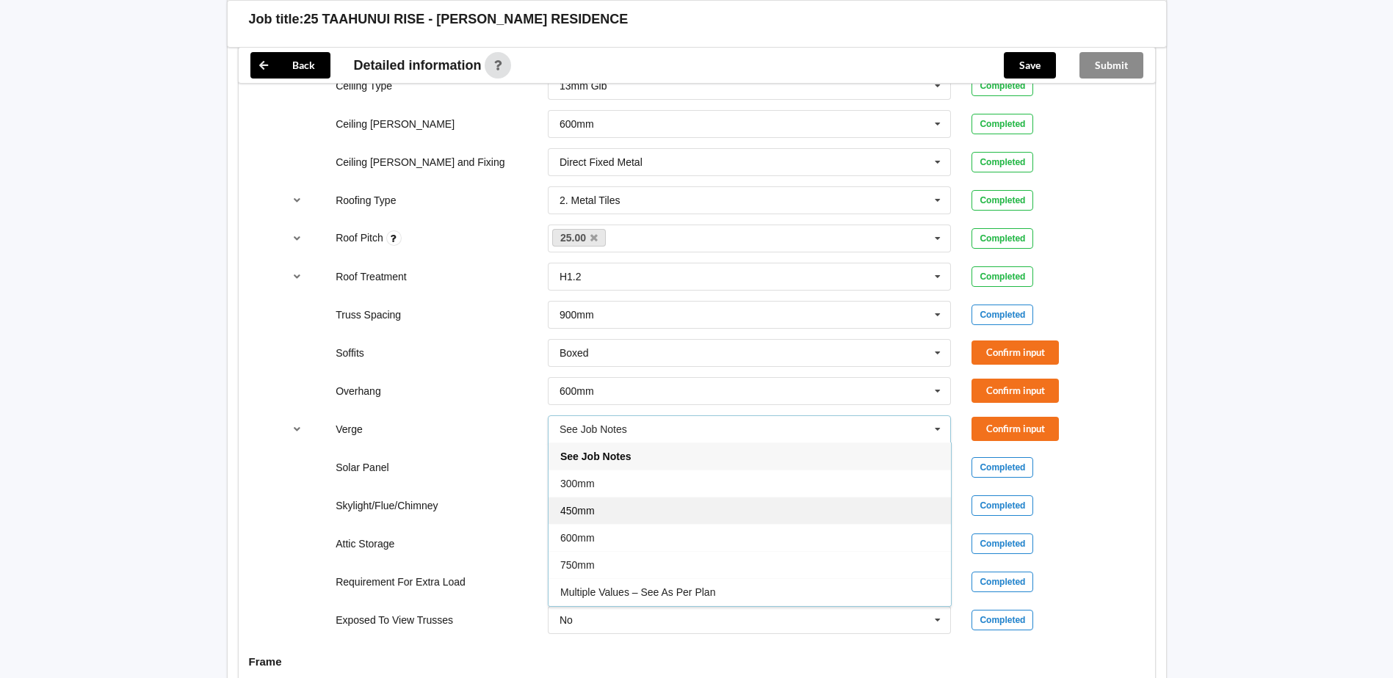
click at [604, 510] on div "450mm" at bounding box center [750, 510] width 402 height 27
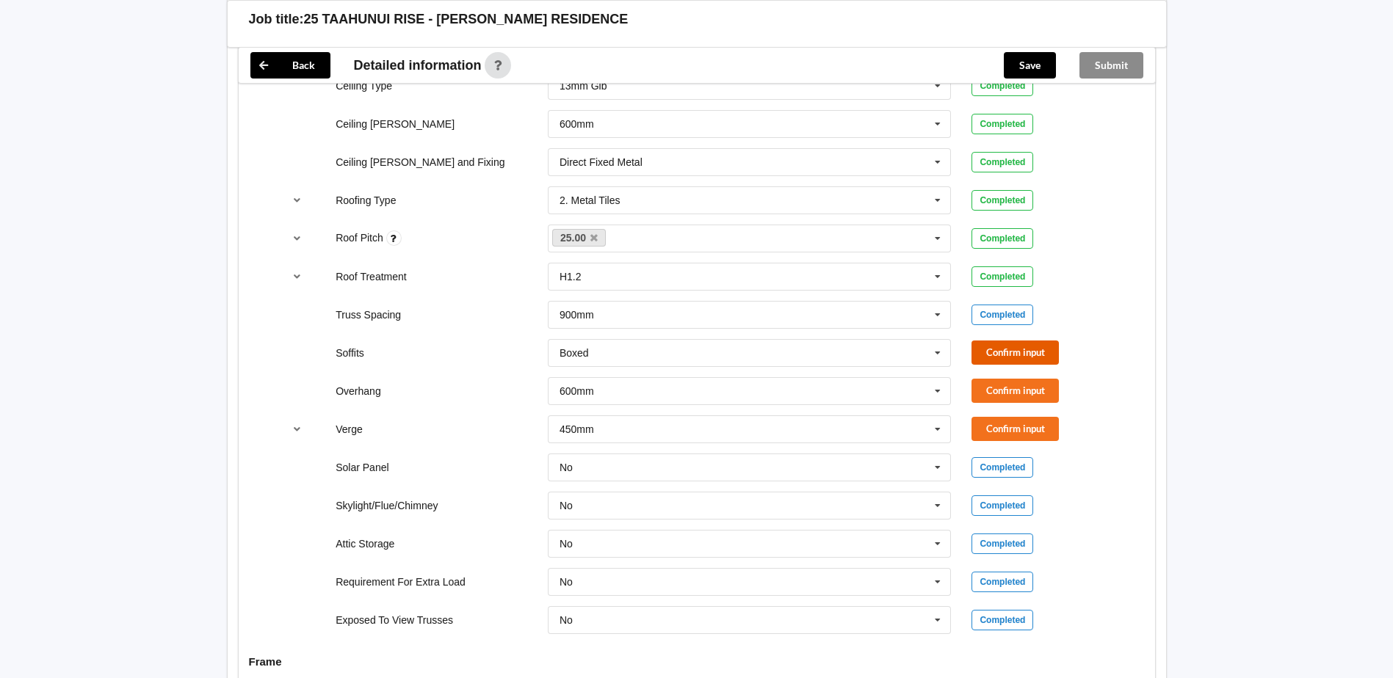
click at [1031, 347] on button "Confirm input" at bounding box center [1014, 353] width 87 height 24
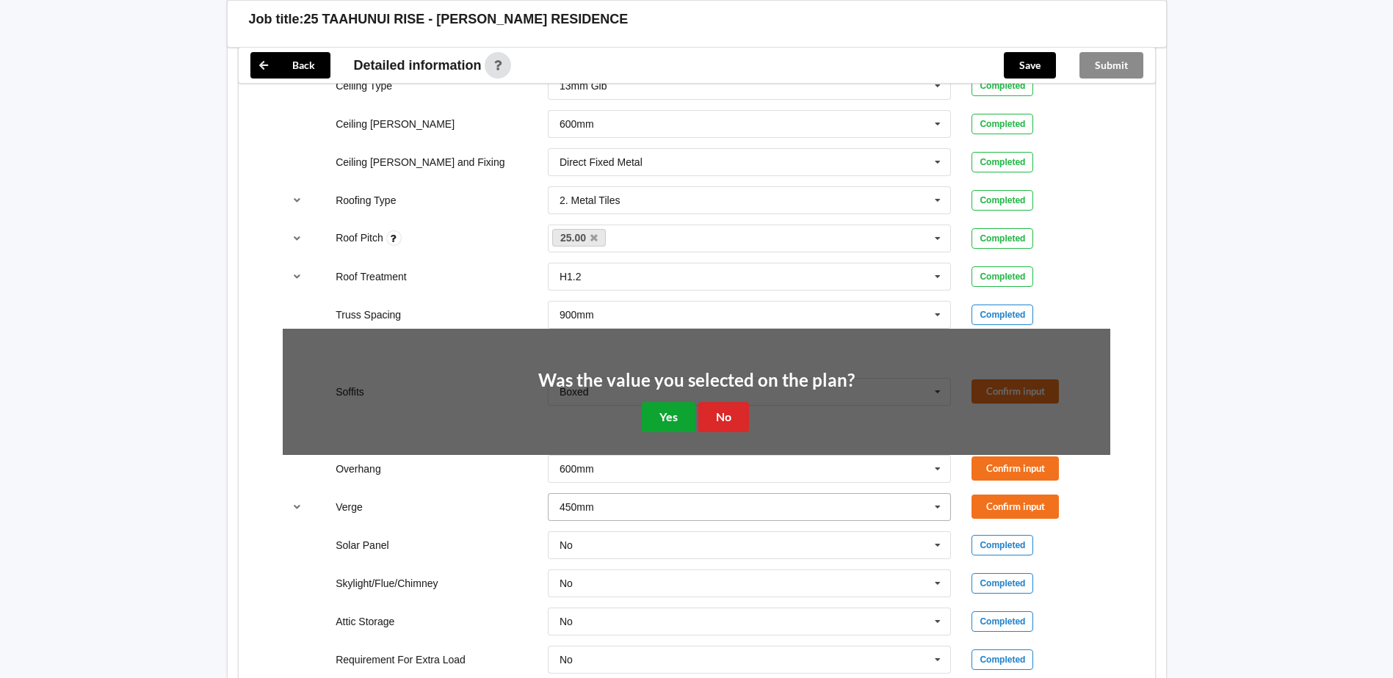
drag, startPoint x: 667, startPoint y: 420, endPoint x: 855, endPoint y: 416, distance: 187.3
click at [671, 420] on button "Yes" at bounding box center [669, 417] width 54 height 30
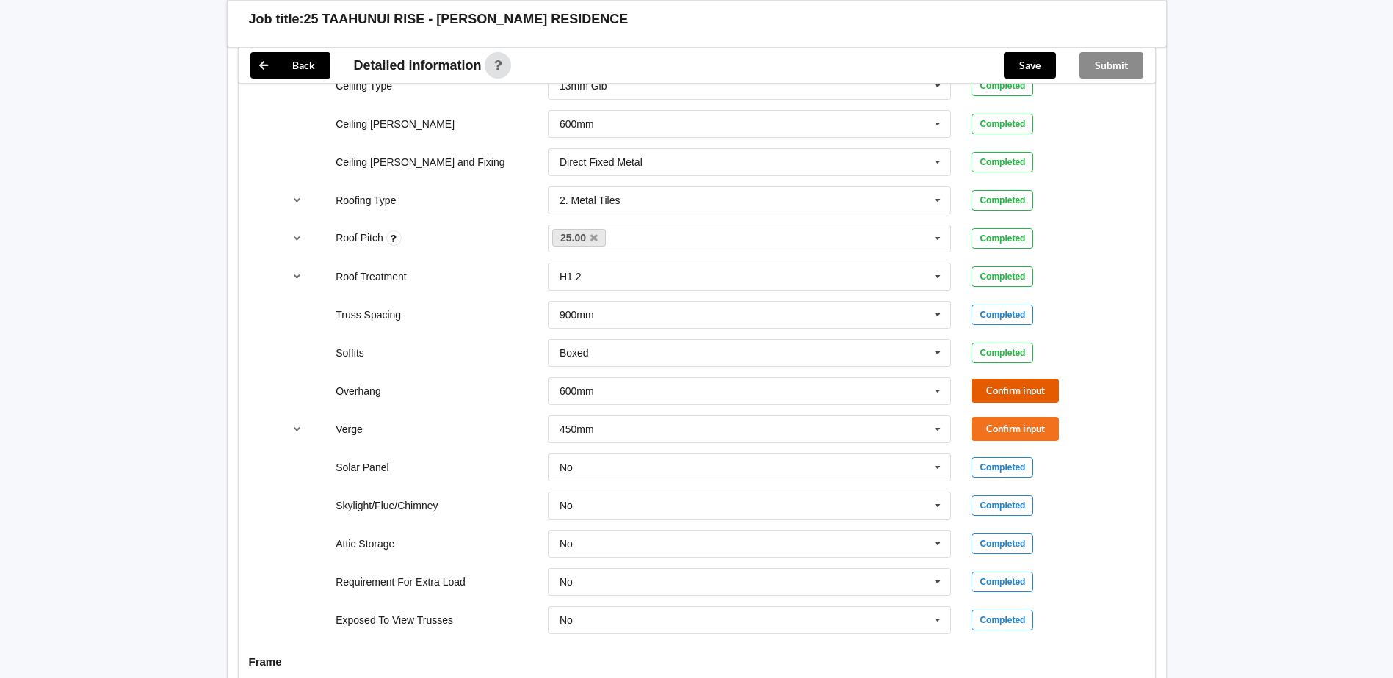
click at [1017, 394] on button "Confirm input" at bounding box center [1014, 391] width 87 height 24
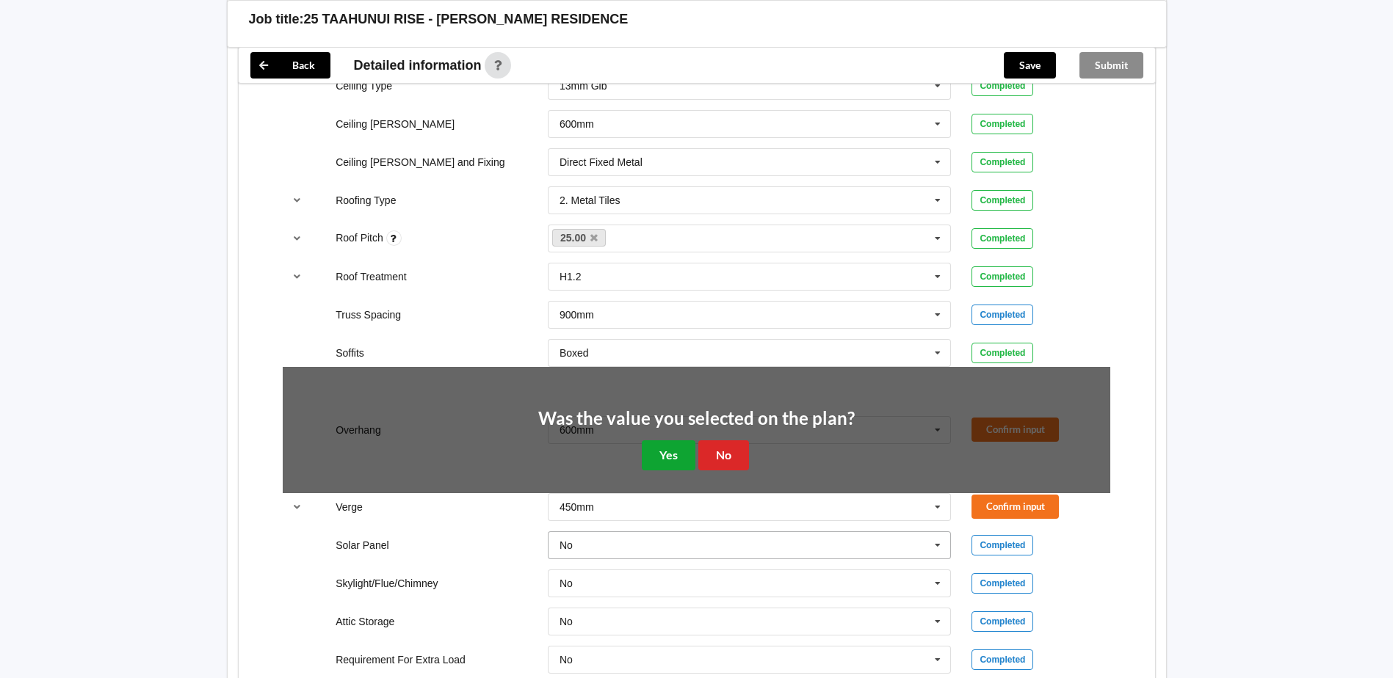
drag, startPoint x: 667, startPoint y: 452, endPoint x: 698, endPoint y: 457, distance: 30.4
click at [678, 455] on button "Yes" at bounding box center [669, 456] width 54 height 30
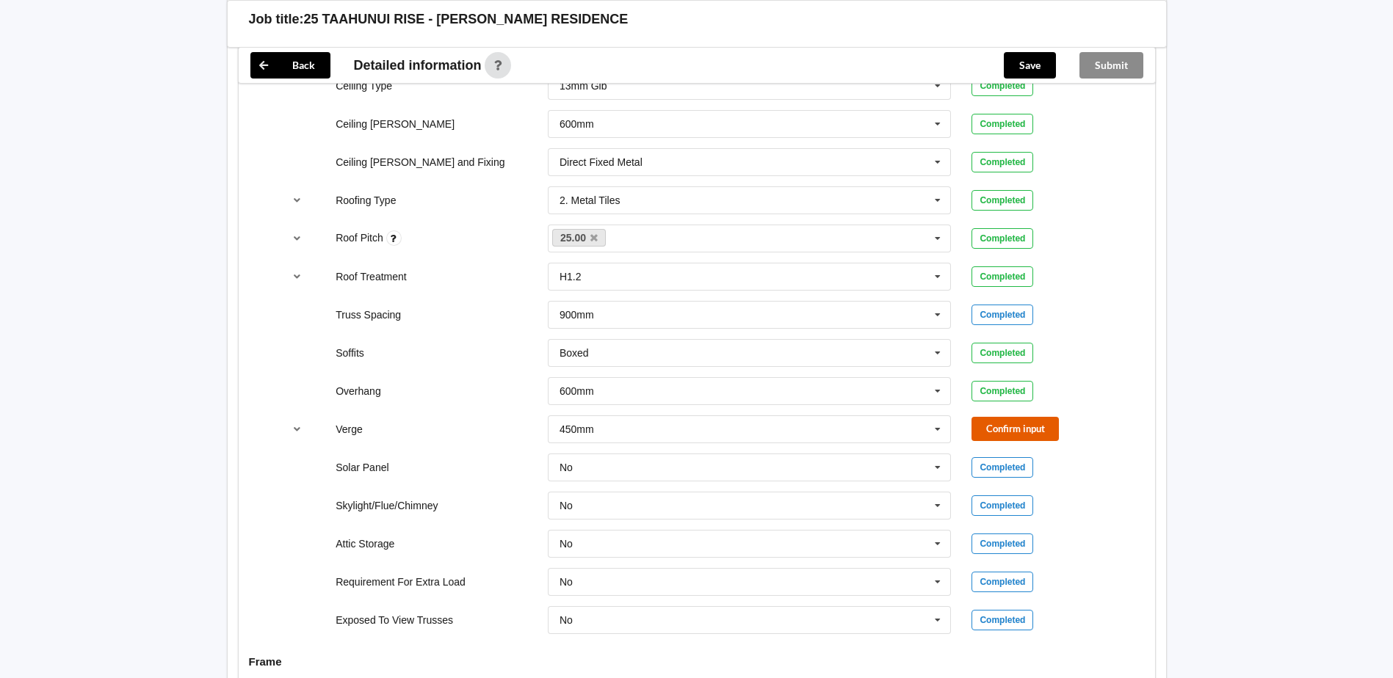
click at [1024, 426] on button "Confirm input" at bounding box center [1014, 429] width 87 height 24
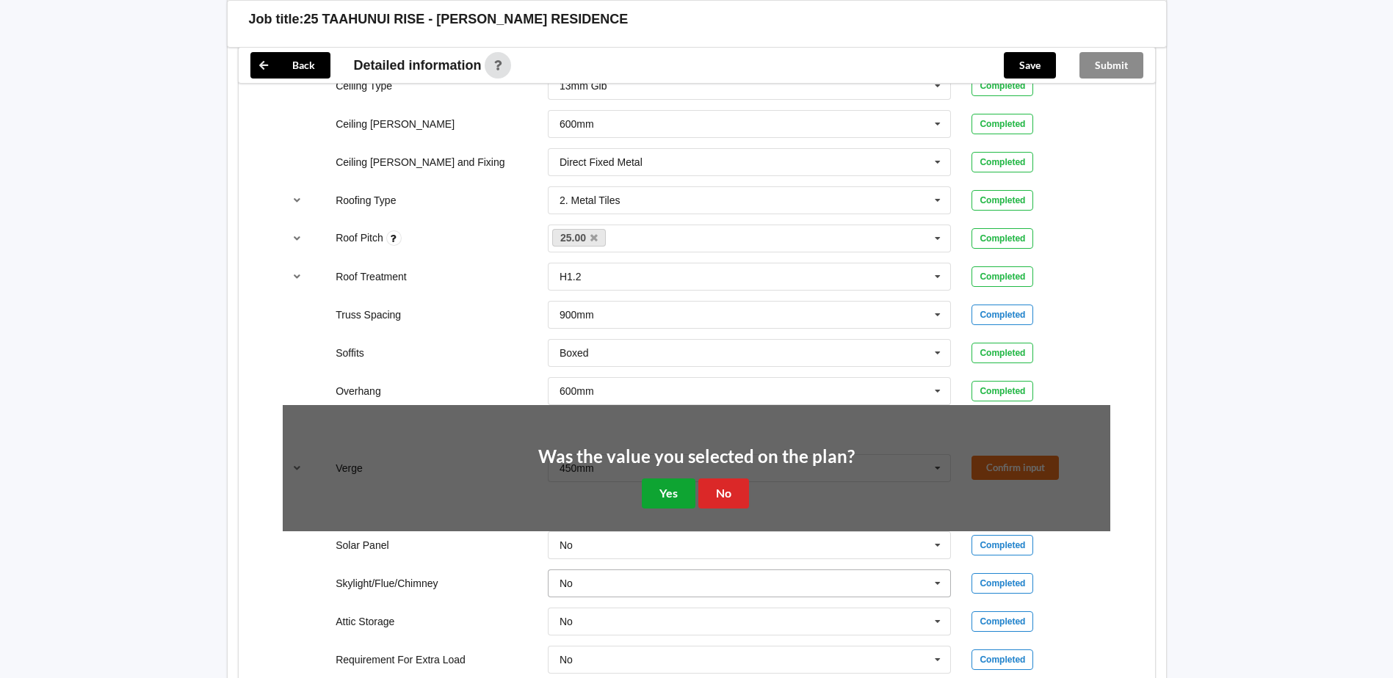
click at [669, 493] on button "Yes" at bounding box center [669, 494] width 54 height 30
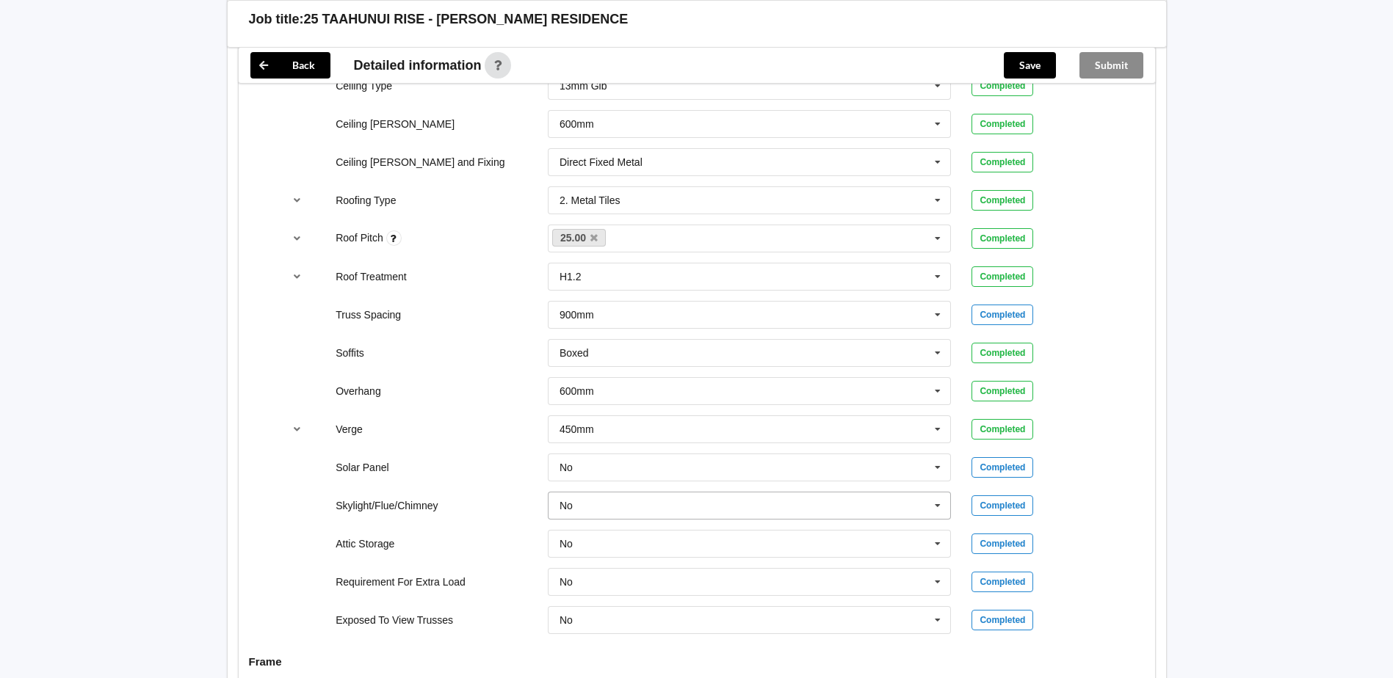
scroll to position [1322, 0]
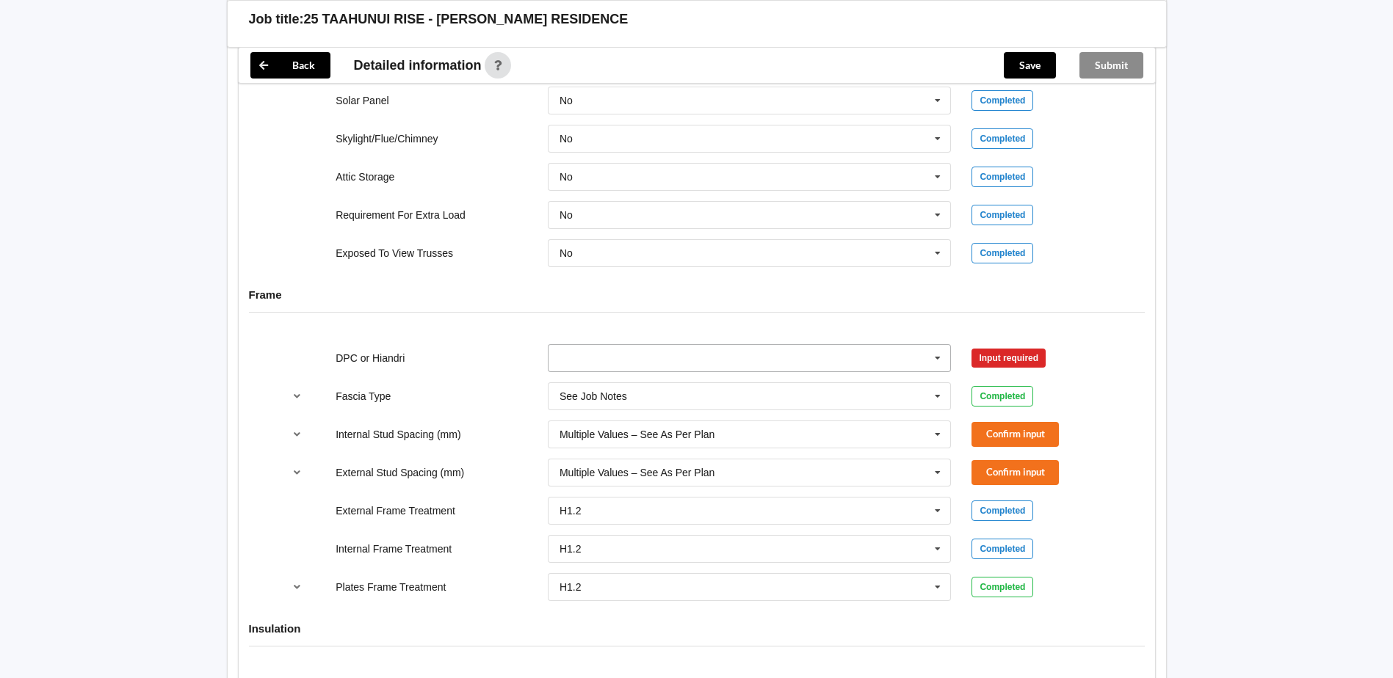
click at [765, 368] on input "text" at bounding box center [750, 358] width 402 height 26
click at [651, 382] on div "DPC Fitted" at bounding box center [750, 385] width 402 height 27
click at [1005, 360] on button "Confirm input" at bounding box center [1014, 358] width 87 height 24
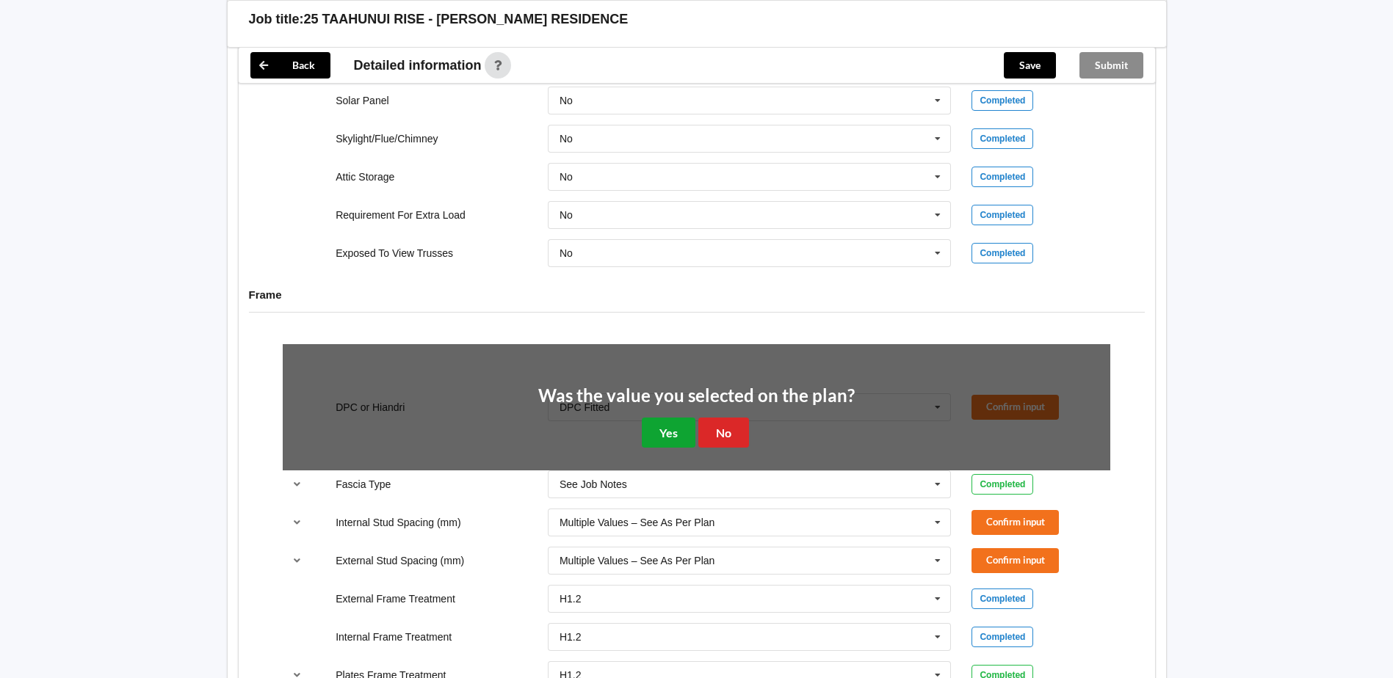
click at [650, 427] on button "Yes" at bounding box center [669, 433] width 54 height 30
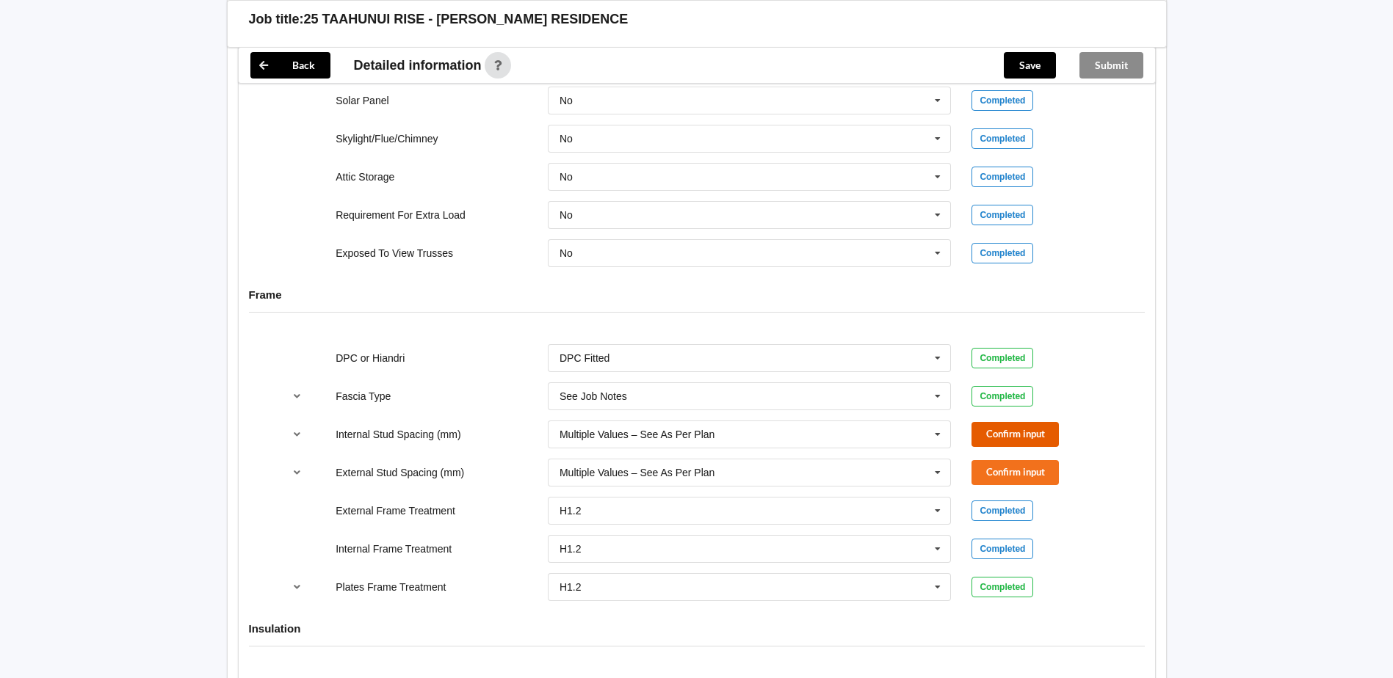
click at [1027, 434] on button "Confirm input" at bounding box center [1014, 434] width 87 height 24
click at [984, 474] on button "Confirm input" at bounding box center [1014, 472] width 87 height 24
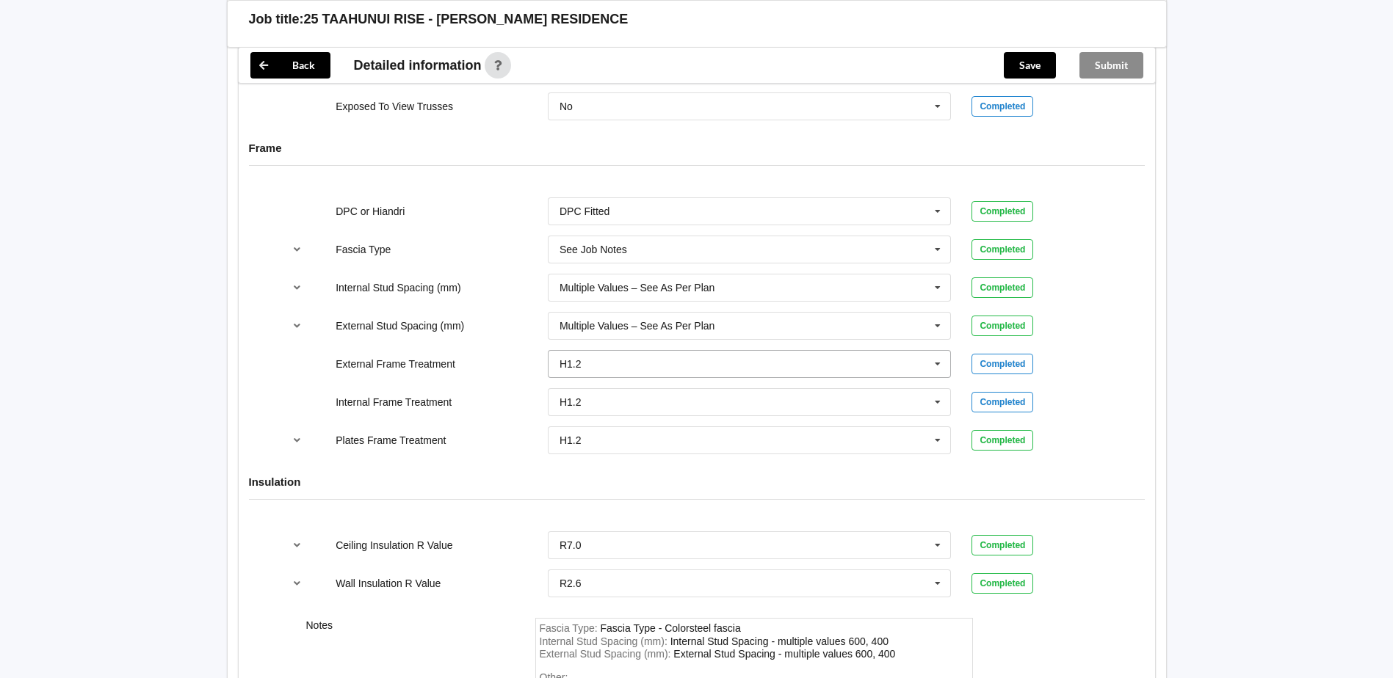
scroll to position [1675, 0]
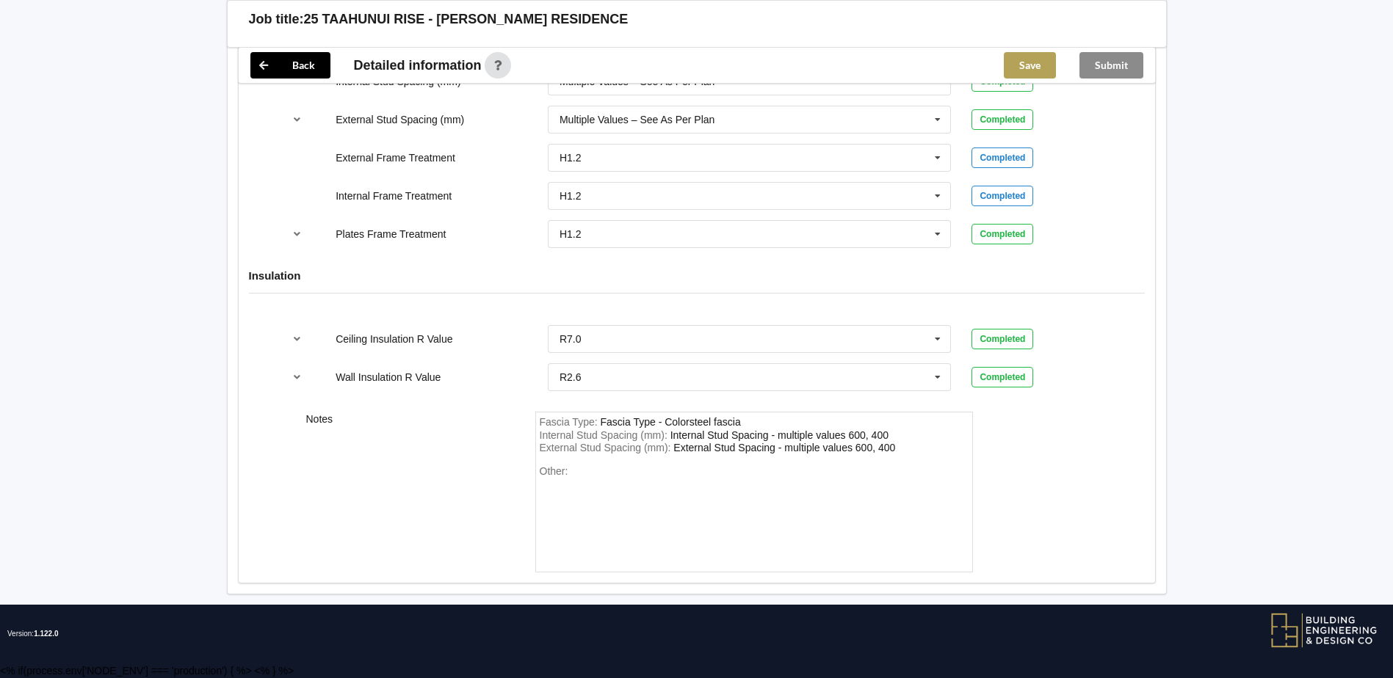
click at [1043, 62] on button "Save" at bounding box center [1030, 65] width 52 height 26
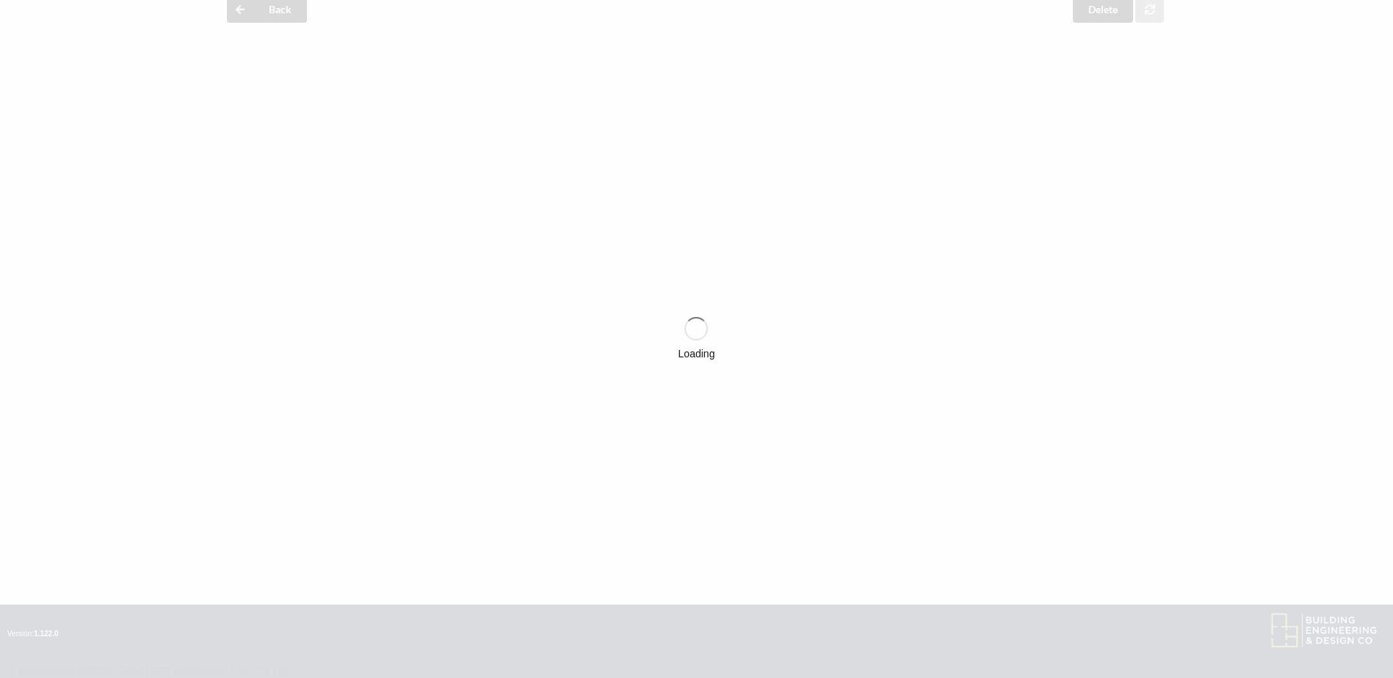
scroll to position [0, 0]
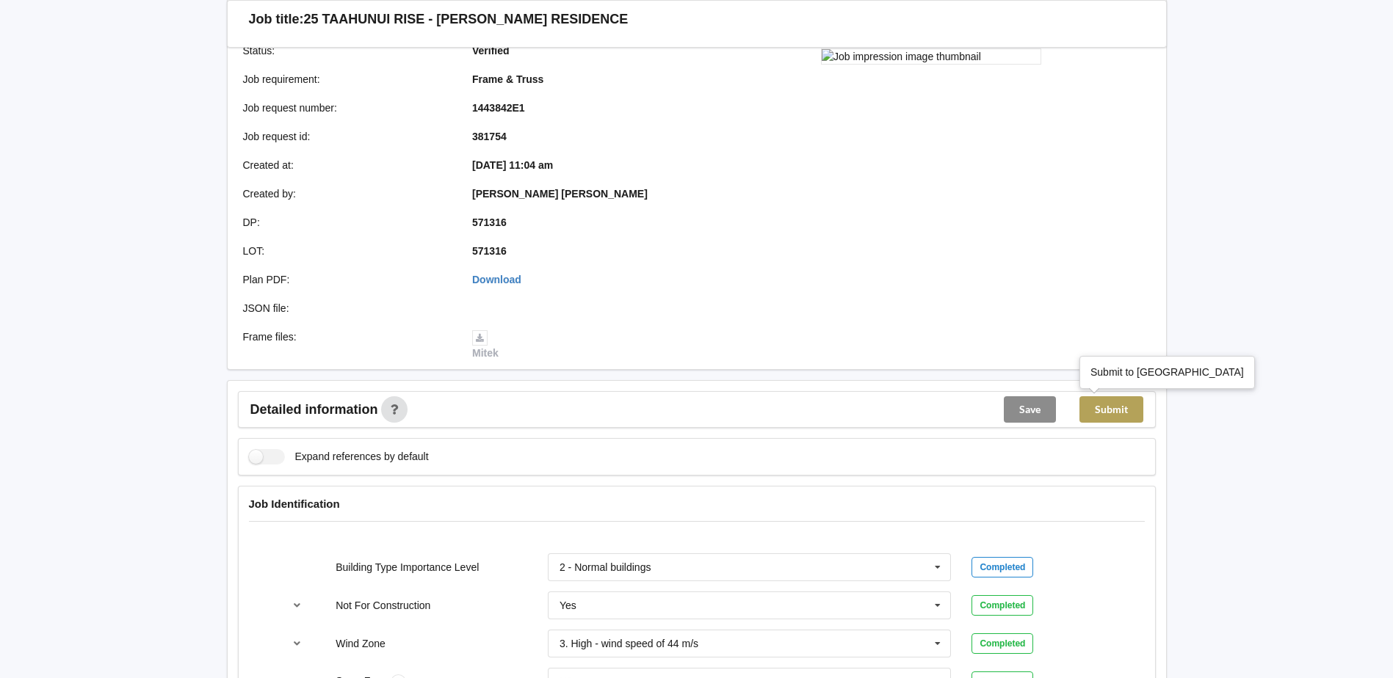
click at [1123, 417] on button "Submit" at bounding box center [1111, 410] width 64 height 26
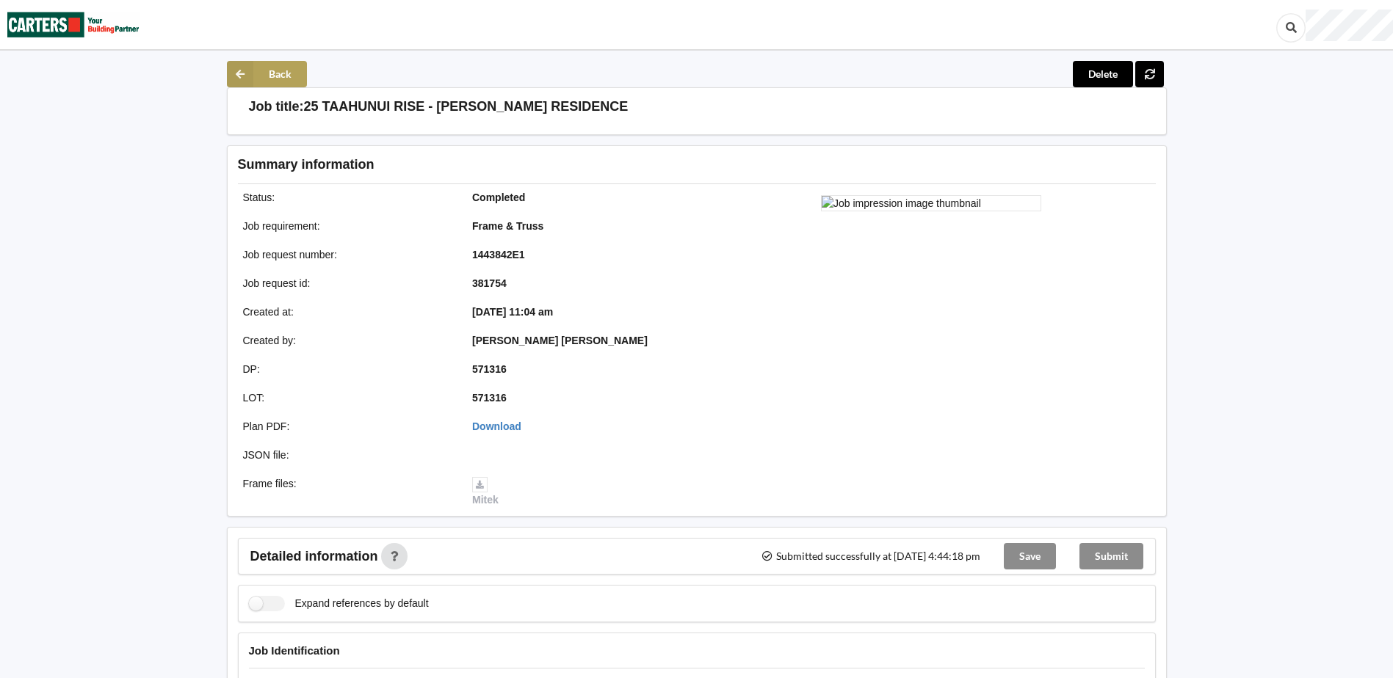
click at [273, 71] on button "Back" at bounding box center [267, 74] width 80 height 26
